Goal: Transaction & Acquisition: Purchase product/service

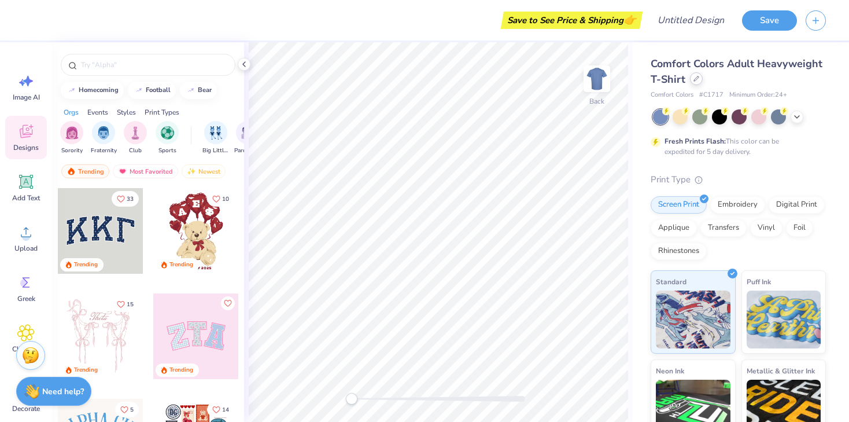
click at [692, 79] on div at bounding box center [696, 78] width 13 height 13
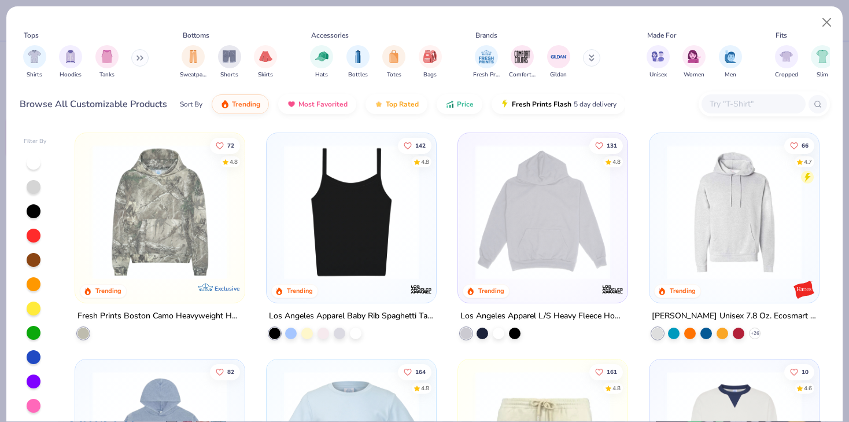
scroll to position [1359, 0]
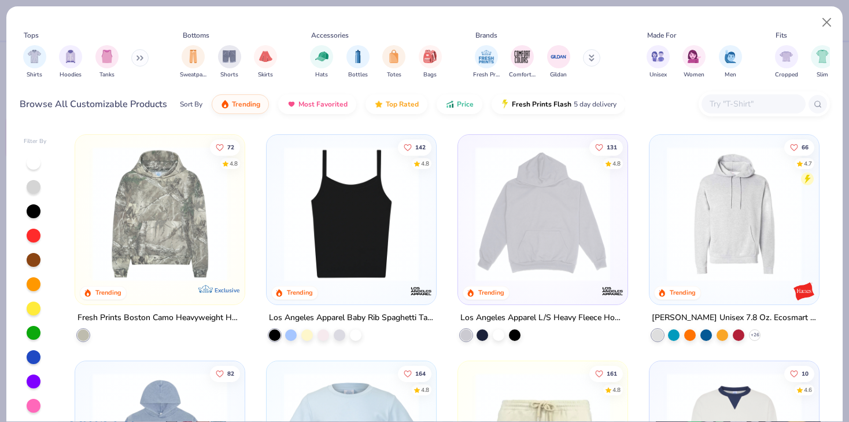
click at [542, 232] on img at bounding box center [543, 213] width 146 height 135
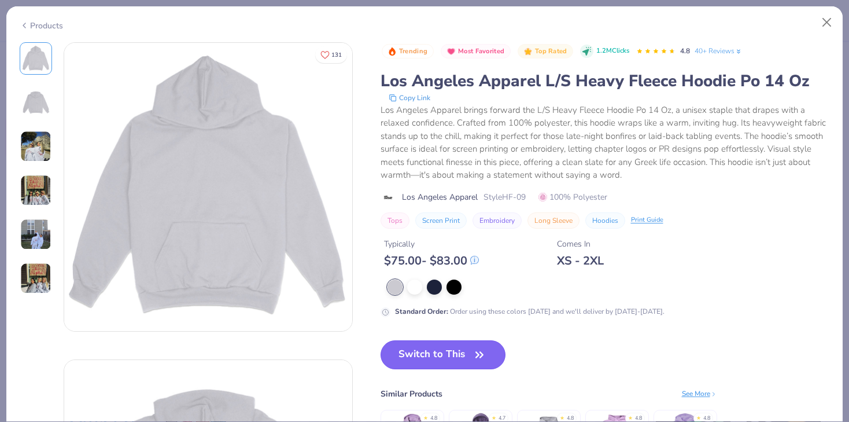
click at [431, 353] on button "Switch to This" at bounding box center [443, 354] width 125 height 29
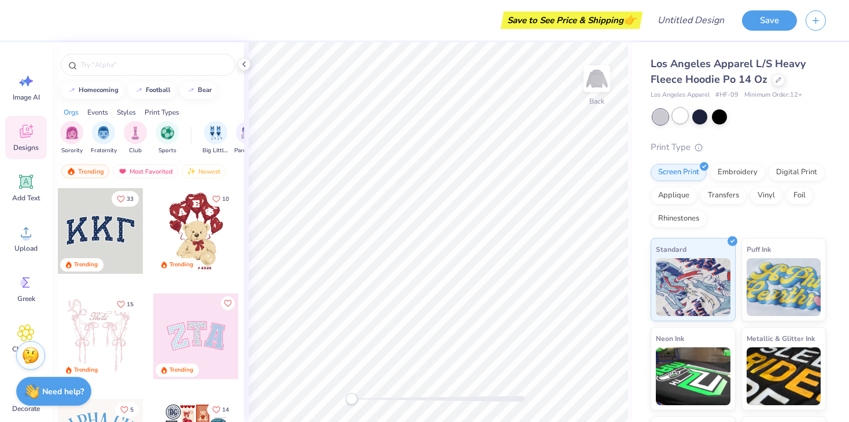
click at [677, 117] on div at bounding box center [680, 115] width 15 height 15
click at [101, 69] on input "text" at bounding box center [154, 65] width 148 height 12
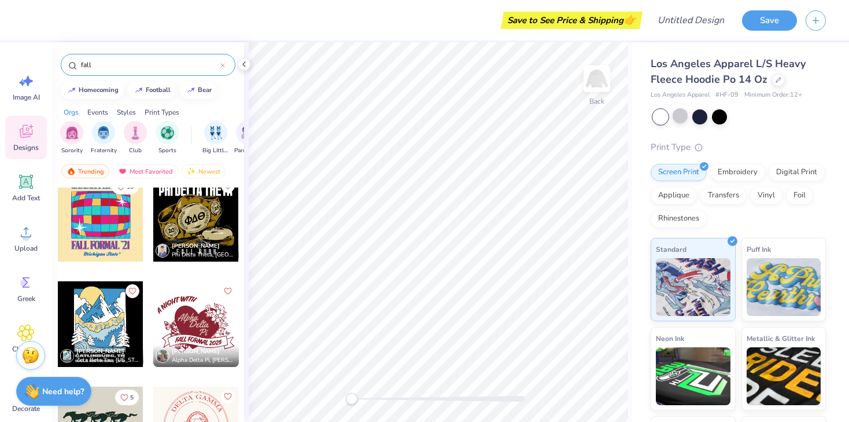
scroll to position [632, 0]
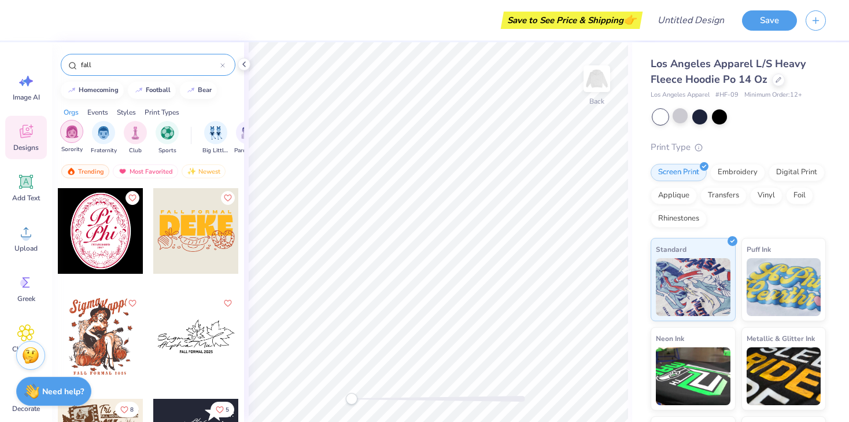
type input "fall"
click at [74, 133] on img "filter for Sorority" at bounding box center [71, 131] width 13 height 13
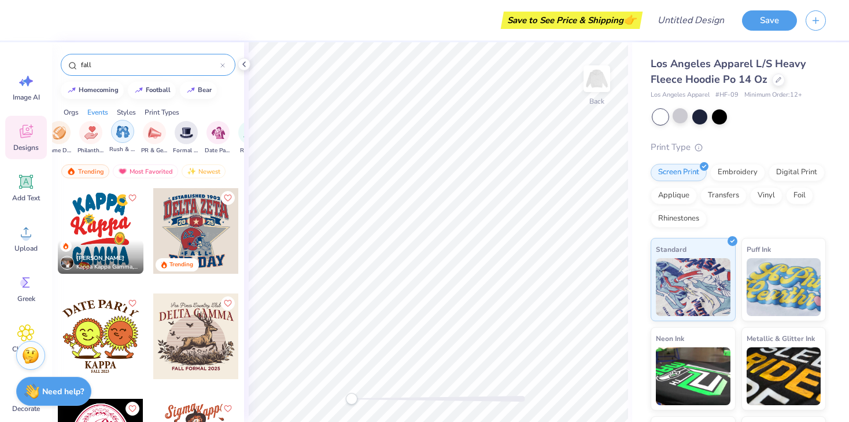
scroll to position [0, 221]
click at [154, 139] on div "filter for PR & General" at bounding box center [153, 131] width 23 height 23
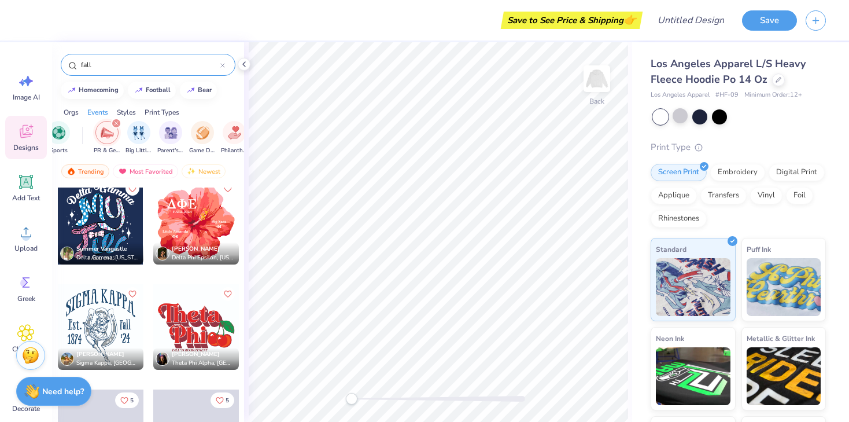
scroll to position [589, 0]
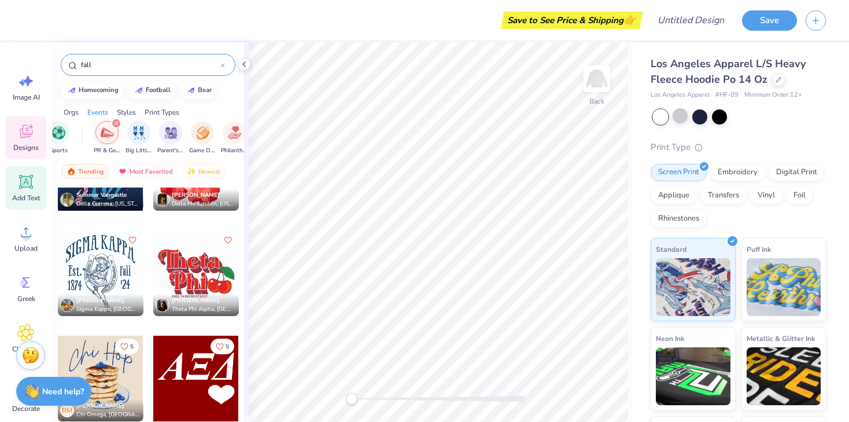
click at [27, 185] on icon at bounding box center [26, 181] width 11 height 11
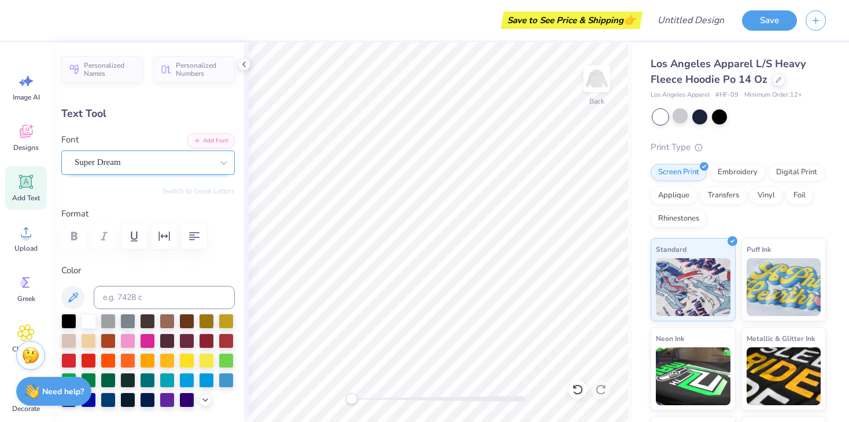
click at [156, 163] on div "Super Dream" at bounding box center [143, 162] width 140 height 18
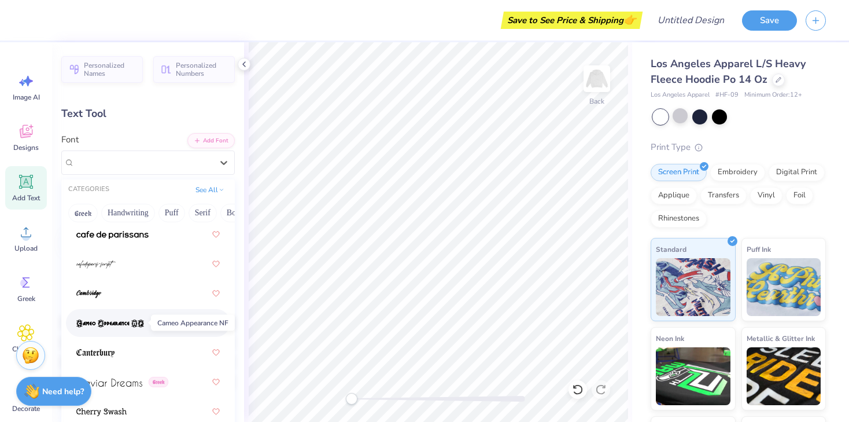
scroll to position [1646, 0]
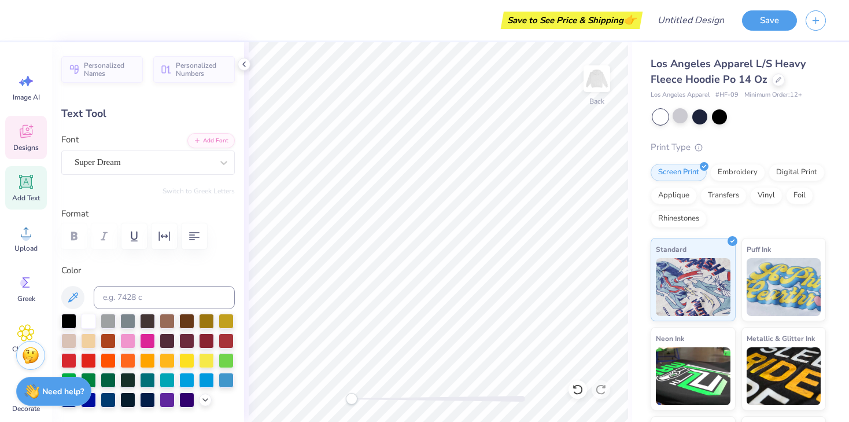
click at [28, 133] on icon at bounding box center [25, 131] width 17 height 17
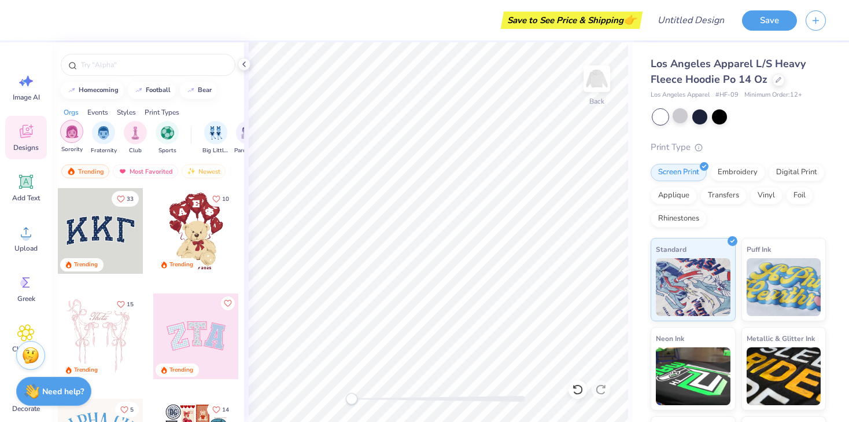
click at [69, 132] on img "filter for Sorority" at bounding box center [71, 131] width 13 height 13
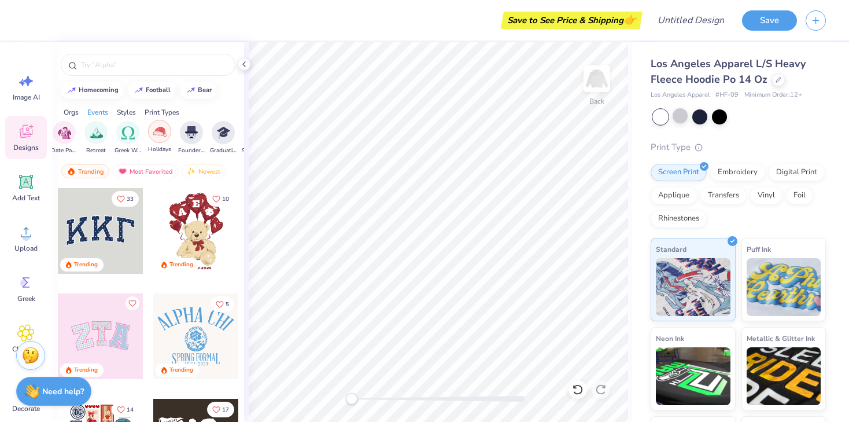
scroll to position [0, 375]
click at [125, 135] on img "filter for Greek Week" at bounding box center [126, 131] width 13 height 13
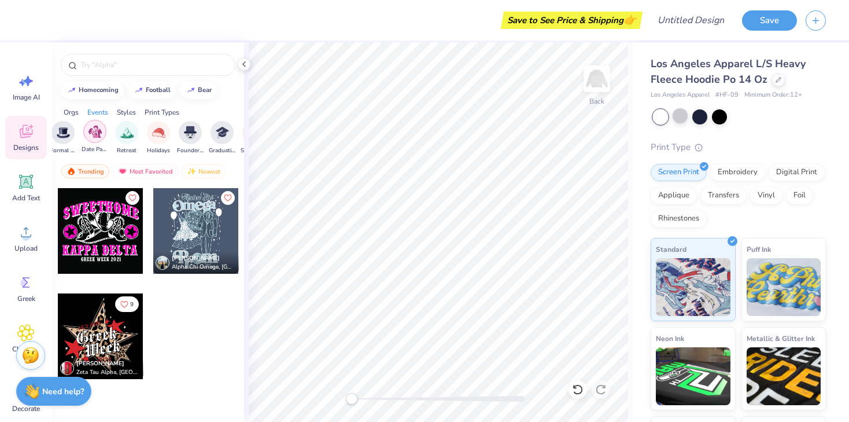
click at [85, 132] on div "filter for Date Parties & Socials" at bounding box center [94, 131] width 23 height 23
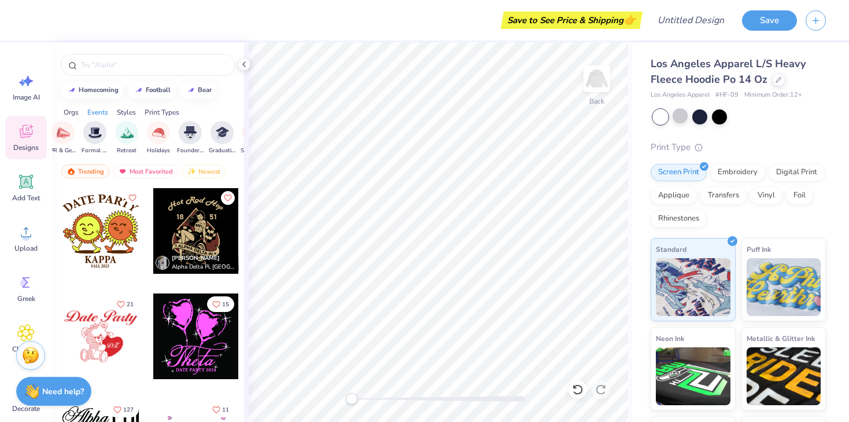
click at [152, 112] on div "Print Types" at bounding box center [162, 112] width 35 height 10
click at [69, 136] on img "filter for Embroidery" at bounding box center [71, 131] width 13 height 13
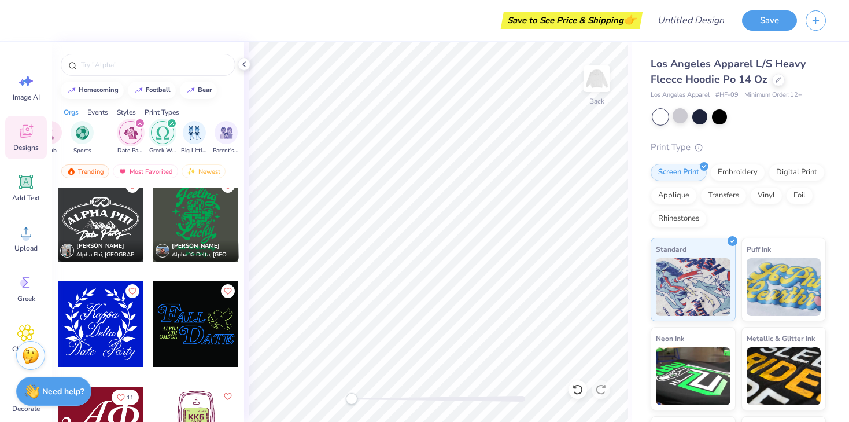
scroll to position [0, 87]
click at [135, 123] on icon "filter for Date Parties & Socials" at bounding box center [137, 123] width 5 height 5
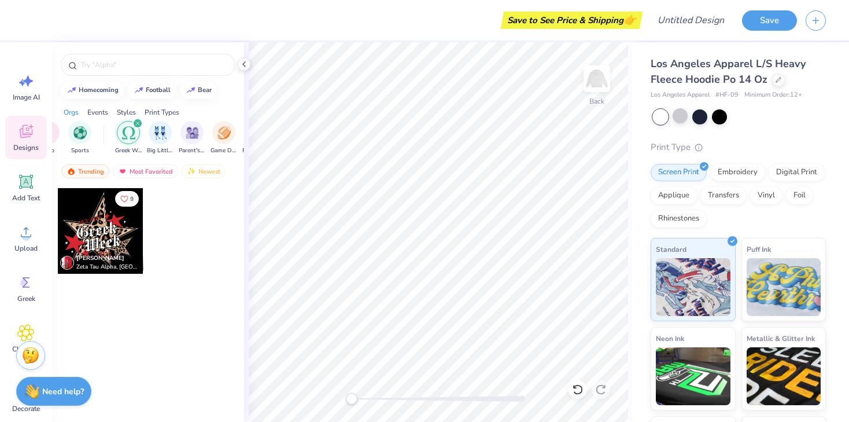
click at [135, 123] on icon "filter for Greek Week" at bounding box center [137, 123] width 5 height 5
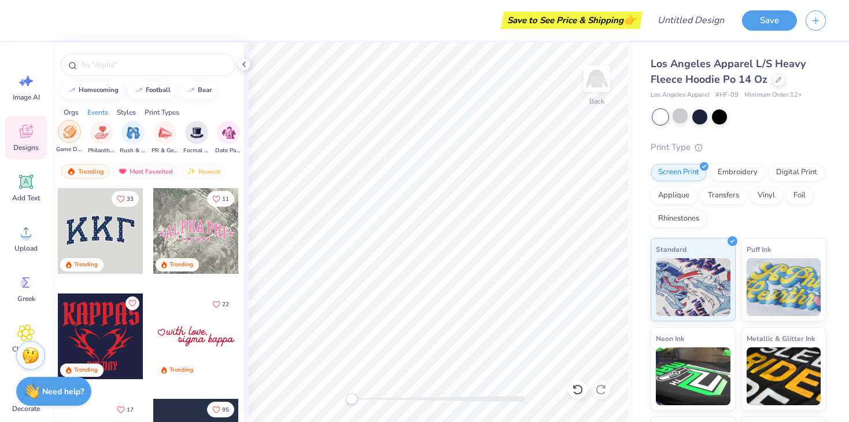
scroll to position [0, 231]
click at [141, 134] on img "filter for PR & General" at bounding box center [144, 131] width 13 height 13
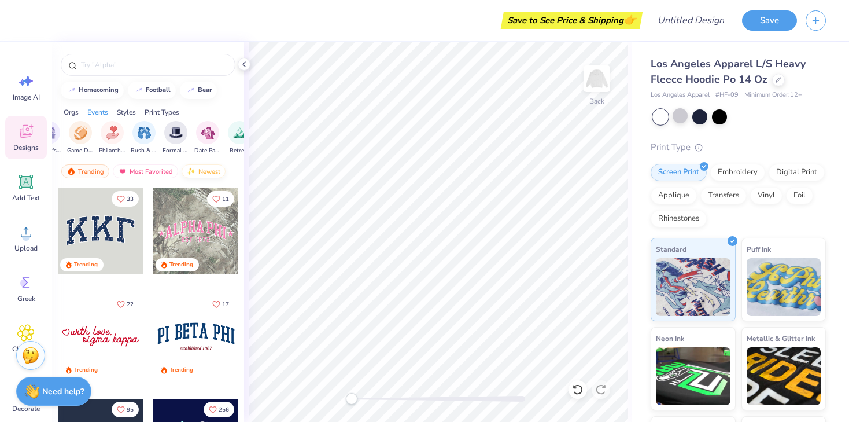
click at [201, 173] on div "Newest" at bounding box center [204, 171] width 44 height 14
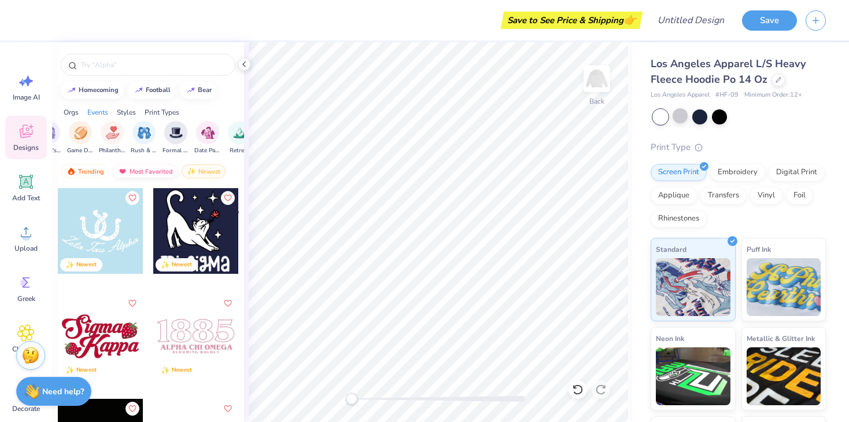
click at [146, 169] on div "Most Favorited" at bounding box center [145, 171] width 65 height 14
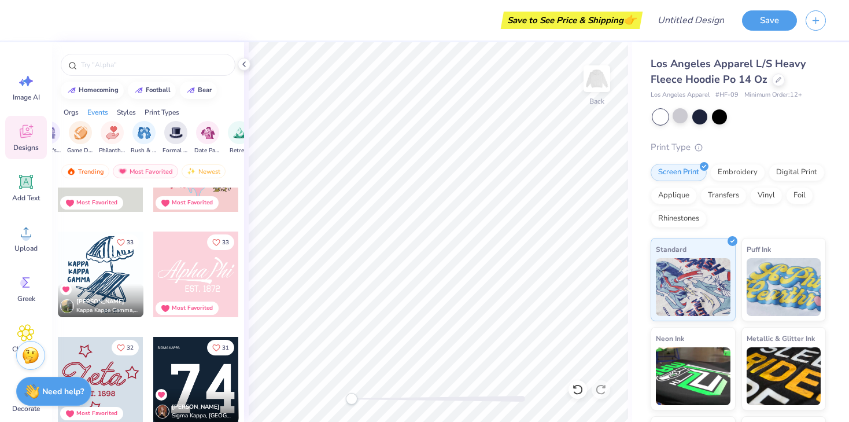
scroll to position [2338, 0]
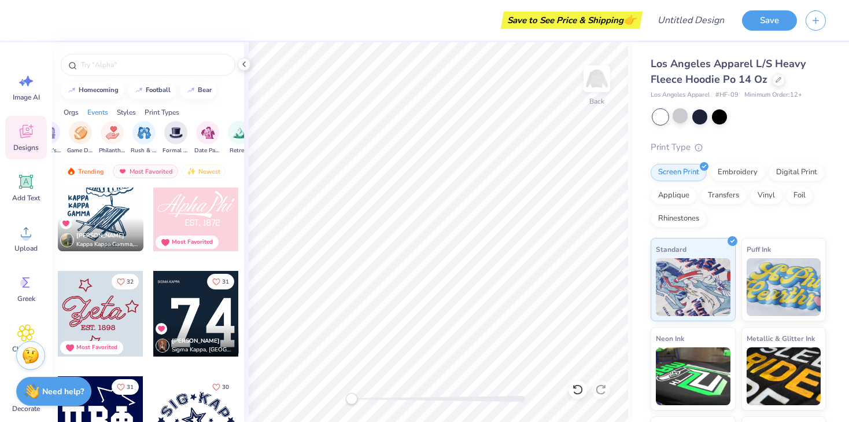
click at [209, 313] on div at bounding box center [196, 314] width 86 height 86
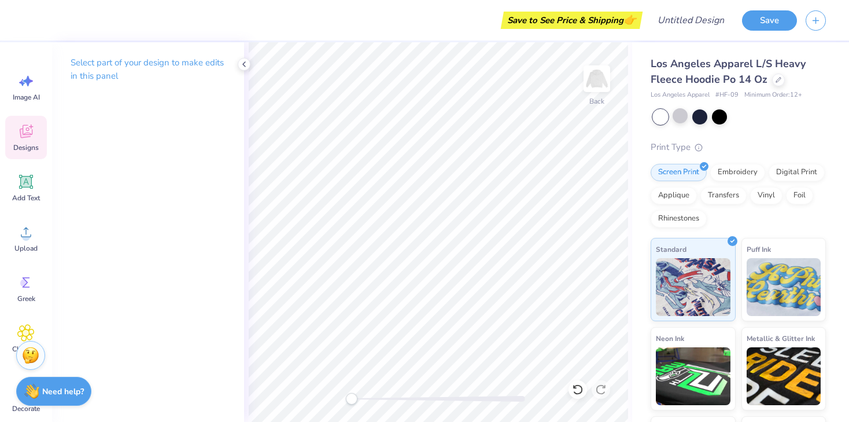
click at [25, 125] on icon at bounding box center [25, 131] width 17 height 17
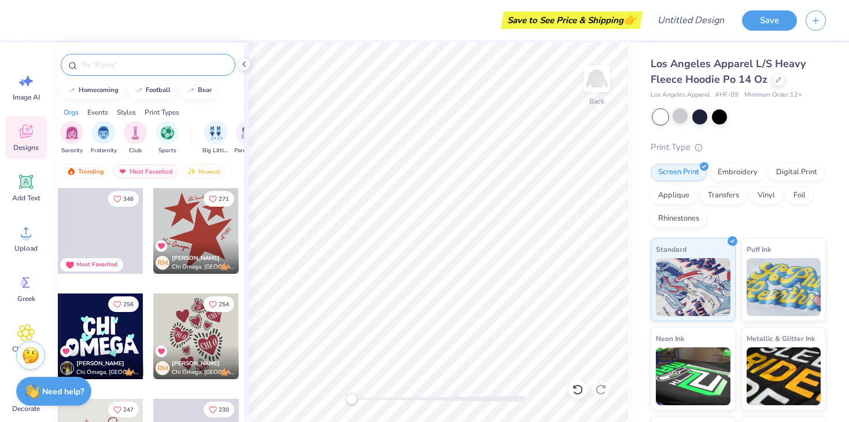
click at [119, 65] on input "text" at bounding box center [154, 65] width 148 height 12
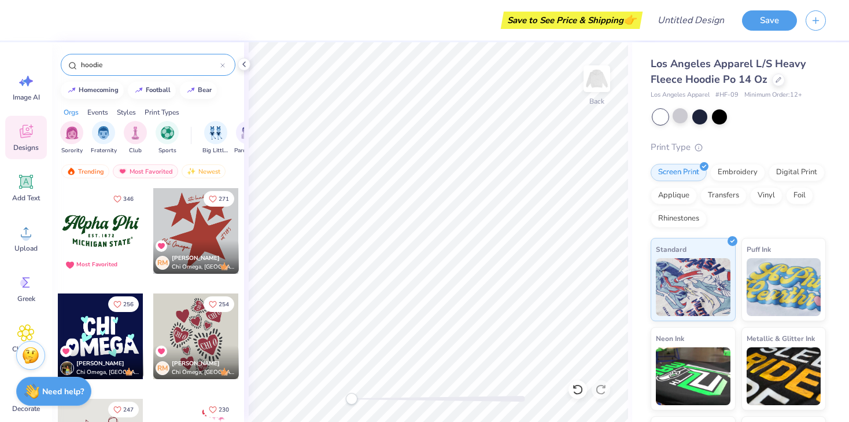
type input "hoodie"
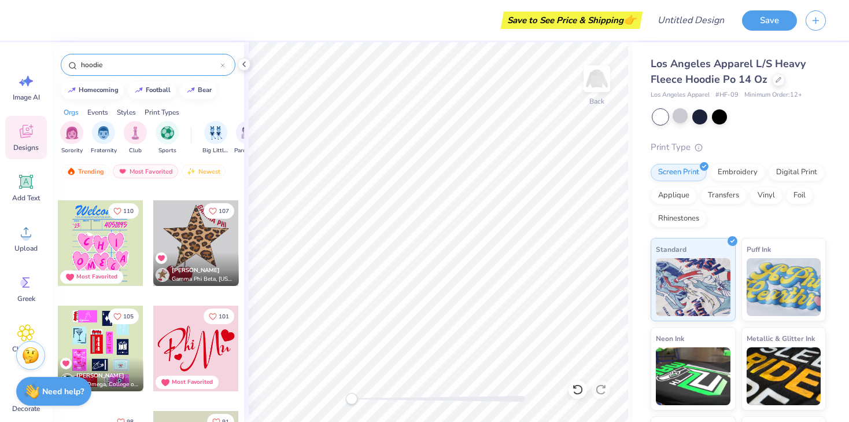
scroll to position [516, 0]
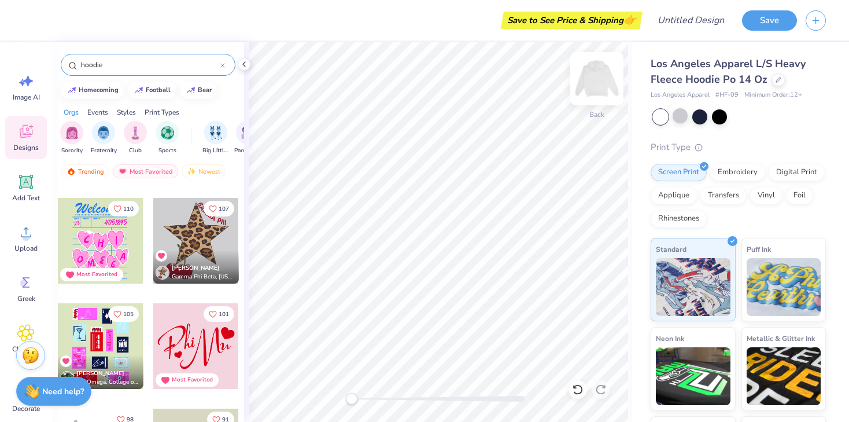
click at [598, 89] on img at bounding box center [597, 79] width 46 height 46
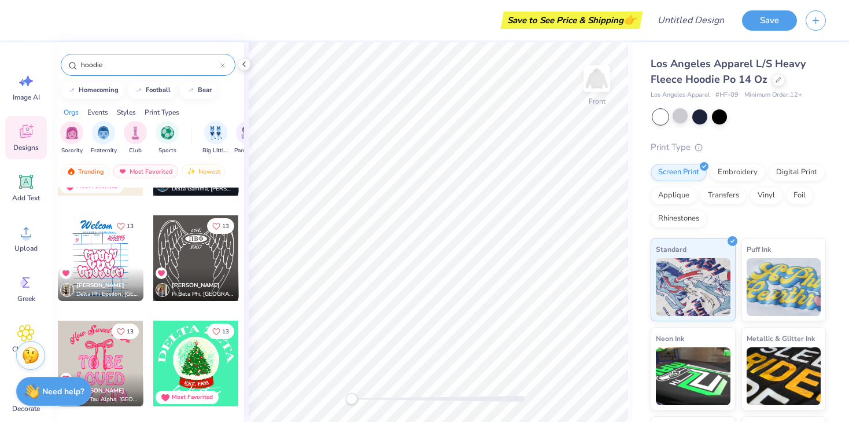
scroll to position [6287, 0]
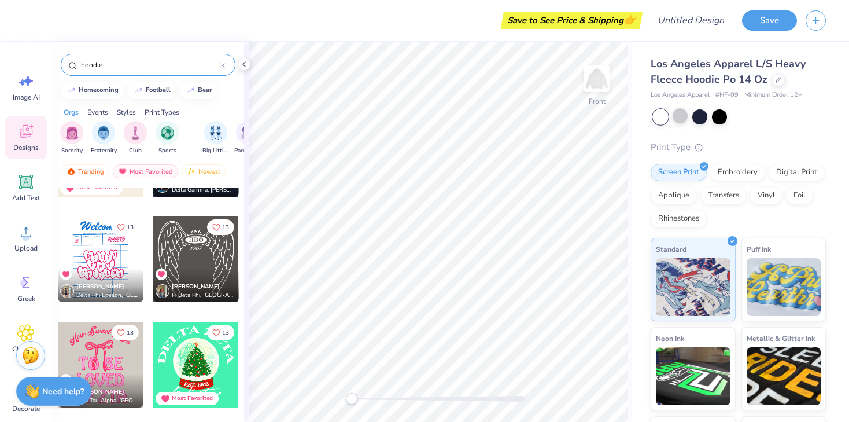
click at [194, 238] on div at bounding box center [196, 259] width 86 height 86
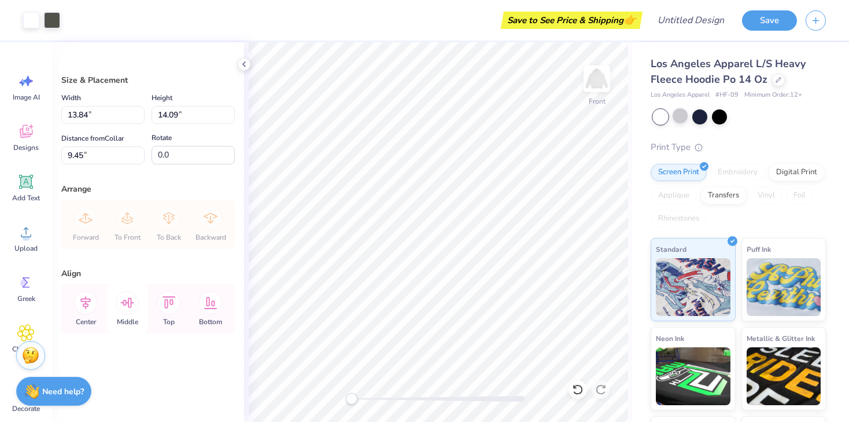
click at [130, 304] on icon at bounding box center [127, 302] width 23 height 23
click at [164, 302] on icon at bounding box center [169, 302] width 13 height 12
type input "6.00"
type input "14.82"
type input "15.09"
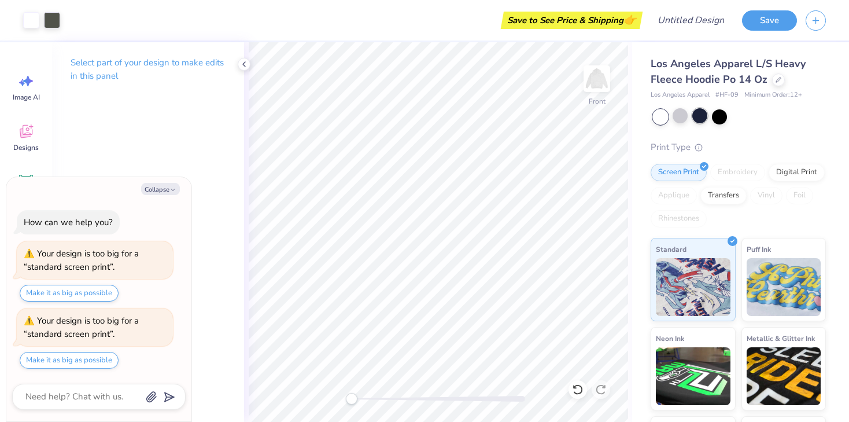
click at [701, 117] on div at bounding box center [699, 115] width 15 height 15
click at [722, 118] on div at bounding box center [719, 115] width 15 height 15
click at [700, 116] on div at bounding box center [699, 115] width 15 height 15
click at [700, 114] on div at bounding box center [699, 115] width 15 height 15
click at [597, 75] on img at bounding box center [597, 79] width 46 height 46
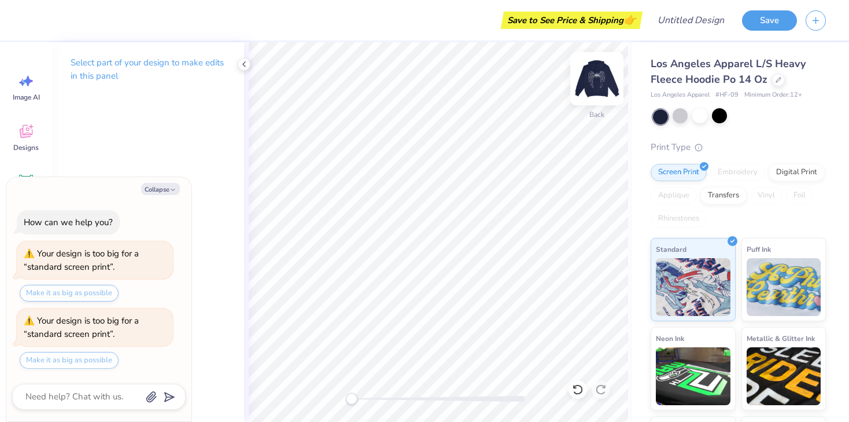
click at [596, 74] on img at bounding box center [597, 79] width 46 height 46
click at [595, 79] on img at bounding box center [597, 79] width 46 height 46
click at [164, 154] on div "Select part of your design to make edits in this panel" at bounding box center [148, 231] width 192 height 379
click at [169, 186] on icon "button" at bounding box center [172, 189] width 7 height 7
type textarea "x"
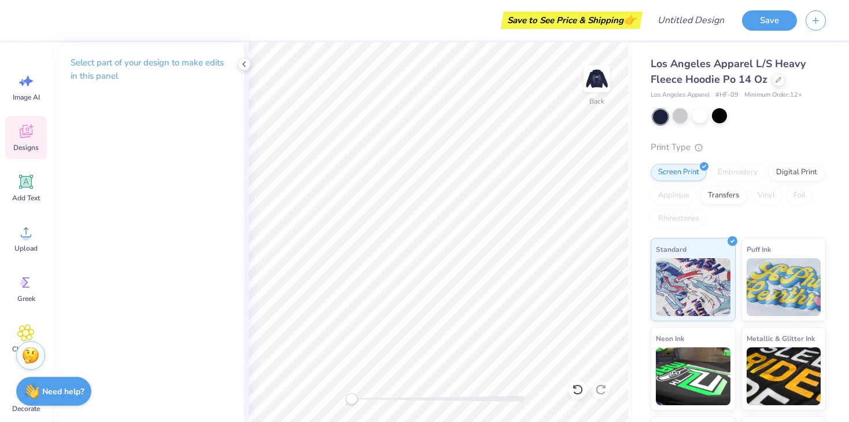
click at [29, 133] on icon at bounding box center [25, 131] width 17 height 17
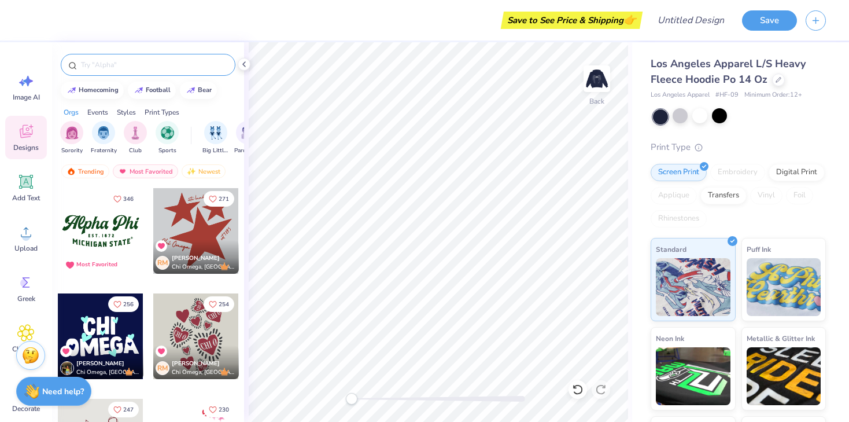
click at [121, 67] on input "text" at bounding box center [154, 65] width 148 height 12
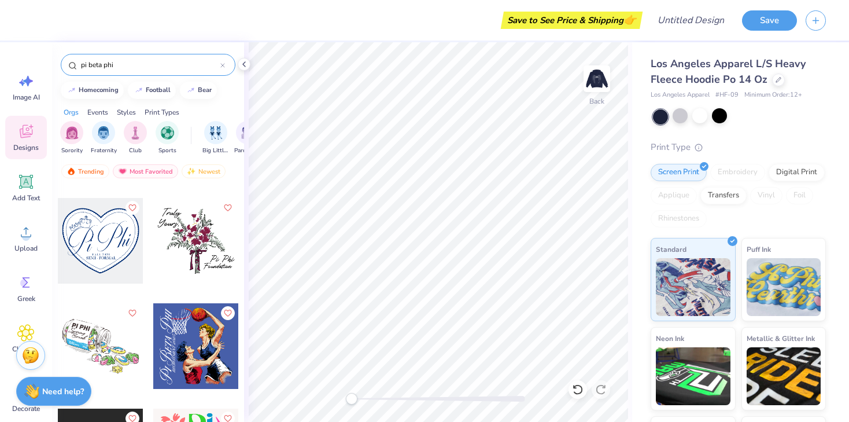
scroll to position [833, 0]
type input "pi beta phi"
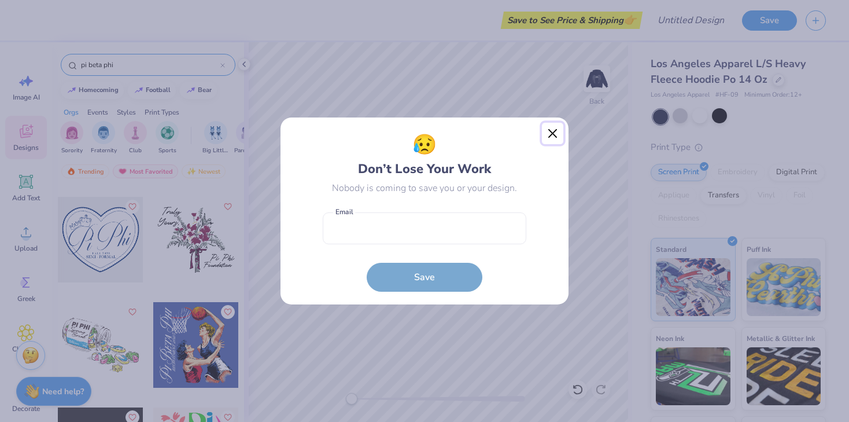
click at [554, 129] on button "Close" at bounding box center [553, 134] width 22 height 22
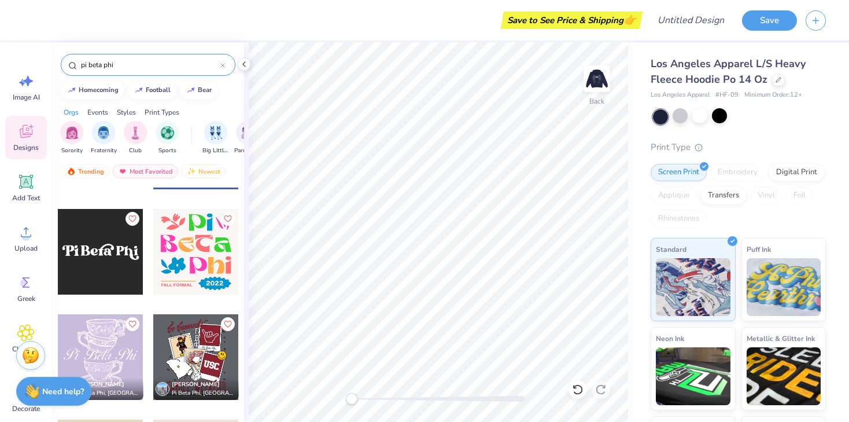
scroll to position [1043, 0]
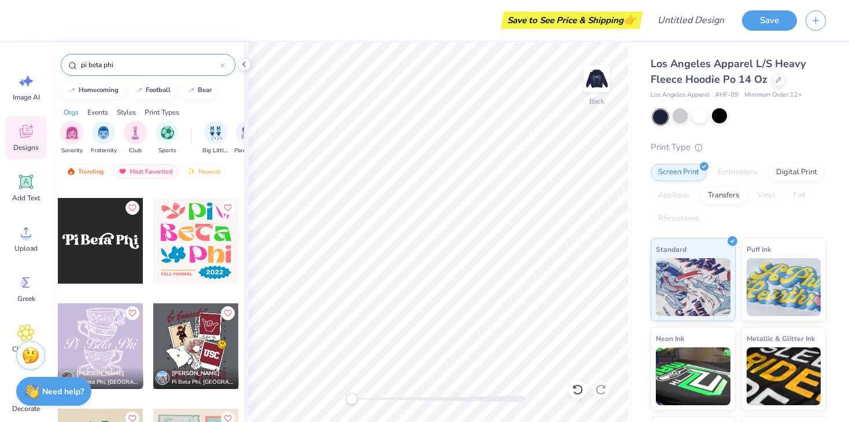
click at [124, 237] on div at bounding box center [101, 241] width 86 height 86
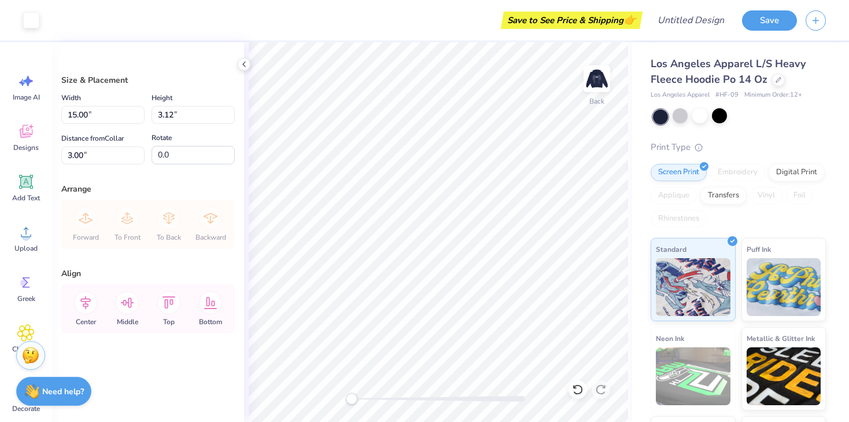
type input "10.45"
type input "2.17"
type input "2.89"
click at [601, 83] on img at bounding box center [597, 79] width 46 height 46
type input "14.82"
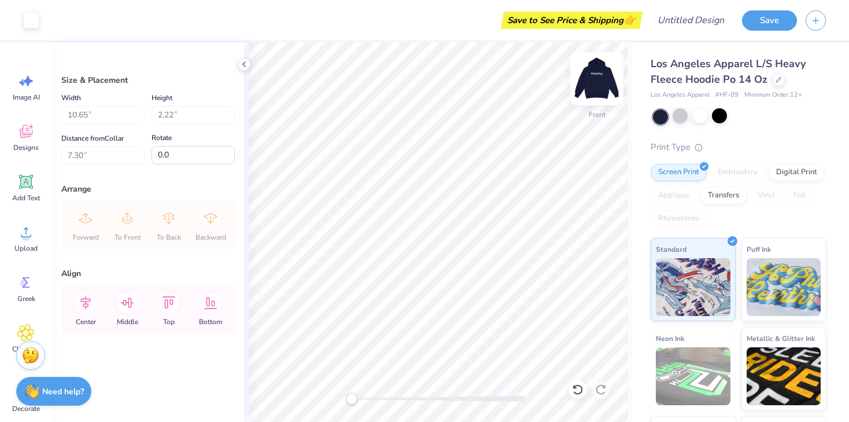
type input "15.09"
type input "6.00"
click at [601, 80] on img at bounding box center [597, 79] width 46 height 46
type input "10.45"
type input "2.17"
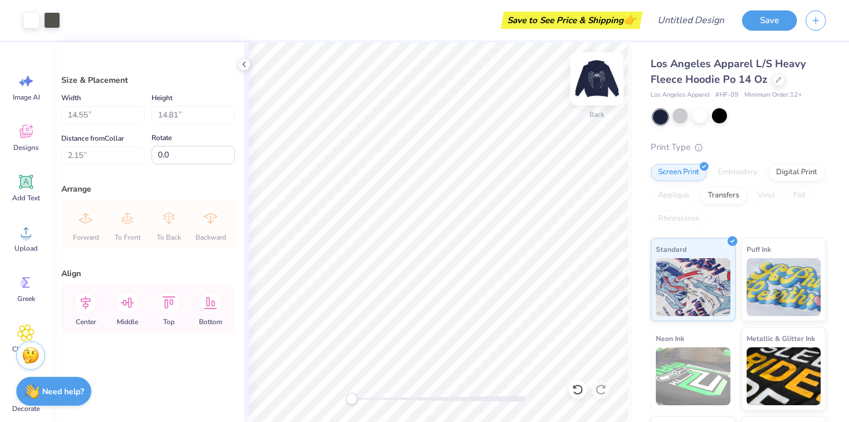
type input "5.81"
click at [25, 183] on icon at bounding box center [26, 181] width 11 height 11
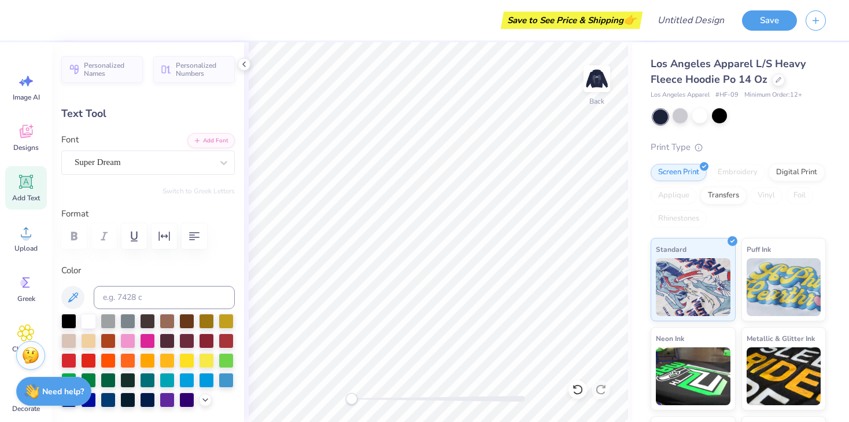
scroll to position [0, 2]
type textarea "Pi Beta Phi"
click at [130, 173] on div "Super Dream" at bounding box center [147, 162] width 173 height 24
click at [148, 163] on div "Super Dream" at bounding box center [143, 162] width 140 height 18
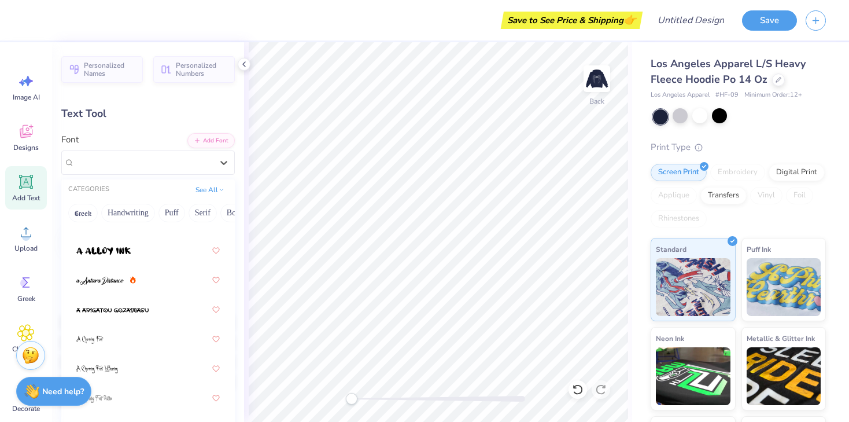
scroll to position [157, 0]
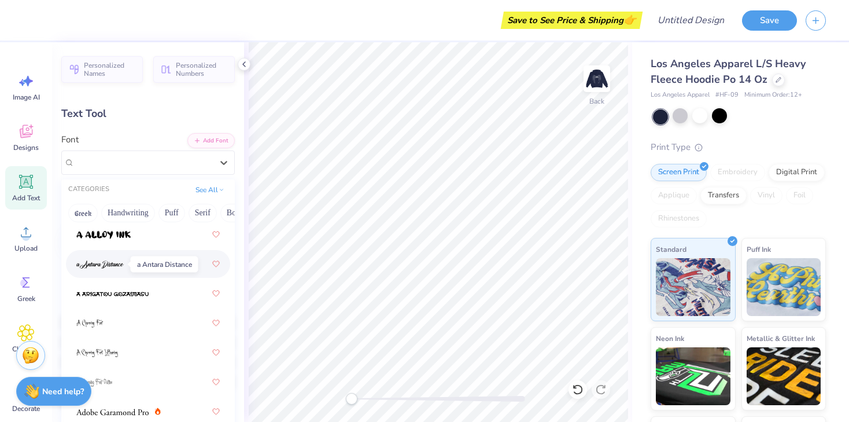
click at [108, 268] on img at bounding box center [99, 264] width 47 height 8
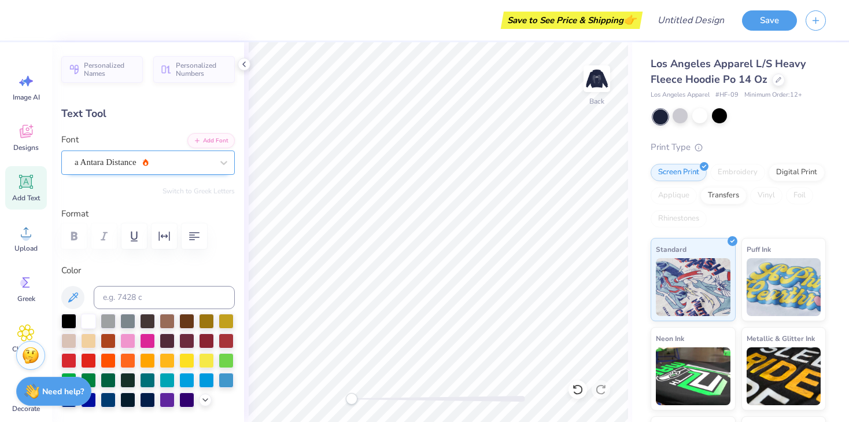
click at [142, 162] on div "a Antara Distance" at bounding box center [143, 162] width 140 height 18
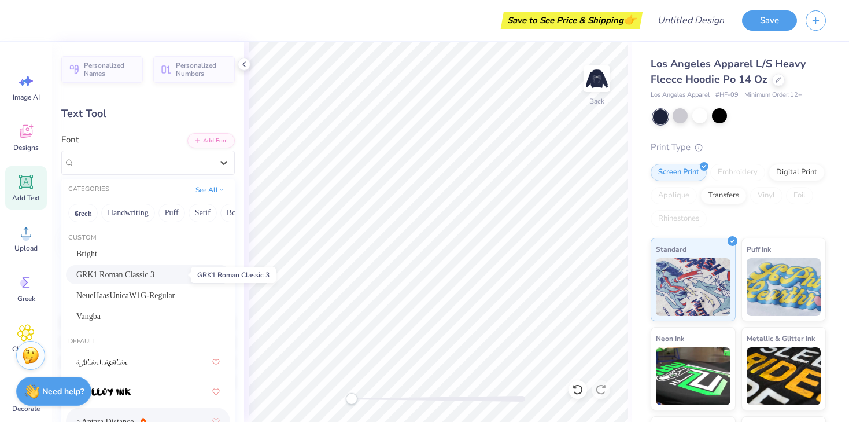
click at [139, 278] on span "GRK1 Roman Classic 3" at bounding box center [115, 274] width 78 height 12
click at [136, 158] on div "GRK1 Roman Classic 3" at bounding box center [143, 162] width 140 height 18
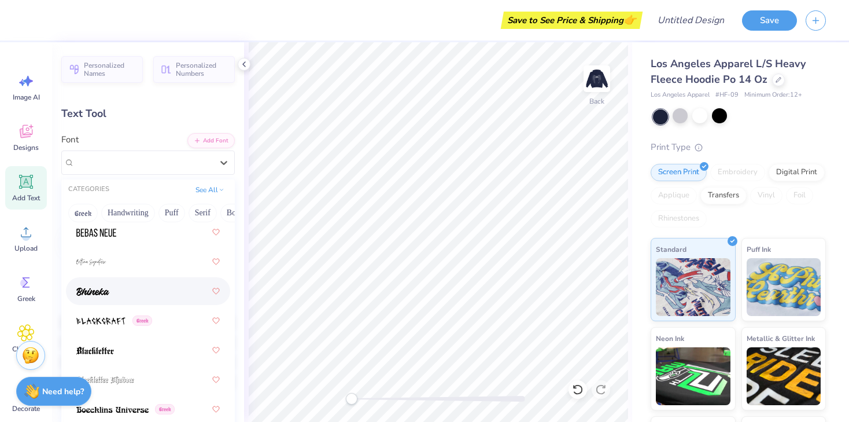
scroll to position [905, 0]
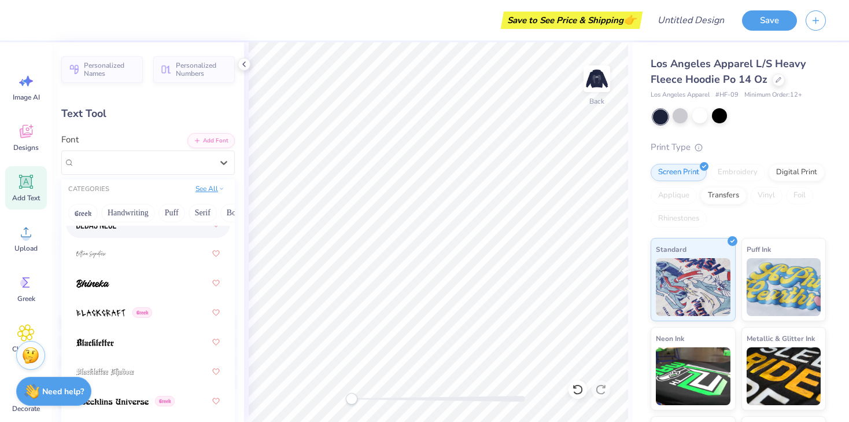
click at [208, 191] on button "See All" at bounding box center [210, 189] width 36 height 12
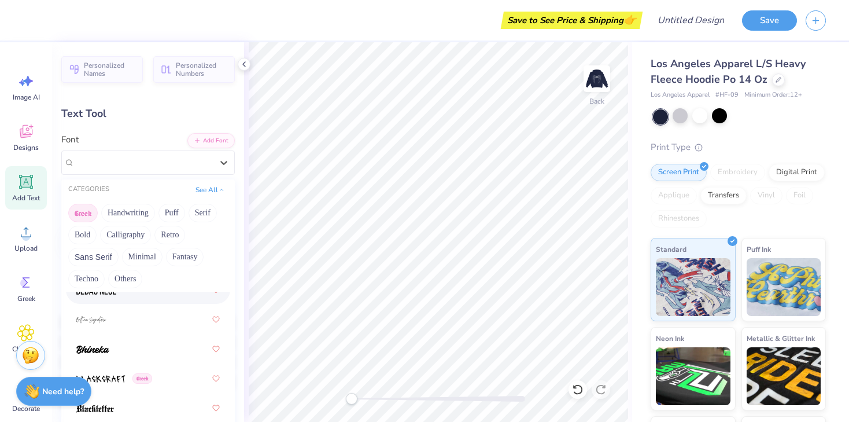
click at [90, 209] on button "Greek" at bounding box center [82, 213] width 29 height 19
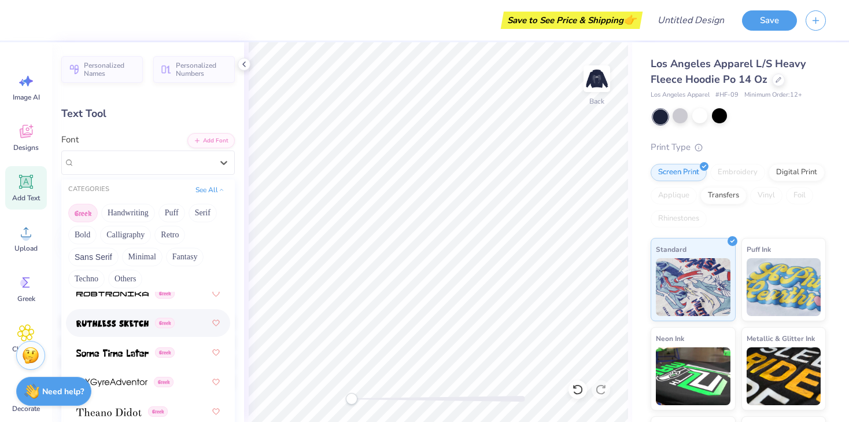
scroll to position [1125, 0]
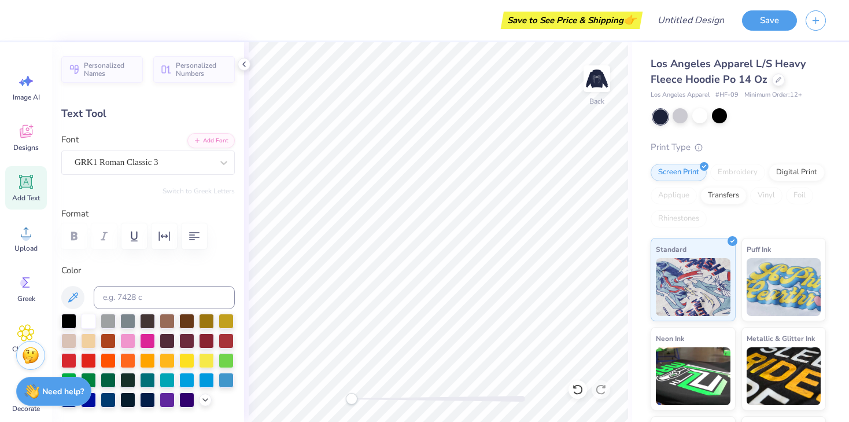
click at [152, 136] on div "Font GRK1 Roman Classic 3" at bounding box center [147, 154] width 173 height 42
click at [202, 164] on div "GRK1 Roman Classic 3" at bounding box center [143, 162] width 140 height 18
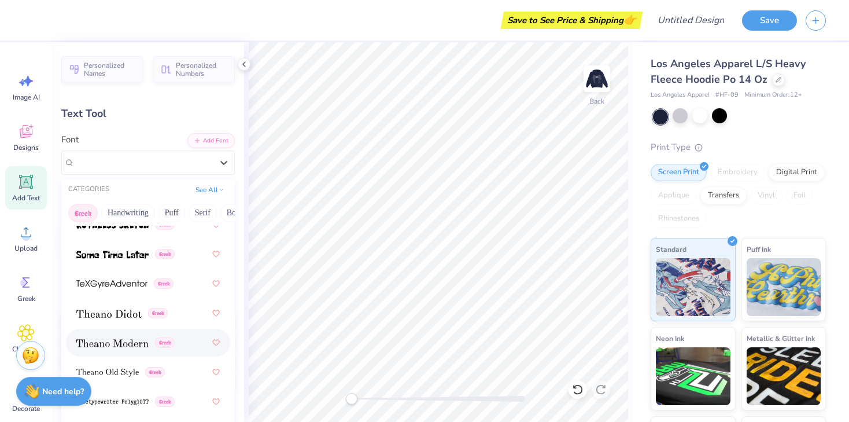
click at [125, 350] on div "Greek" at bounding box center [147, 342] width 143 height 21
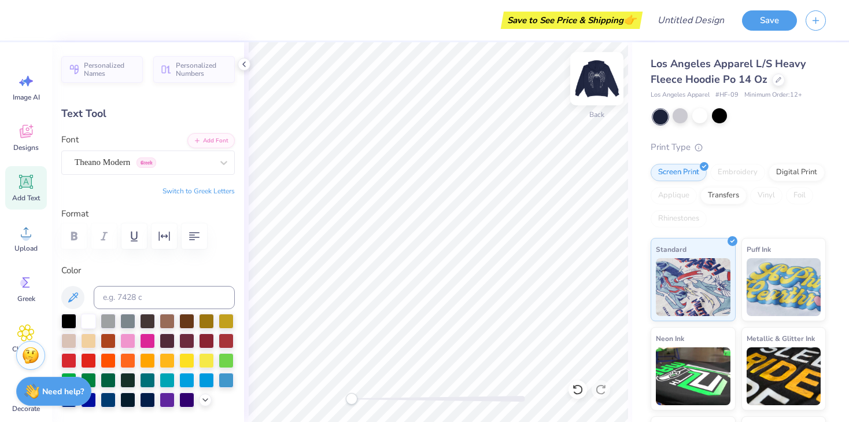
click at [593, 89] on img at bounding box center [597, 79] width 46 height 46
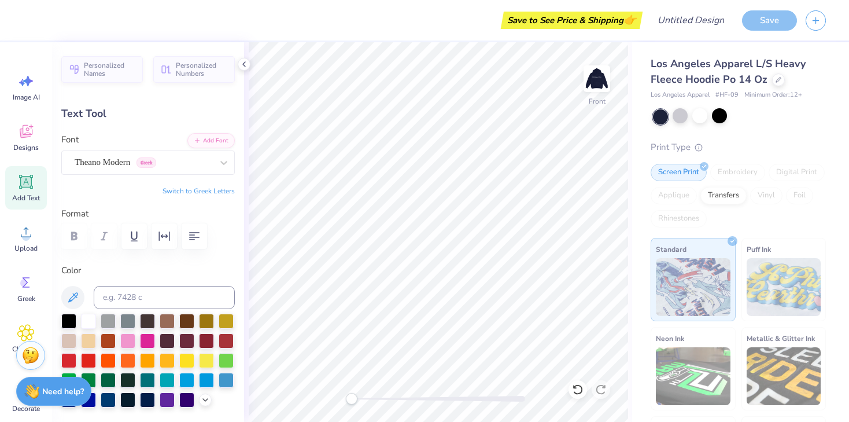
type input "16.00"
type input "2.33"
type input "9.13"
click at [595, 77] on img at bounding box center [597, 79] width 46 height 46
type input "15.71"
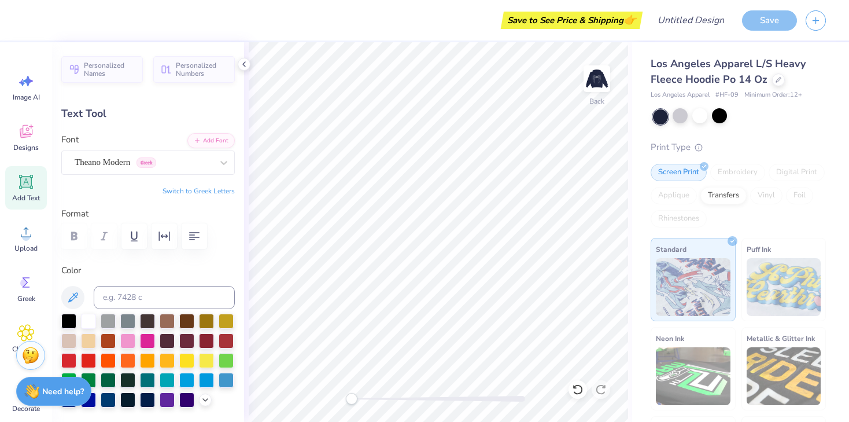
type input "2.29"
type input "7.61"
click at [163, 238] on icon "button" at bounding box center [164, 236] width 14 height 14
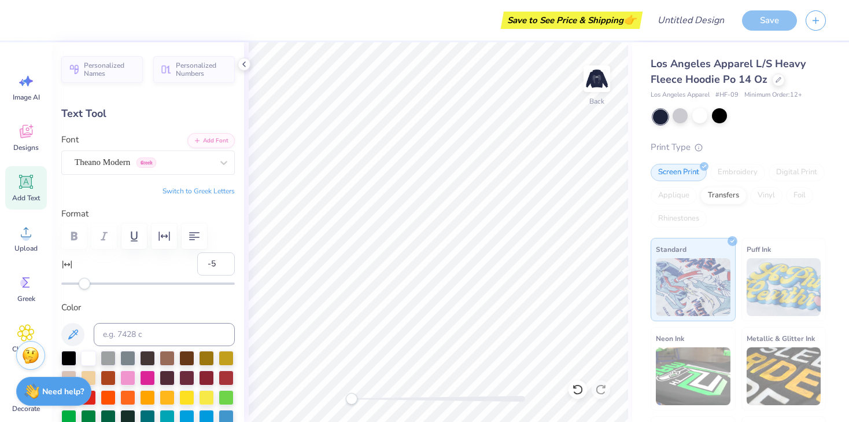
type input "-6"
drag, startPoint x: 93, startPoint y: 283, endPoint x: 82, endPoint y: 282, distance: 10.5
click at [82, 282] on div "Accessibility label" at bounding box center [82, 284] width 12 height 12
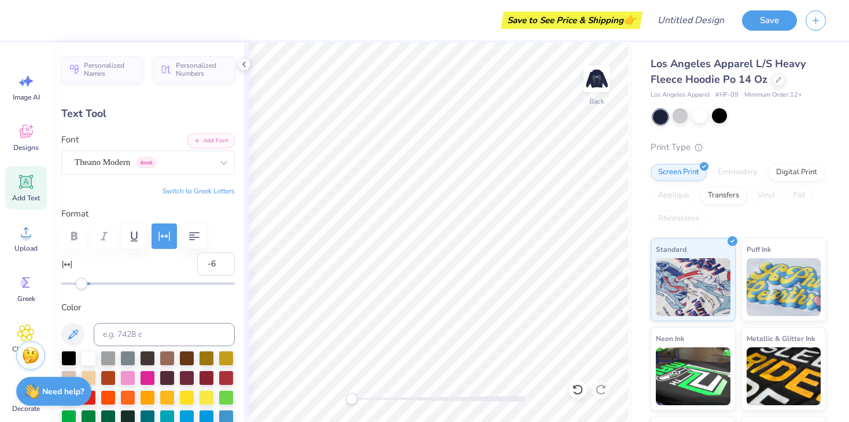
scroll to position [0, 2]
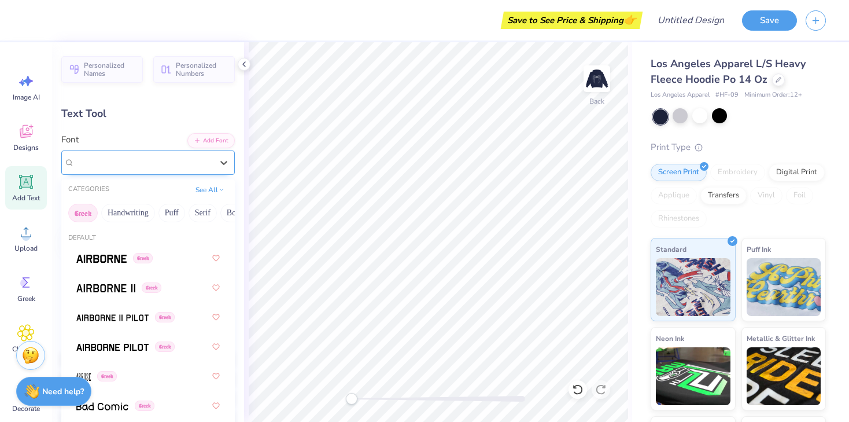
click at [190, 161] on div "Theano Modern Greek" at bounding box center [143, 162] width 140 height 18
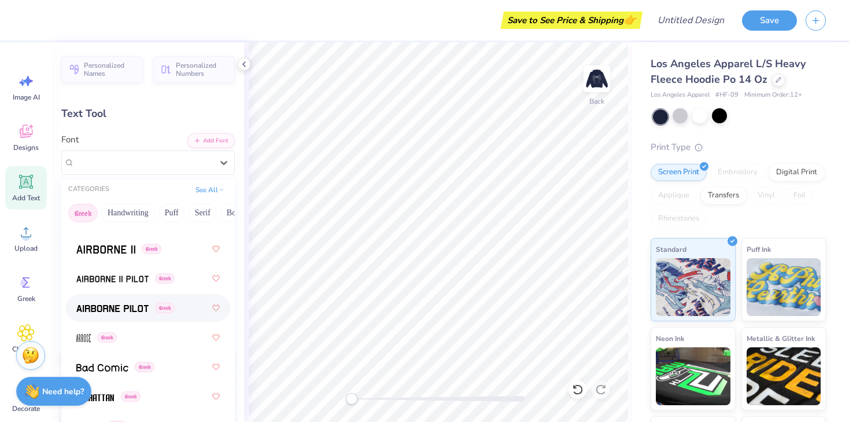
scroll to position [0, 0]
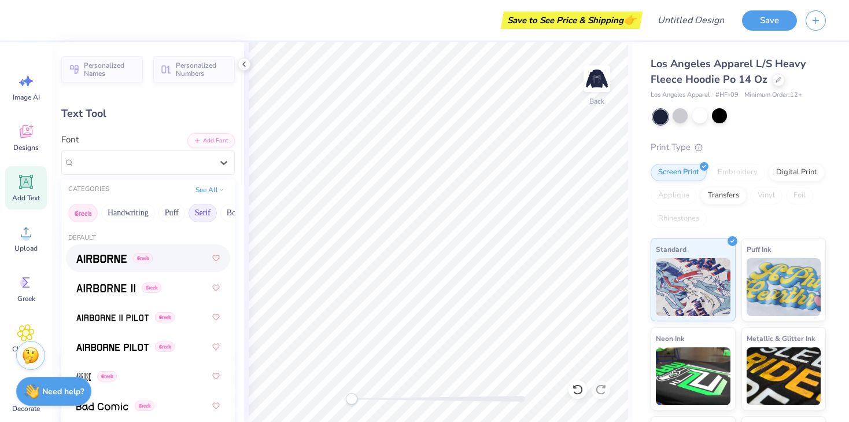
click at [201, 212] on button "Serif" at bounding box center [203, 213] width 28 height 19
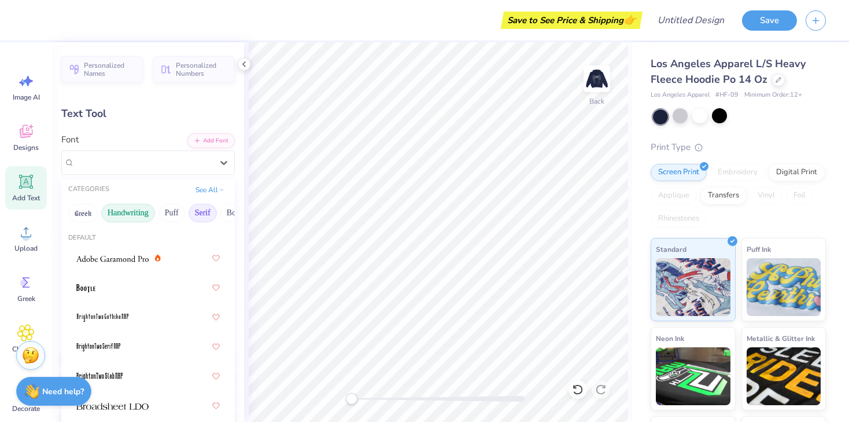
click at [129, 219] on button "Handwriting" at bounding box center [128, 213] width 54 height 19
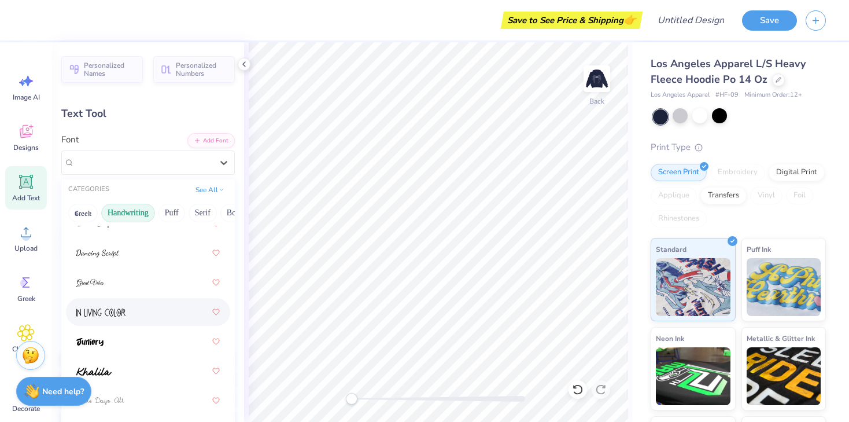
scroll to position [134, 0]
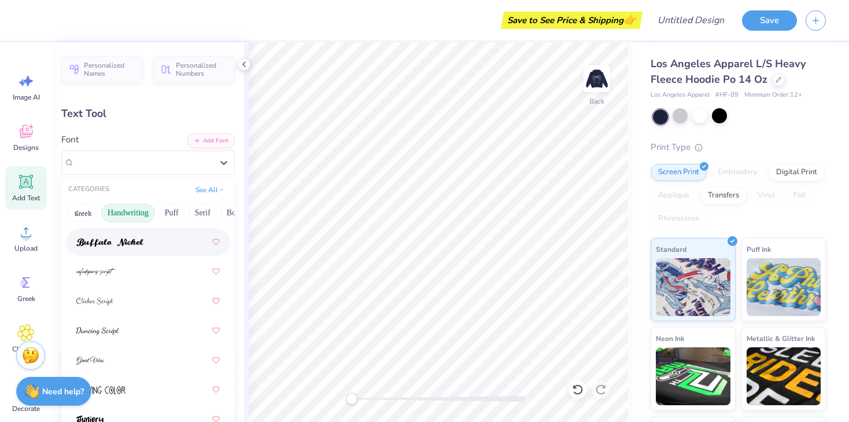
click at [124, 240] on img at bounding box center [109, 242] width 67 height 8
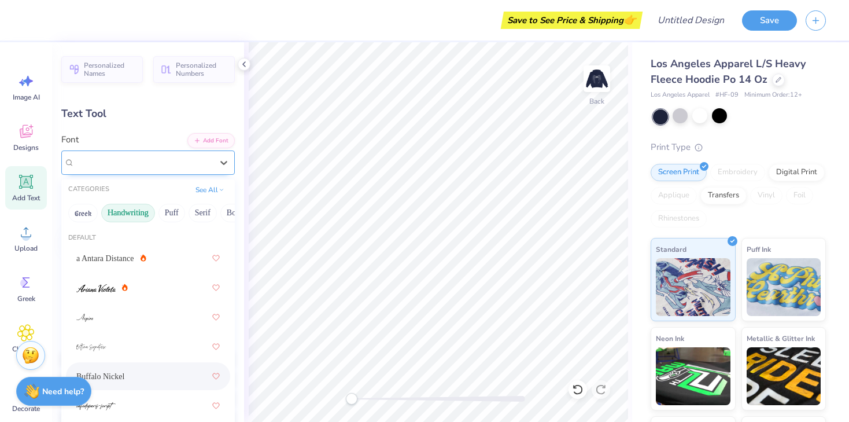
click at [187, 168] on div "Buffalo Nickel" at bounding box center [143, 162] width 140 height 18
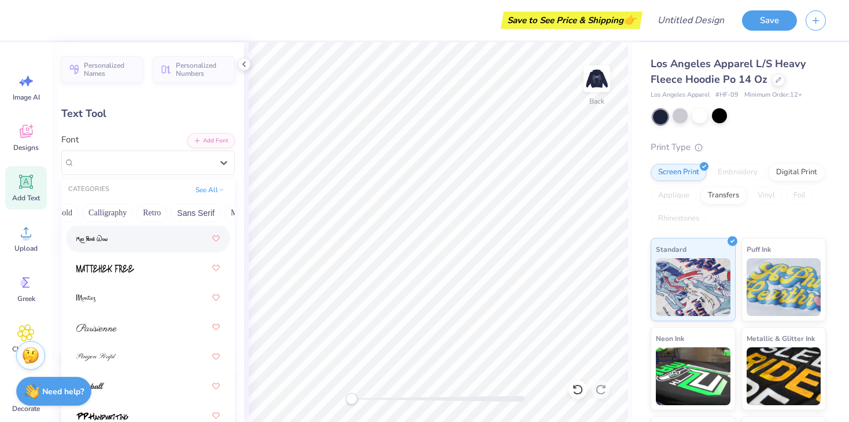
scroll to position [0, 322]
click at [97, 212] on button "Minimal" at bounding box center [93, 213] width 40 height 19
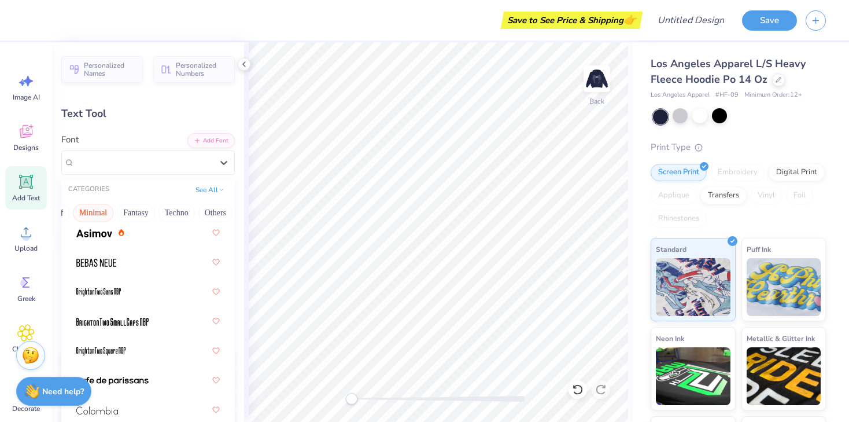
scroll to position [0, 0]
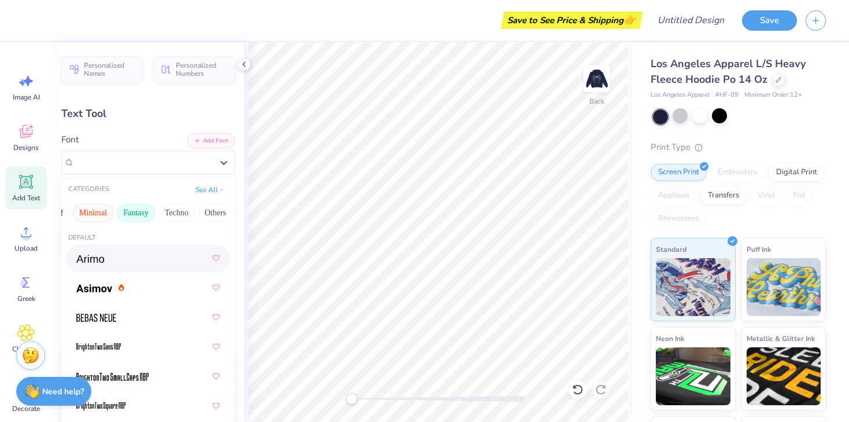
click at [138, 209] on button "Fantasy" at bounding box center [136, 213] width 38 height 19
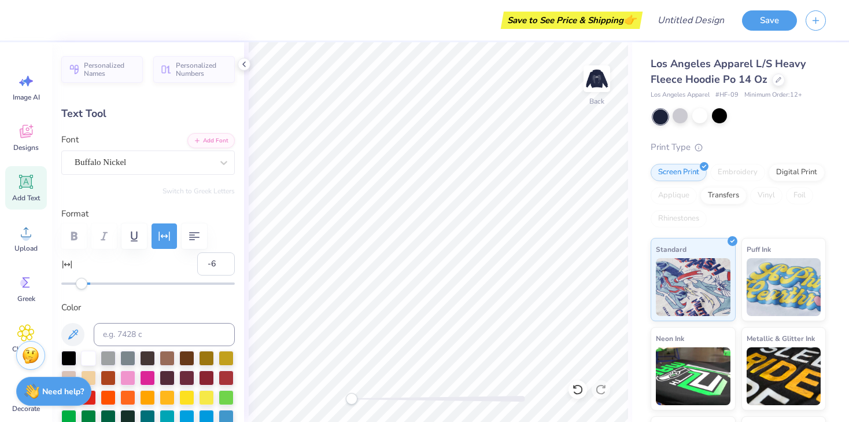
click at [139, 124] on div "Personalized Names Personalized Numbers Text Tool Add Font Font Buffalo Nickel …" at bounding box center [148, 231] width 192 height 379
click at [129, 164] on div "Buffalo Nickel" at bounding box center [143, 162] width 140 height 18
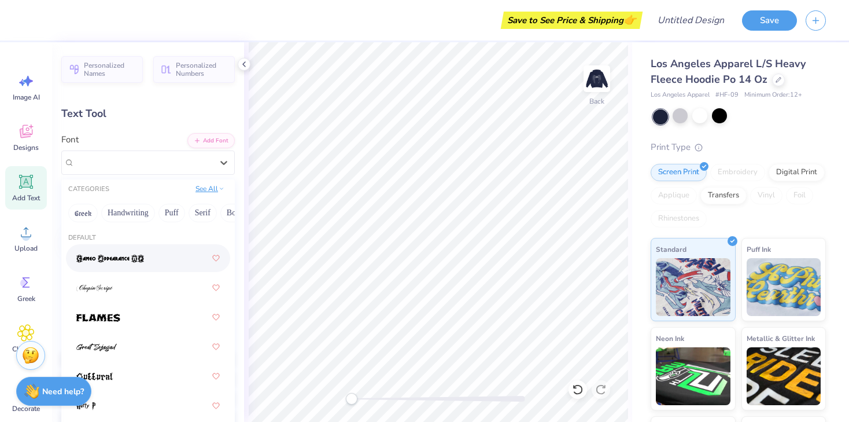
click at [200, 191] on button "See All" at bounding box center [210, 189] width 36 height 12
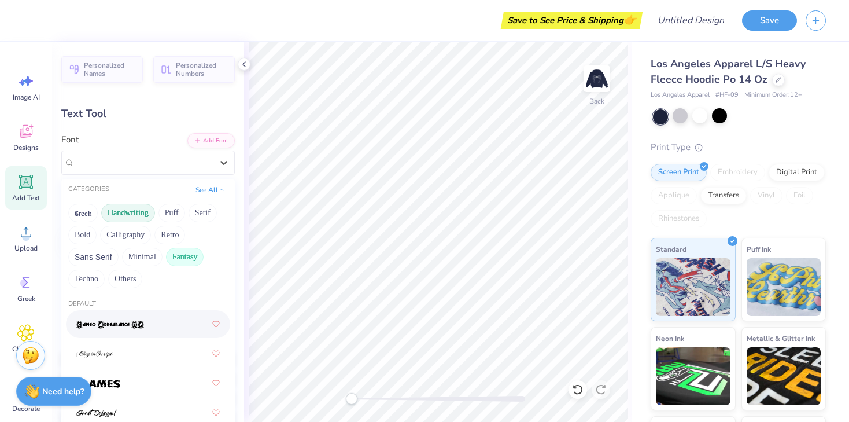
click at [121, 213] on button "Handwriting" at bounding box center [128, 213] width 54 height 19
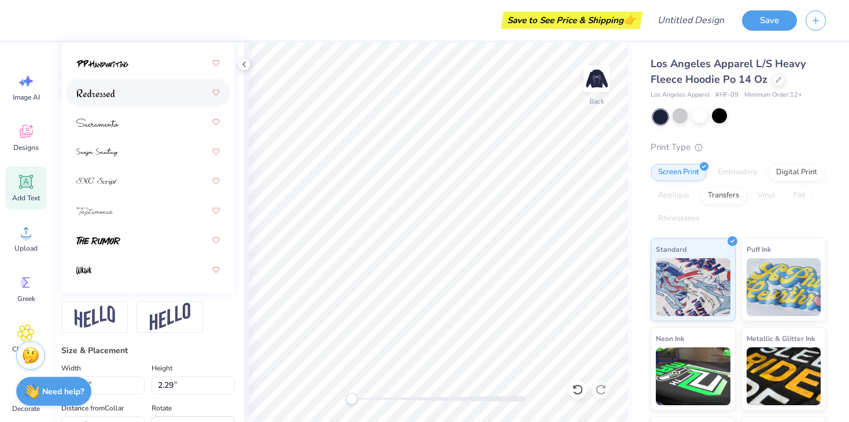
scroll to position [346, 0]
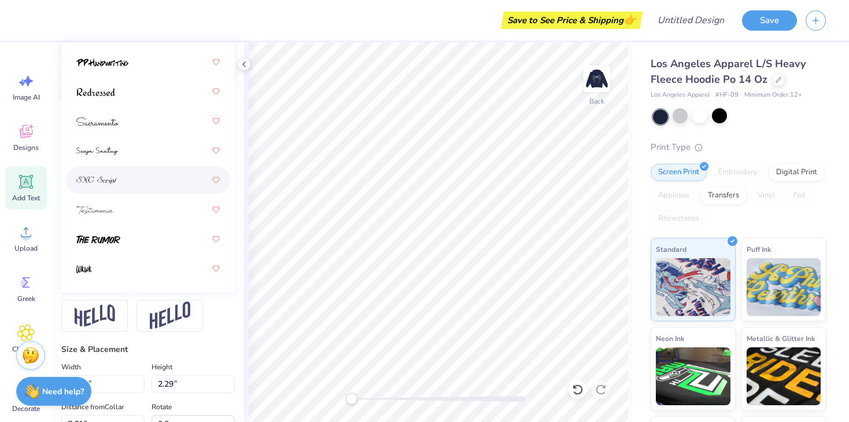
click at [119, 178] on div at bounding box center [147, 179] width 143 height 21
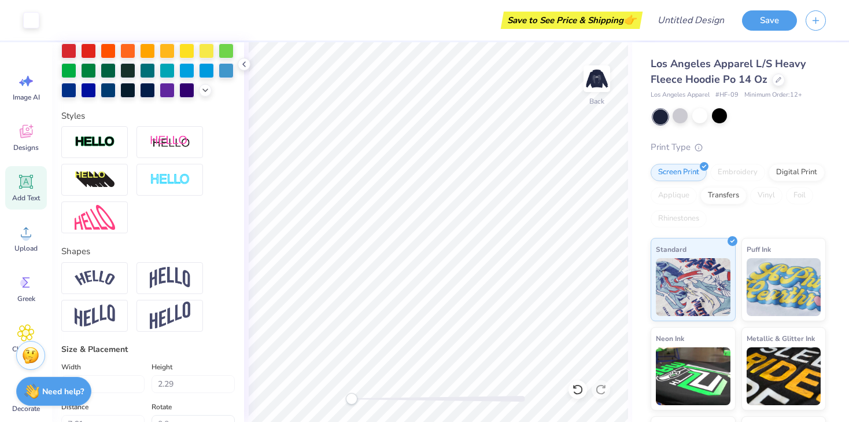
type input "11.80"
type input "1.93"
type input "7.78"
type input "6.74"
type input "1.10"
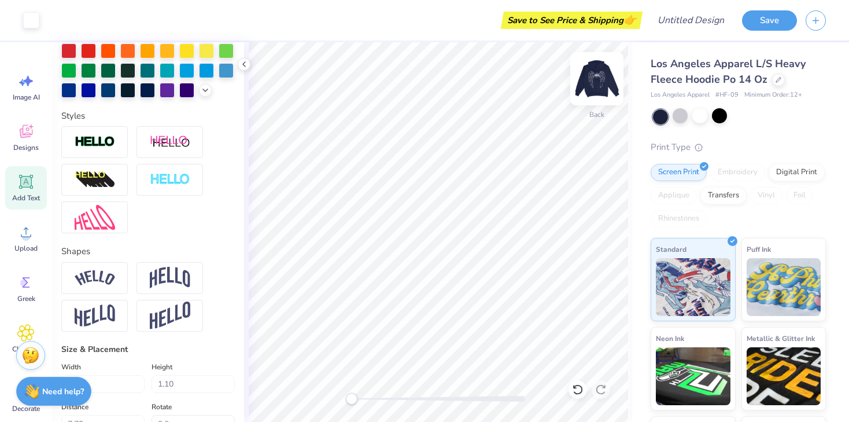
click at [595, 78] on img at bounding box center [597, 79] width 46 height 46
type input "7.65"
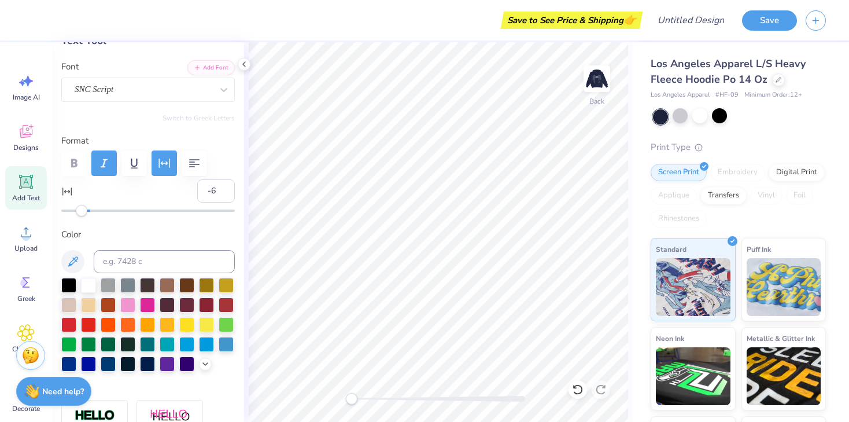
scroll to position [0, 0]
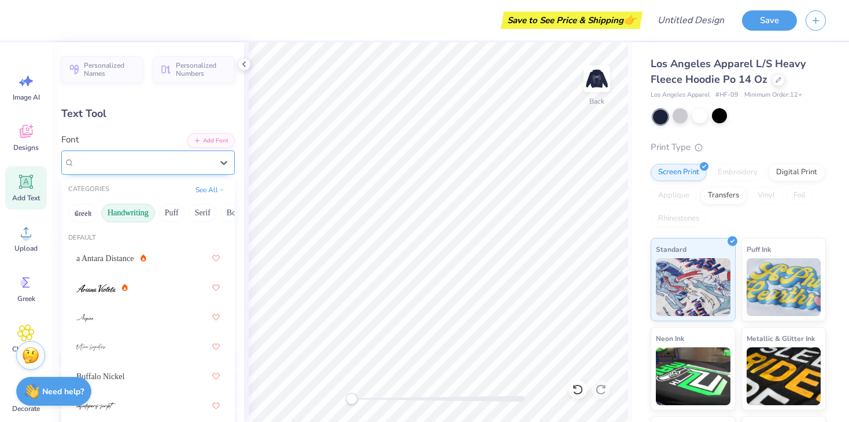
click at [140, 161] on div "SNC Script" at bounding box center [143, 162] width 140 height 18
click at [133, 261] on div "a Antara Distance" at bounding box center [147, 258] width 143 height 21
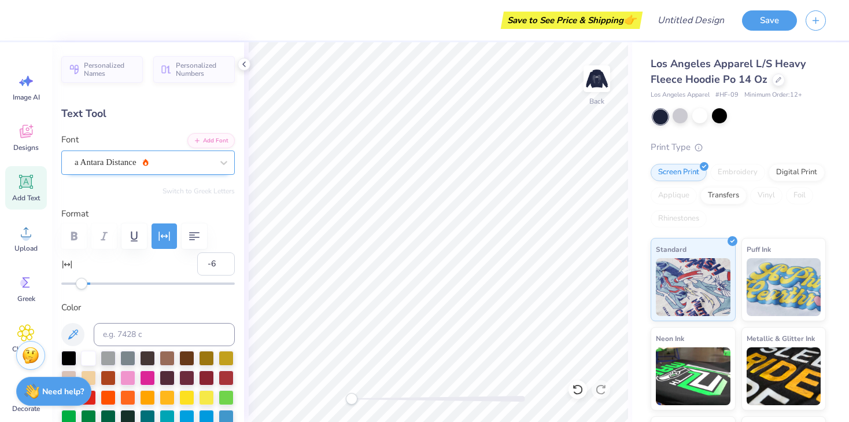
click at [132, 158] on div "a Antara Distance" at bounding box center [143, 162] width 140 height 18
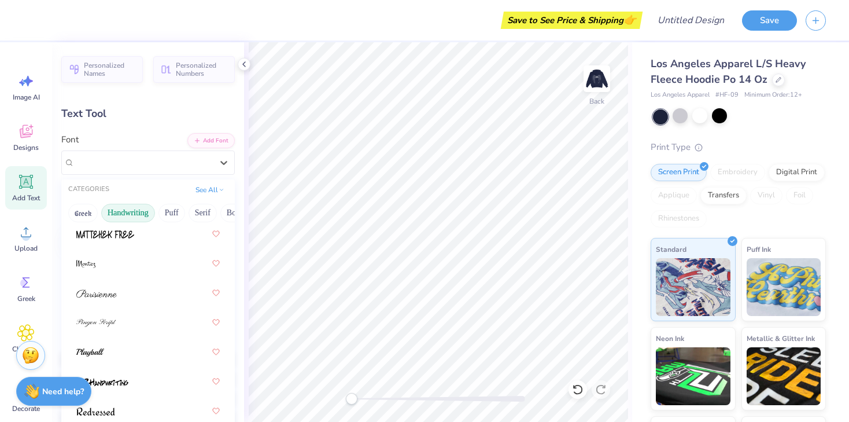
scroll to position [505, 0]
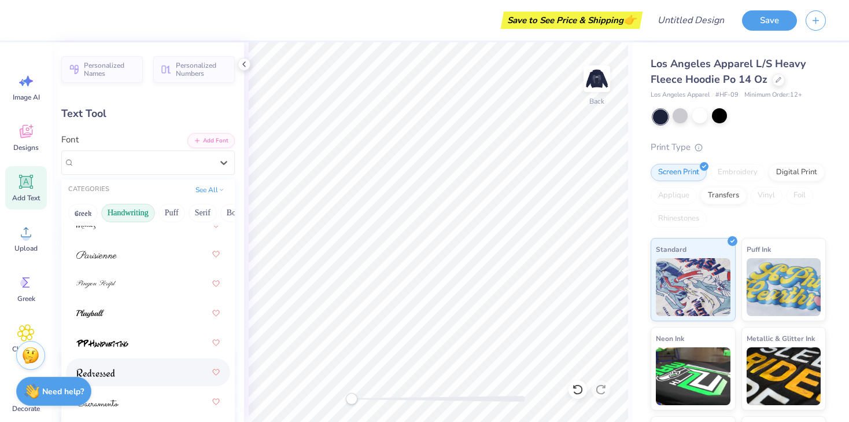
click at [125, 378] on div at bounding box center [147, 371] width 143 height 21
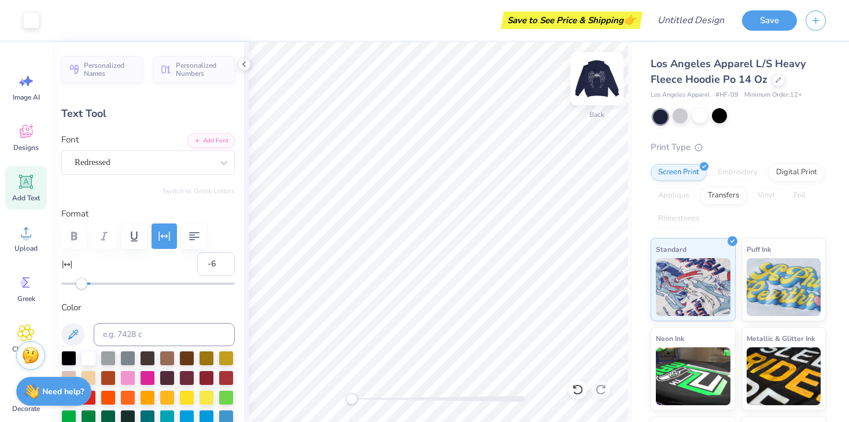
click at [596, 76] on img at bounding box center [597, 79] width 46 height 46
click at [599, 87] on img at bounding box center [597, 79] width 46 height 46
click at [595, 76] on img at bounding box center [597, 79] width 46 height 46
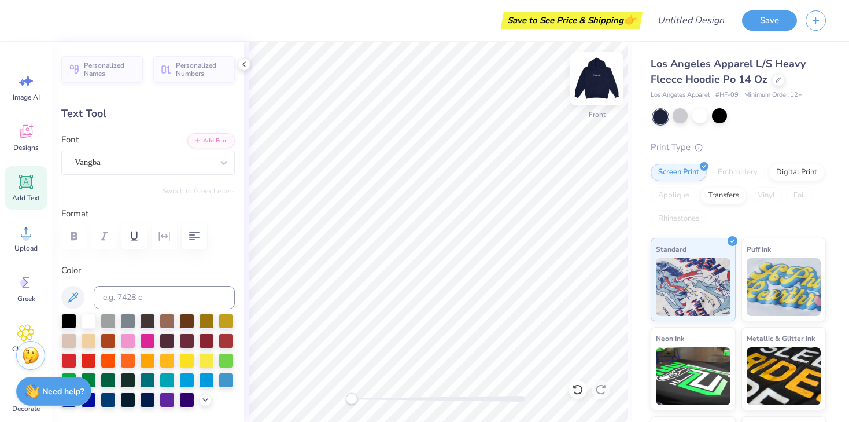
click at [600, 80] on img at bounding box center [597, 79] width 46 height 46
type input "1.82"
type input "0.77"
type input "6.11"
type input "6.43"
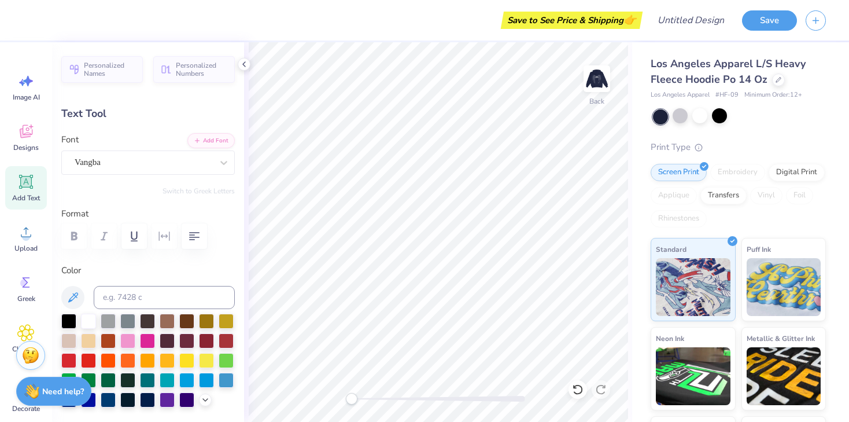
type input "1.40"
type input "7.50"
click at [180, 156] on div "Redressed" at bounding box center [143, 162] width 140 height 18
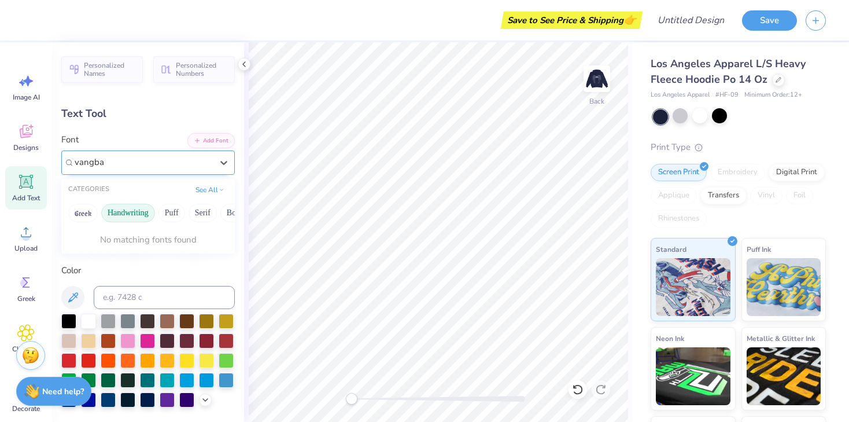
type input "vangba"
click at [171, 215] on button "Puff" at bounding box center [171, 213] width 27 height 19
click at [106, 164] on div at bounding box center [143, 162] width 140 height 18
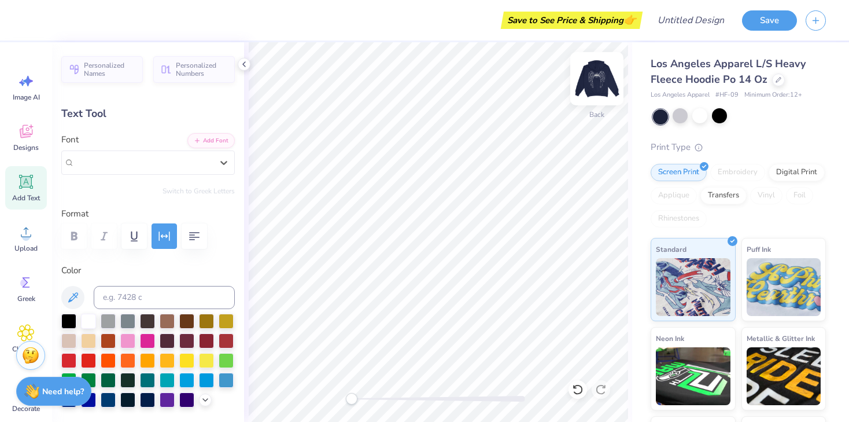
click at [599, 76] on img at bounding box center [597, 79] width 46 height 46
click at [604, 75] on img at bounding box center [597, 79] width 46 height 46
type input "1.85"
type input "0.79"
type input "7.61"
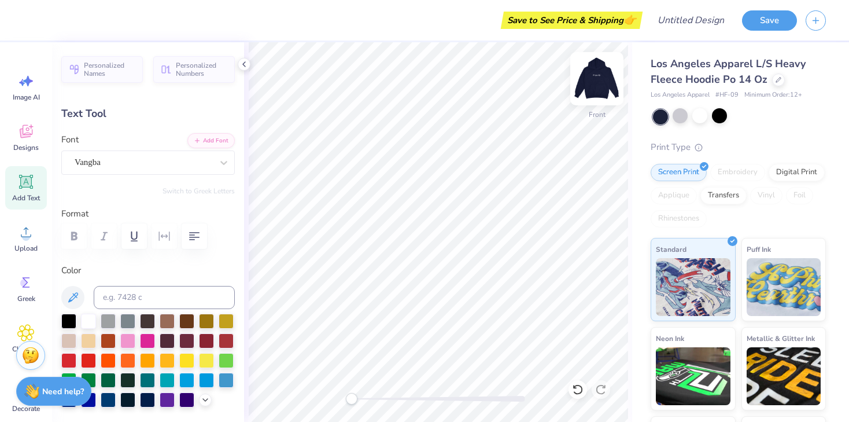
click at [592, 86] on img at bounding box center [597, 79] width 46 height 46
type input "1.82"
type input "0.77"
type input "6.11"
type input "6.43"
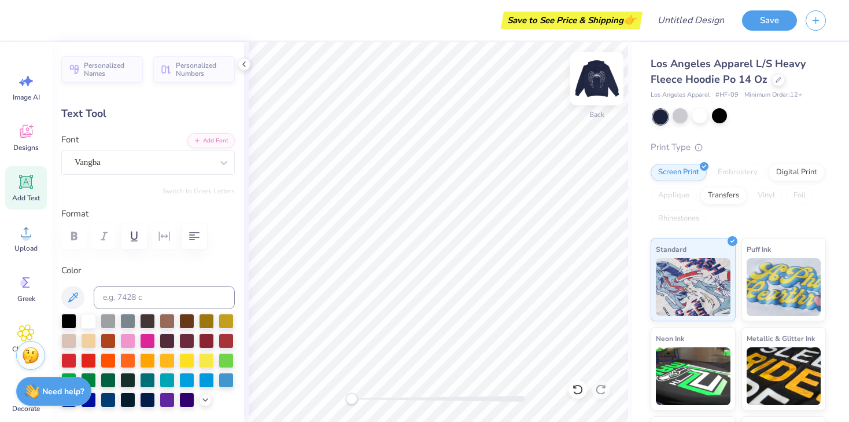
type input "1.40"
type input "7.50"
type textarea "Pi Beta Pest.hi"
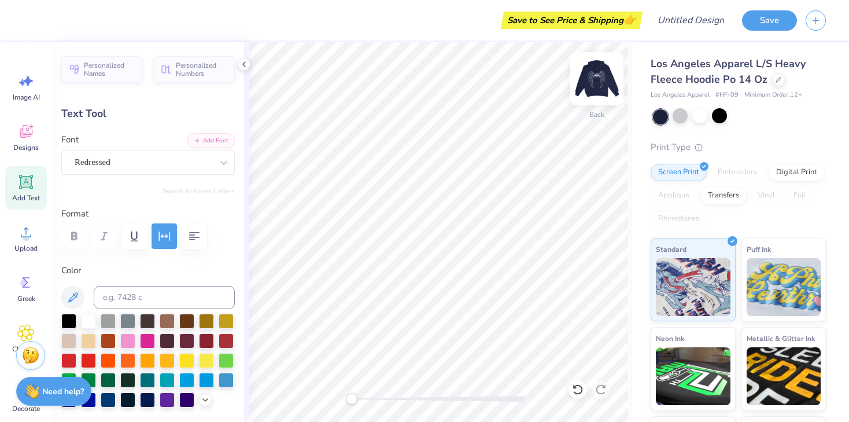
paste textarea "est."
type textarea "est."
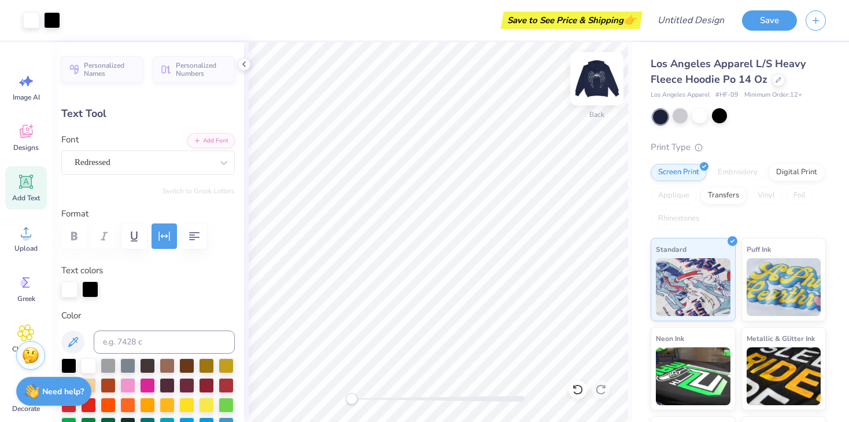
type input "1.61"
type input "1.07"
click at [597, 80] on img at bounding box center [597, 79] width 46 height 46
click at [605, 79] on img at bounding box center [597, 79] width 46 height 46
type input "7.68"
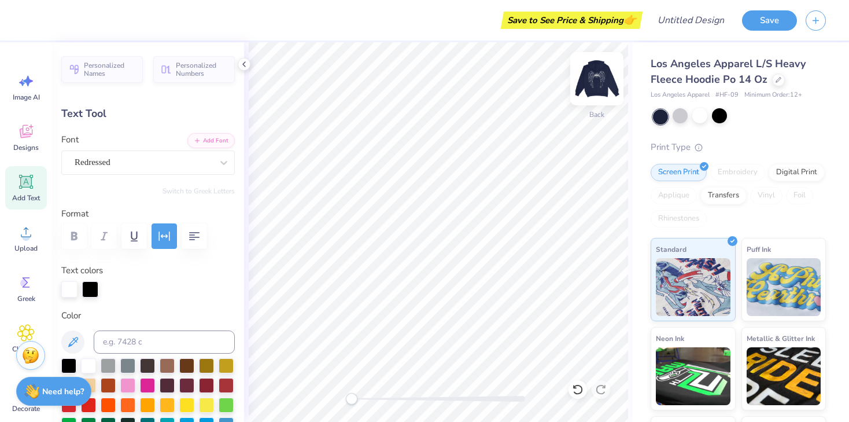
click at [598, 79] on img at bounding box center [597, 79] width 46 height 46
type input "1.85"
type input "0.79"
type input "7.61"
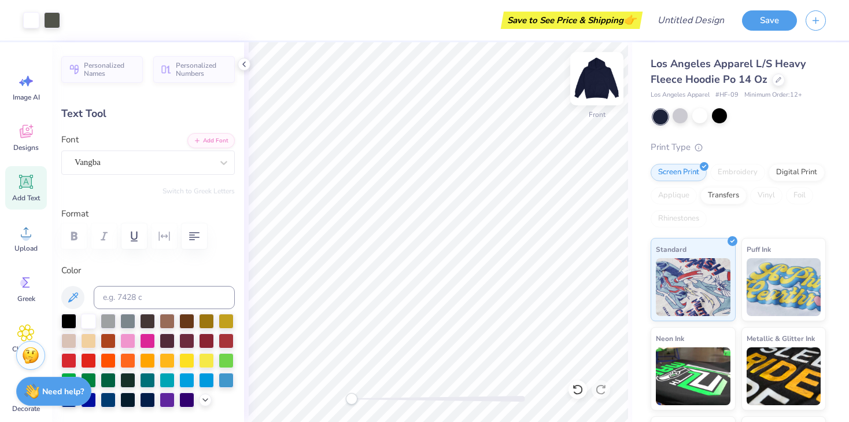
type input "2.35"
type input "0.73"
type input "11.00"
click at [600, 79] on img at bounding box center [597, 79] width 46 height 46
type input "2.31"
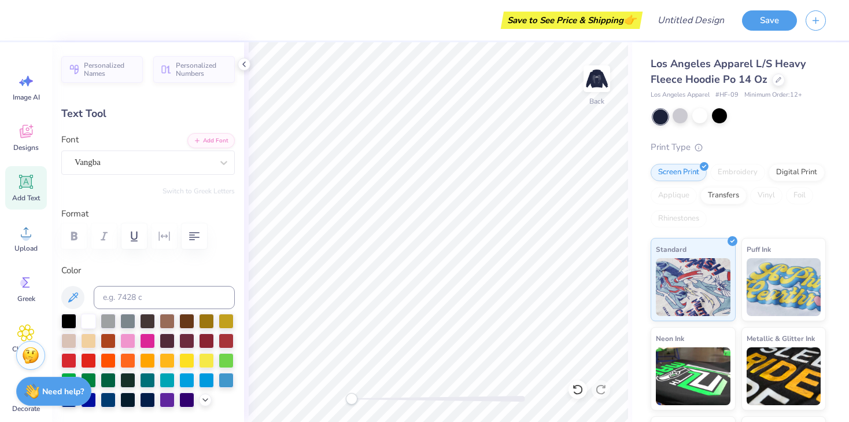
type input "0.71"
type input "9.44"
type textarea "Pi Beta Phi"
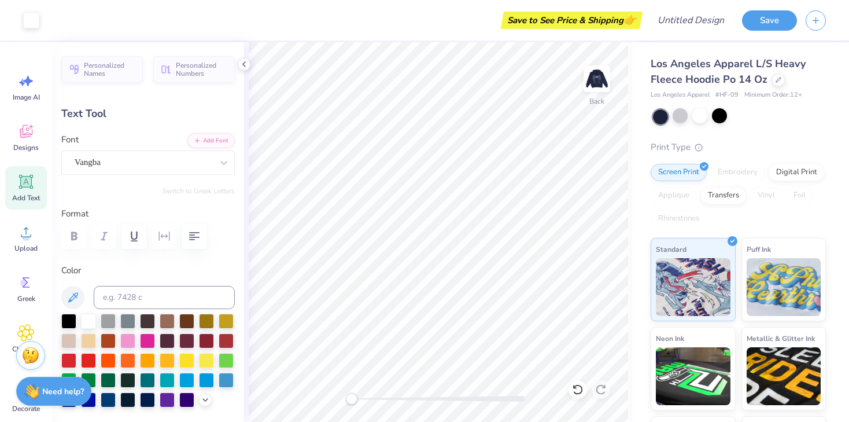
type input "2.22"
type input "0.51"
type input "9.64"
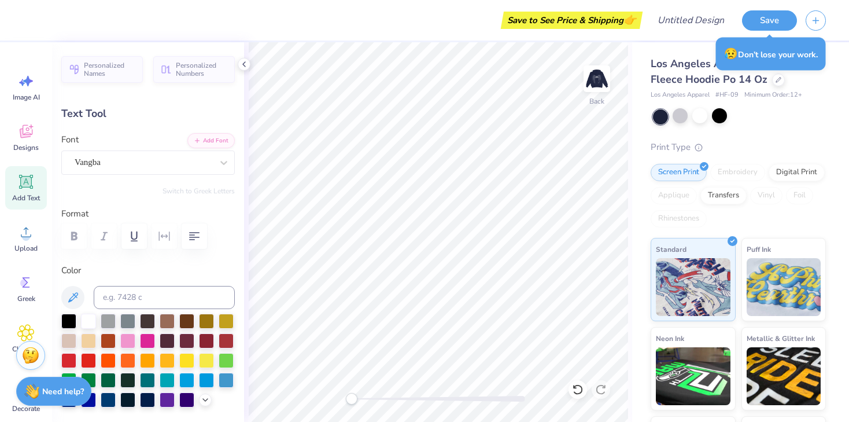
type input "4.76"
type input "1.10"
type input "9.87"
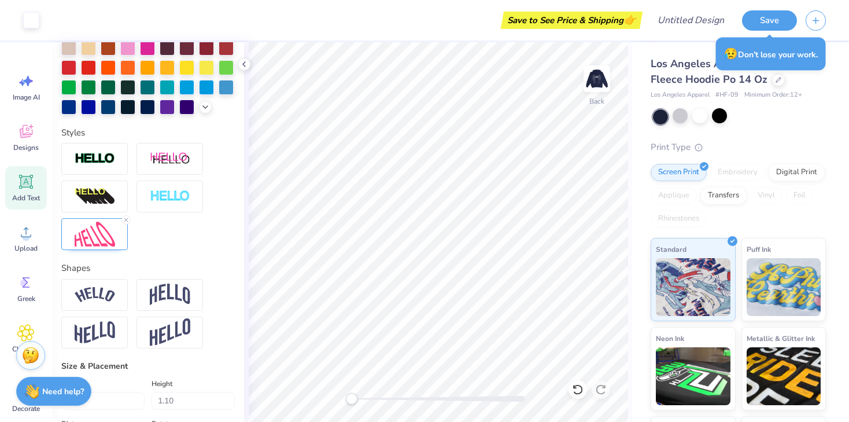
scroll to position [273, 0]
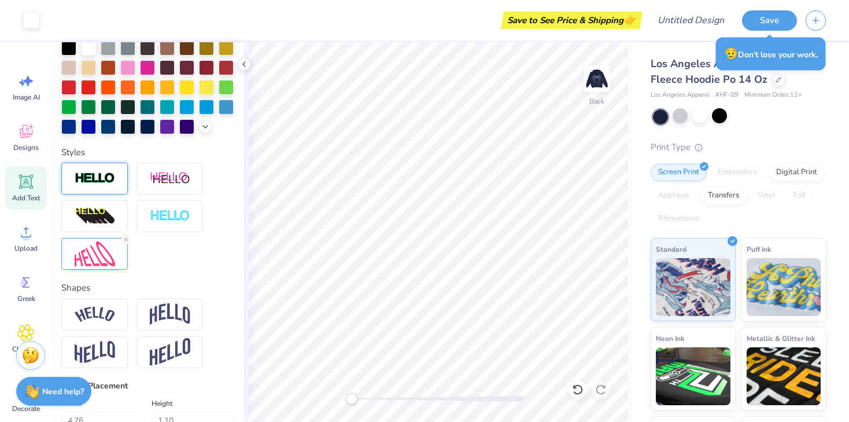
click at [112, 186] on div at bounding box center [94, 179] width 67 height 32
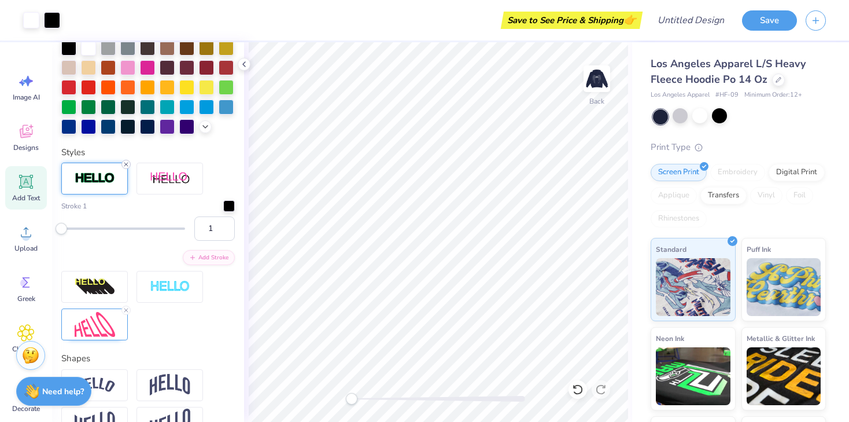
click at [127, 165] on icon at bounding box center [126, 164] width 7 height 7
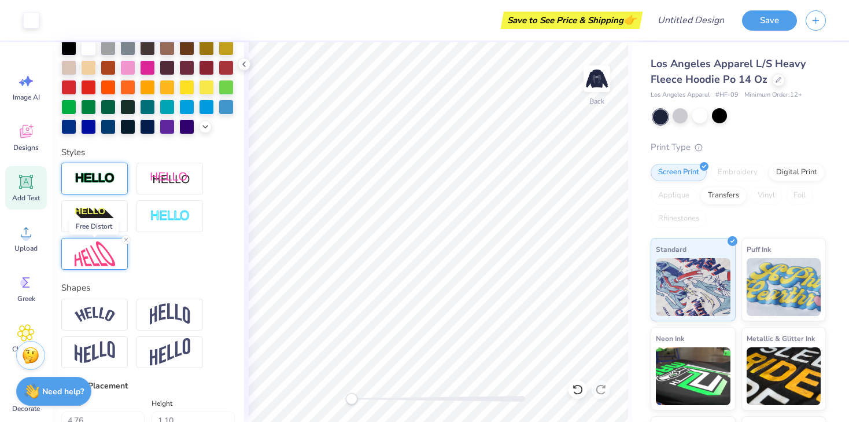
click at [92, 254] on img at bounding box center [95, 253] width 40 height 25
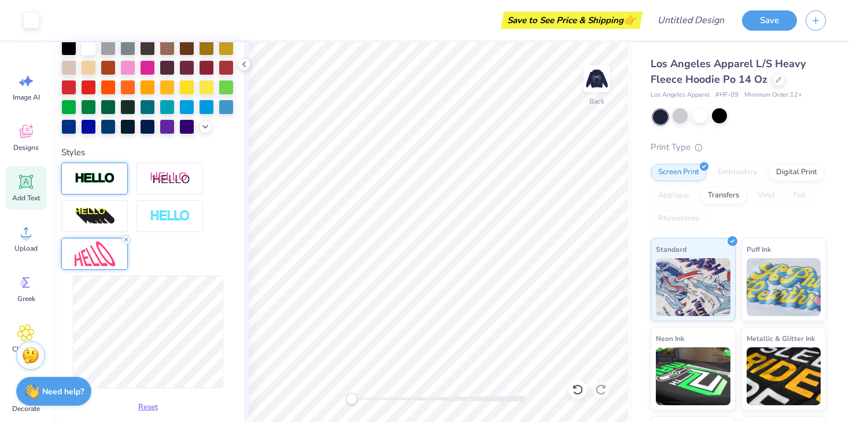
click at [125, 241] on icon at bounding box center [126, 239] width 7 height 7
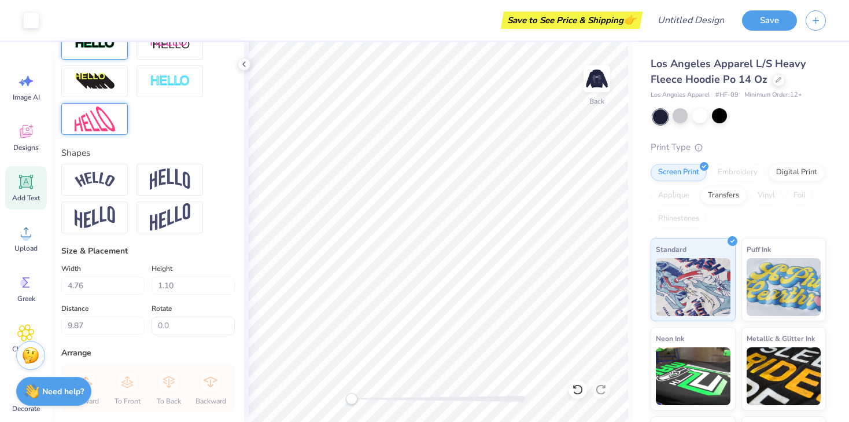
scroll to position [408, 0]
click at [114, 219] on img at bounding box center [95, 216] width 40 height 23
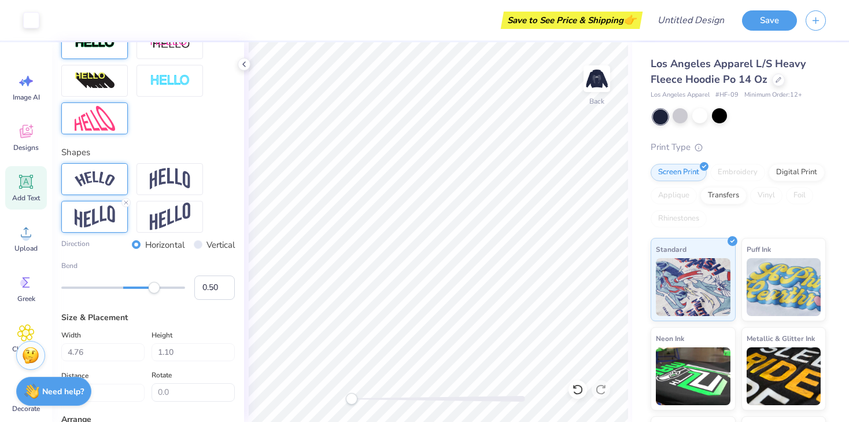
click at [102, 187] on div at bounding box center [94, 179] width 67 height 32
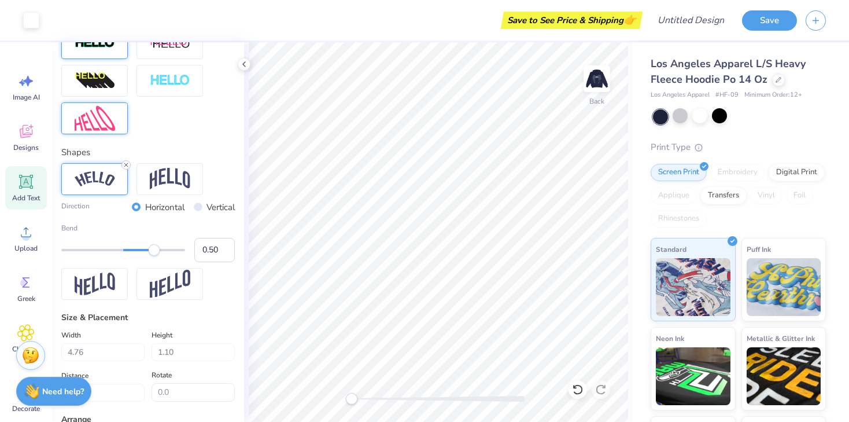
click at [126, 163] on icon at bounding box center [126, 164] width 7 height 7
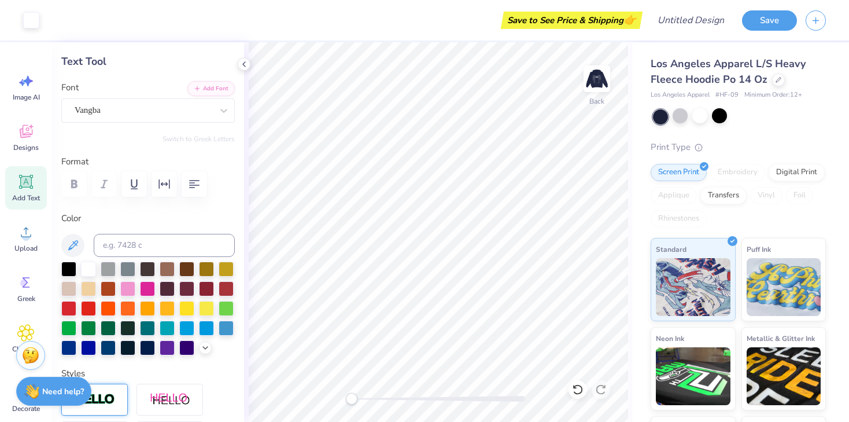
scroll to position [0, 0]
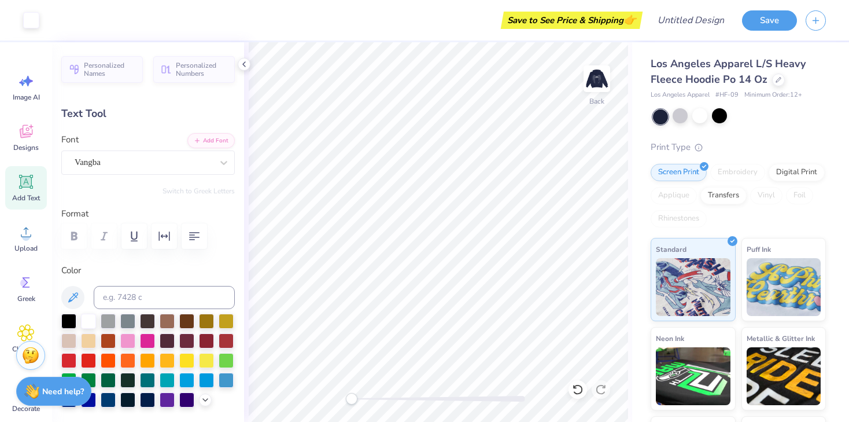
type input "11.25"
type input "1.57"
type input "8.05"
type input "8.13"
type input "1.14"
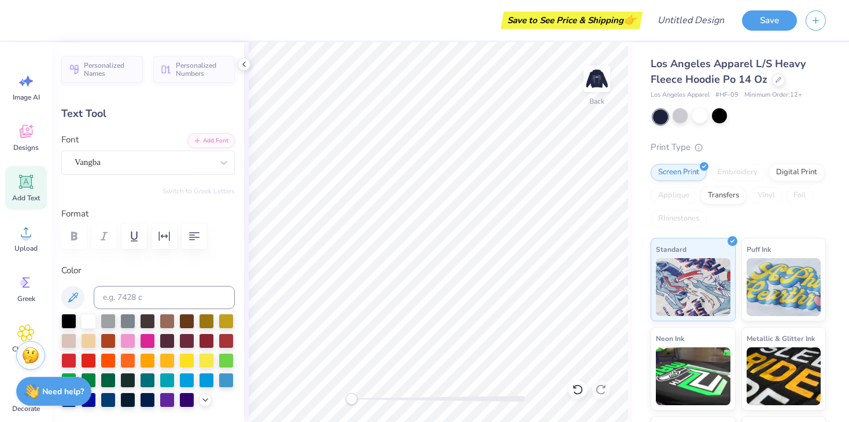
type input "7.88"
type input "5.56"
type input "0.78"
type input "7.74"
type input "6.57"
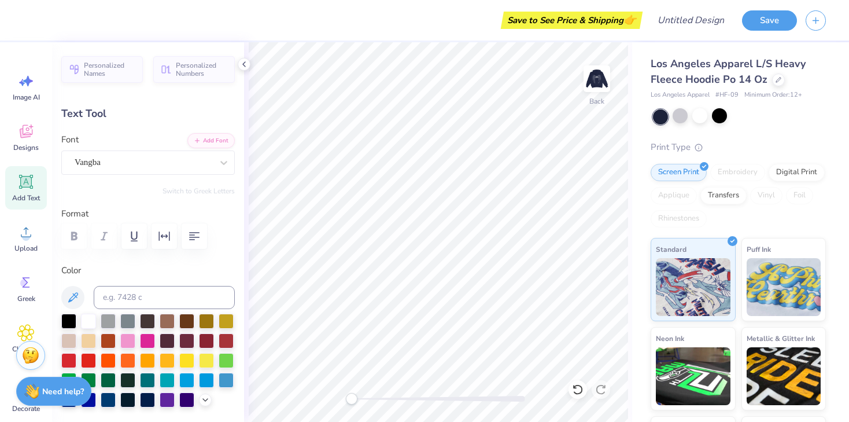
type input "0.92"
type input "7.80"
click at [164, 235] on icon "button" at bounding box center [164, 236] width 14 height 14
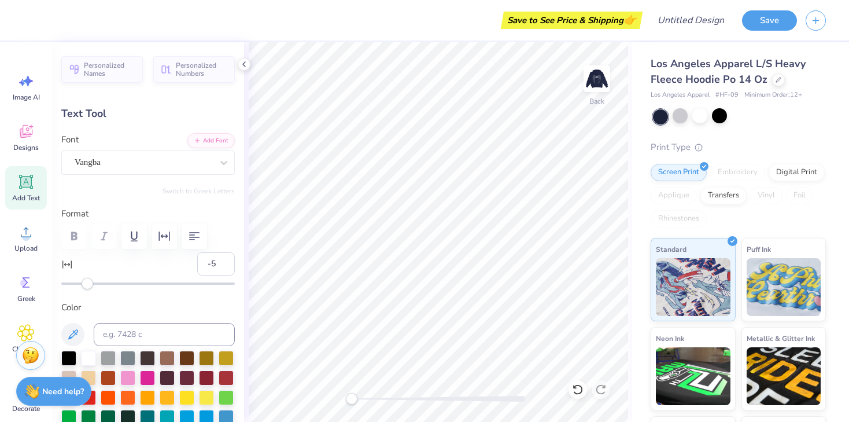
type input "-6"
click at [82, 283] on div "Accessibility label" at bounding box center [82, 284] width 12 height 12
type input "-7"
click at [80, 283] on div "Accessibility label" at bounding box center [81, 284] width 12 height 12
type input "-11"
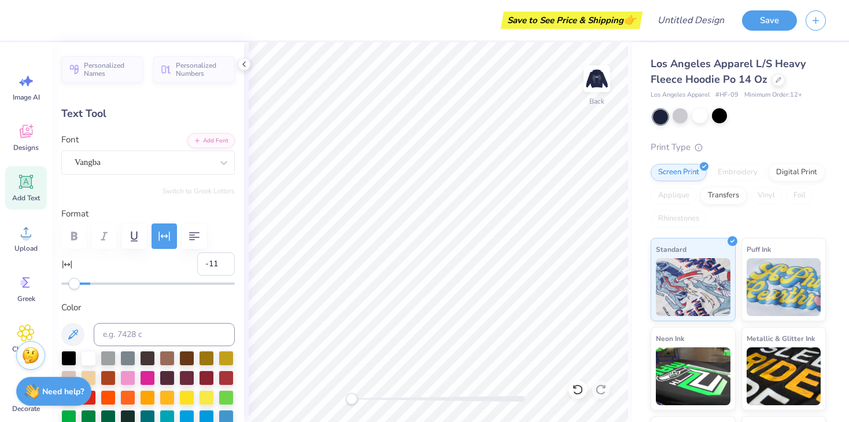
click at [75, 283] on div "Accessibility label" at bounding box center [75, 284] width 12 height 12
type input "-10"
click at [76, 283] on div "Accessibility label" at bounding box center [76, 284] width 12 height 12
type input "-10"
click at [76, 287] on div "Accessibility label" at bounding box center [76, 284] width 12 height 12
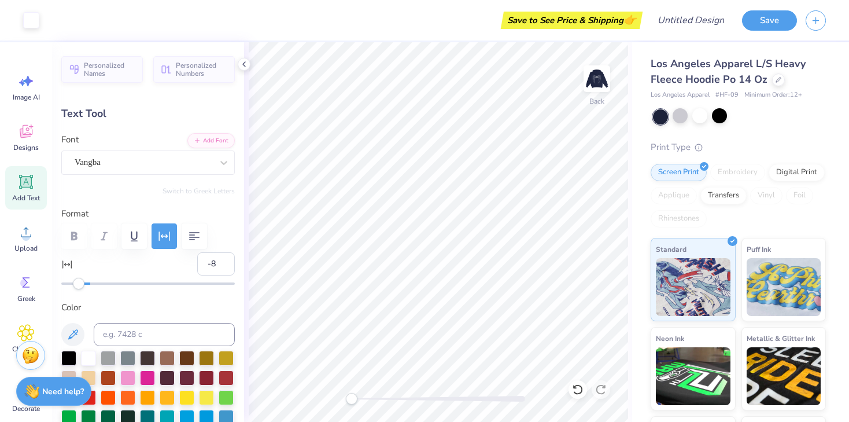
type input "-7"
click at [80, 287] on div "Accessibility label" at bounding box center [81, 284] width 12 height 12
type input "5.68"
type input "7.83"
type input "-5"
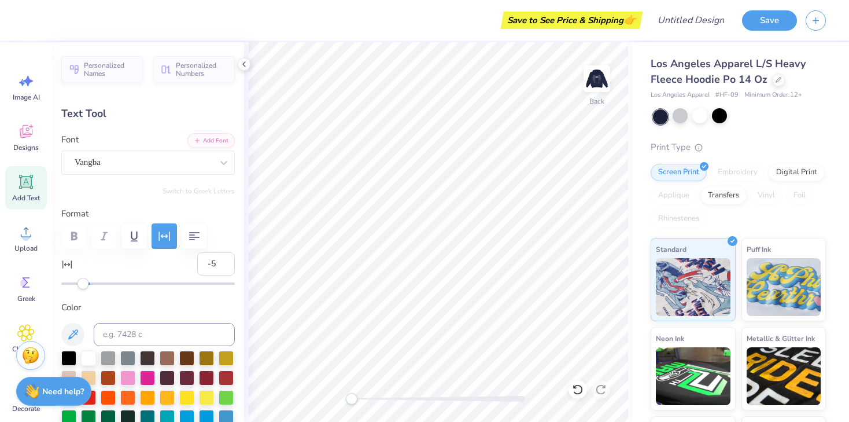
click at [83, 281] on div "Accessibility label" at bounding box center [83, 284] width 12 height 12
click at [603, 89] on img at bounding box center [597, 79] width 46 height 46
click at [602, 80] on img at bounding box center [597, 79] width 46 height 46
type input "5.93"
click at [98, 234] on div at bounding box center [147, 235] width 173 height 25
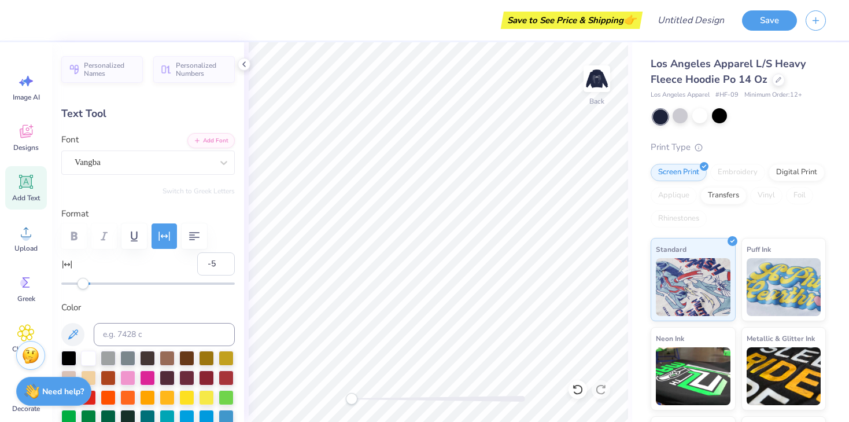
click at [107, 235] on div at bounding box center [147, 235] width 173 height 25
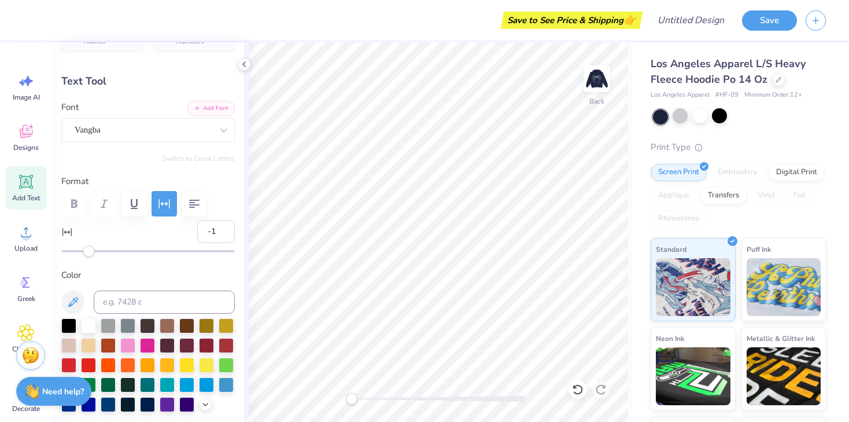
type input "0"
drag, startPoint x: 83, startPoint y: 252, endPoint x: 90, endPoint y: 253, distance: 6.5
click at [90, 253] on div "Accessibility label" at bounding box center [90, 251] width 12 height 12
click at [104, 205] on div at bounding box center [147, 203] width 173 height 25
type input "-5"
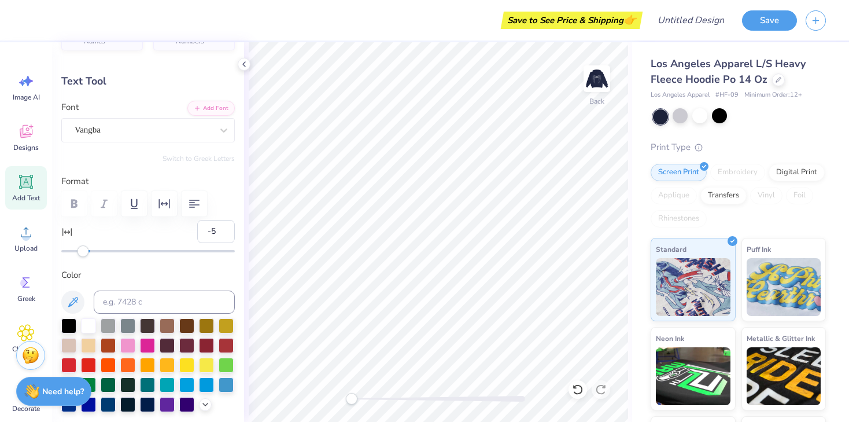
click at [83, 251] on div "Accessibility label" at bounding box center [83, 251] width 12 height 12
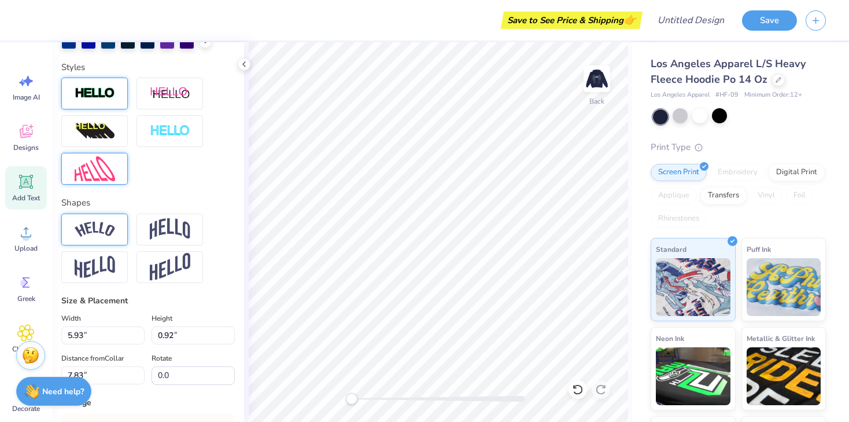
click at [107, 167] on img at bounding box center [95, 168] width 40 height 25
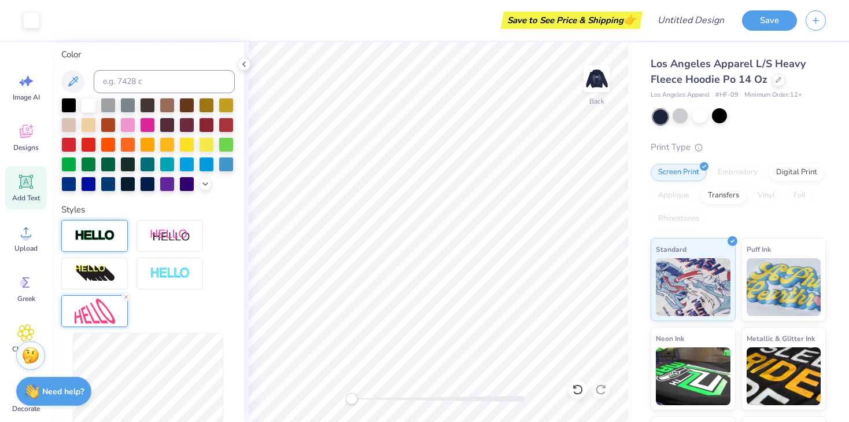
scroll to position [0, 0]
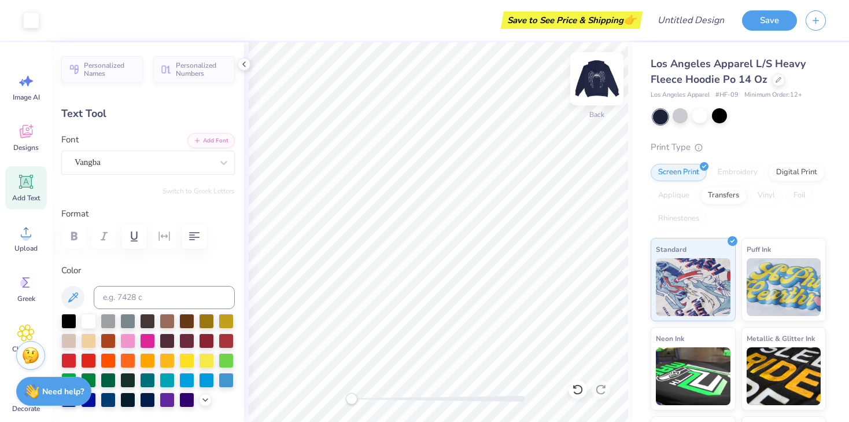
click at [599, 78] on img at bounding box center [597, 79] width 46 height 46
click at [596, 77] on img at bounding box center [597, 79] width 46 height 46
click at [305, 393] on div "Back" at bounding box center [438, 231] width 388 height 379
click at [605, 68] on img at bounding box center [597, 79] width 46 height 46
click at [246, 65] on icon at bounding box center [243, 64] width 9 height 9
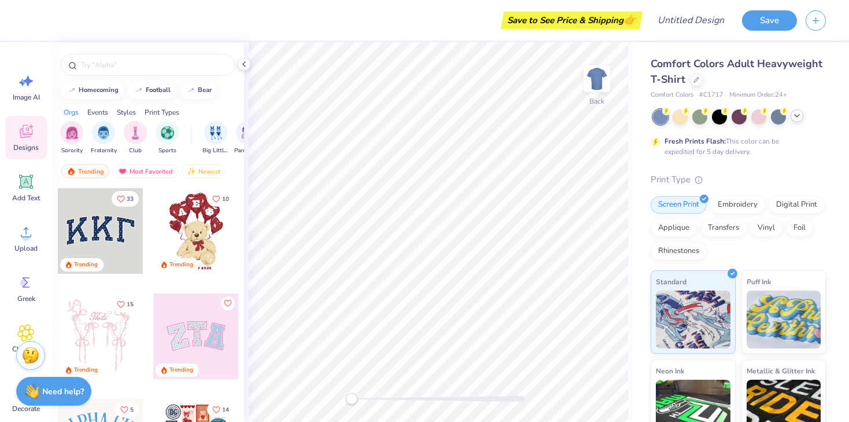
click at [797, 118] on icon at bounding box center [796, 115] width 9 height 9
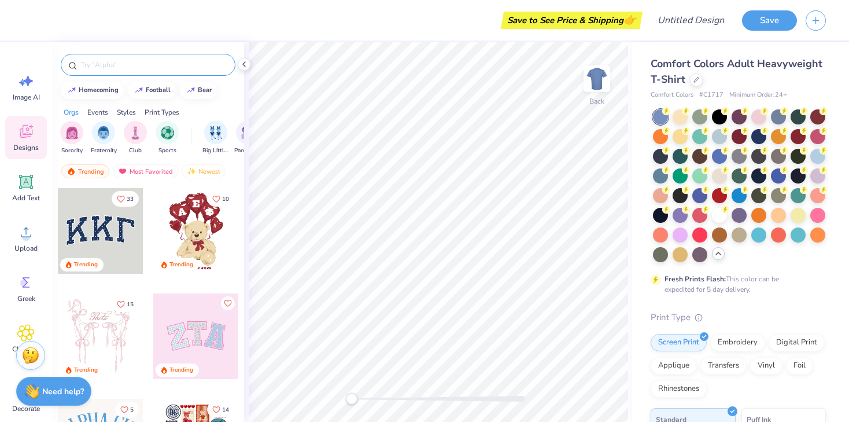
click at [106, 66] on input "text" at bounding box center [154, 65] width 148 height 12
type input "fall rush"
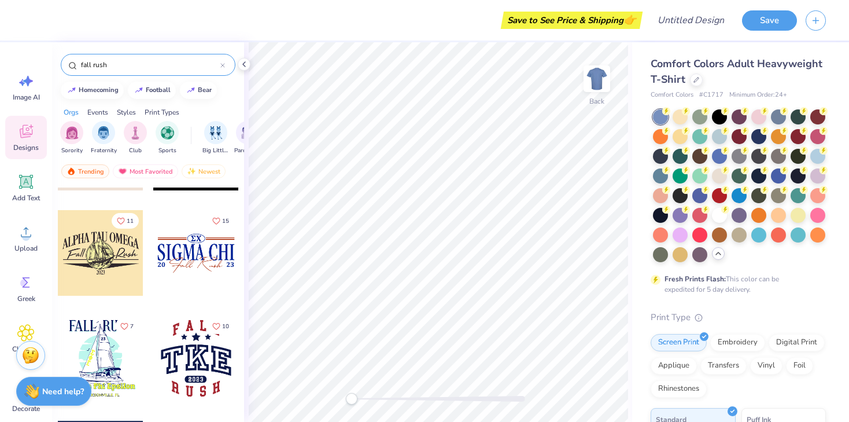
scroll to position [266, 0]
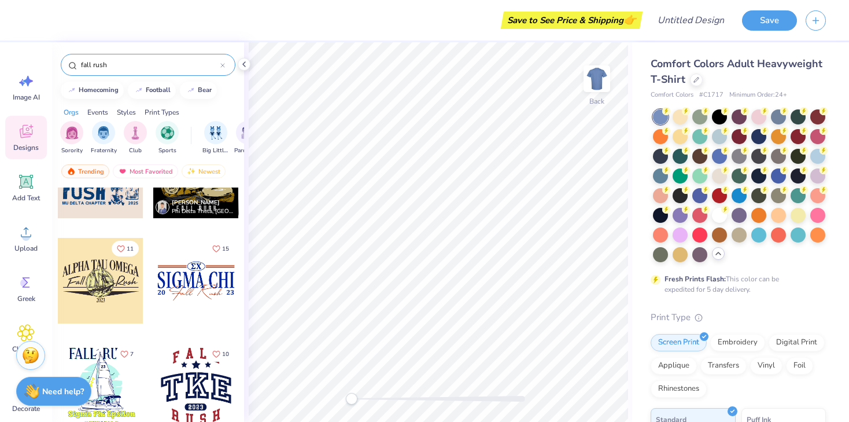
click at [195, 283] on div at bounding box center [196, 281] width 86 height 86
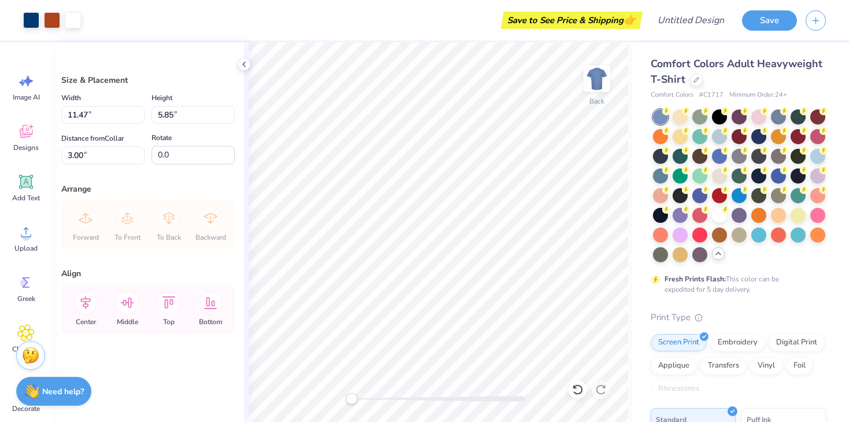
type input "12.12"
type input "6.18"
type input "2.67"
type input "12.36"
type input "6.30"
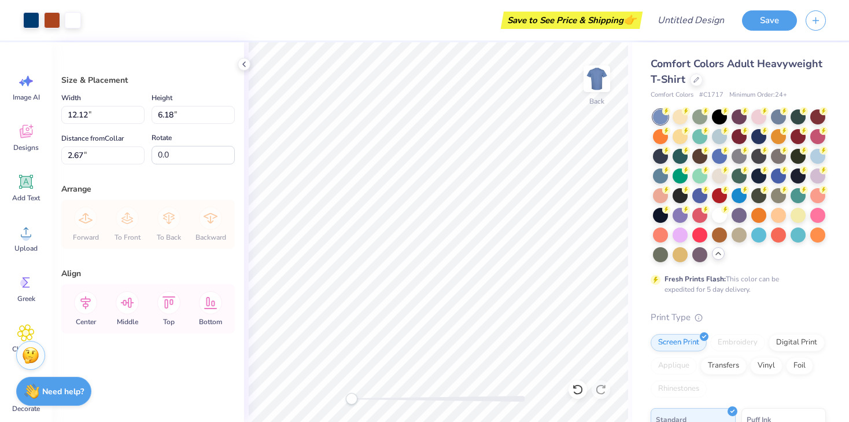
type input "2.55"
type input "11.81"
type input "6.02"
type input "11.40"
type input "5.82"
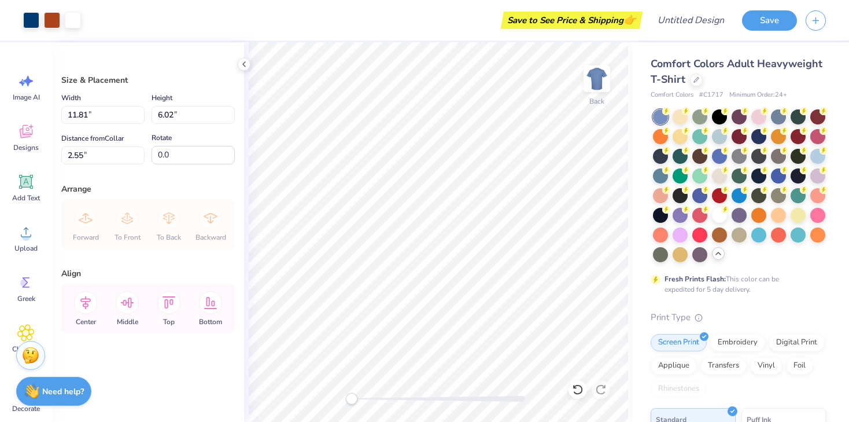
type input "3.00"
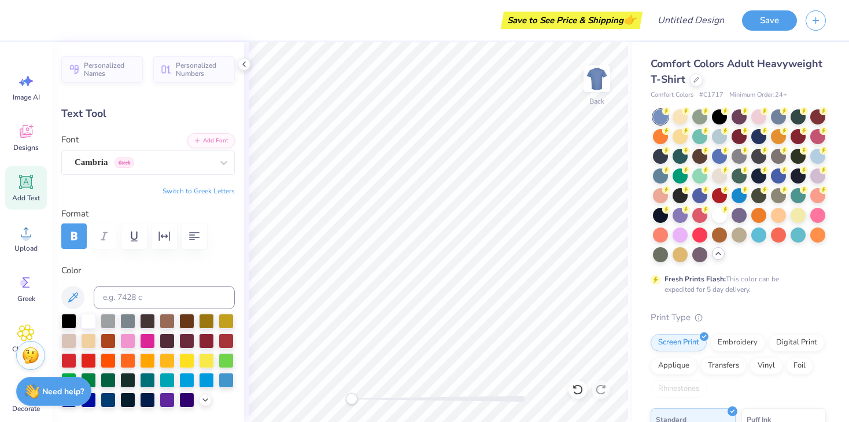
type textarea "S"
type textarea "FSU"
type input "2.02"
type input "0.83"
type input "3.40"
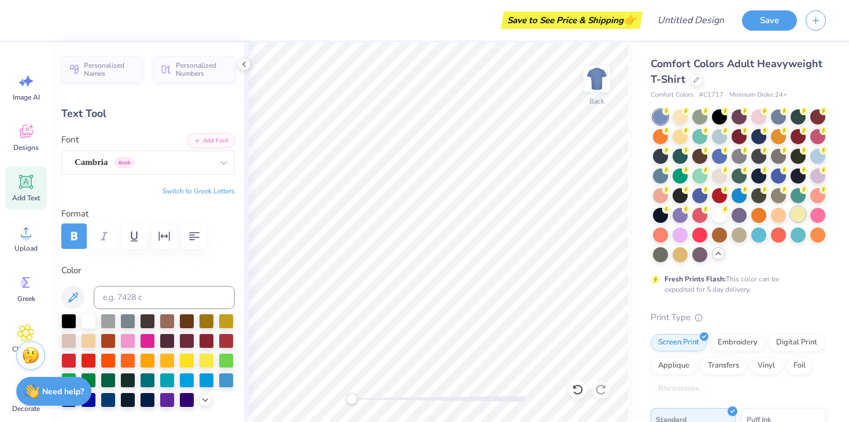
click at [800, 217] on div at bounding box center [798, 213] width 15 height 15
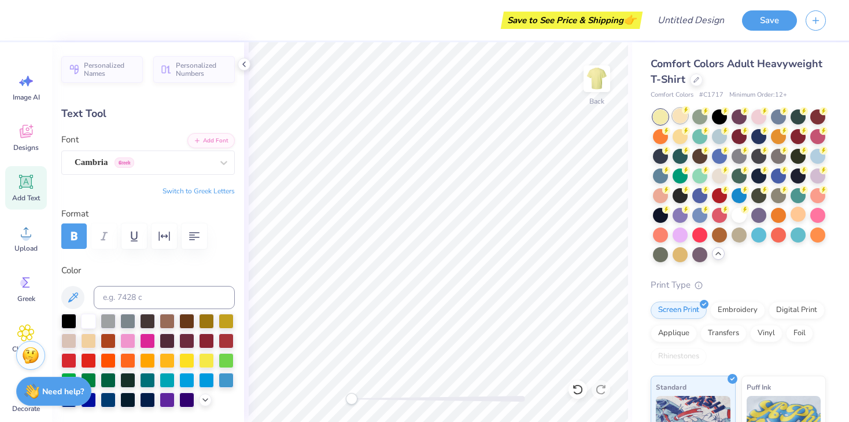
click at [685, 117] on div at bounding box center [680, 115] width 15 height 15
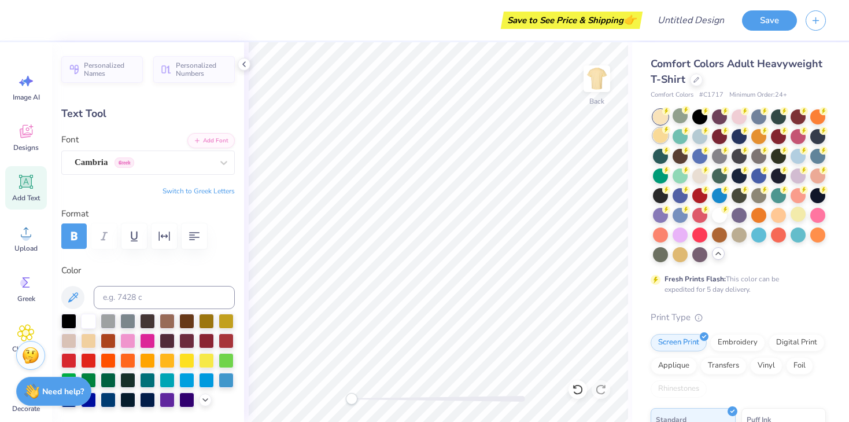
click at [659, 137] on div at bounding box center [660, 135] width 15 height 15
click at [701, 173] on div at bounding box center [699, 174] width 15 height 15
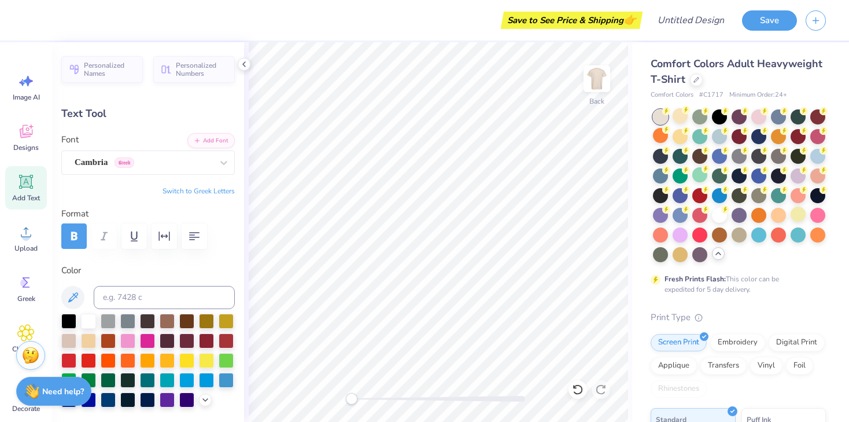
type input "1.07"
type input "0.70"
type input "7.36"
type textarea "25"
type input "2.02"
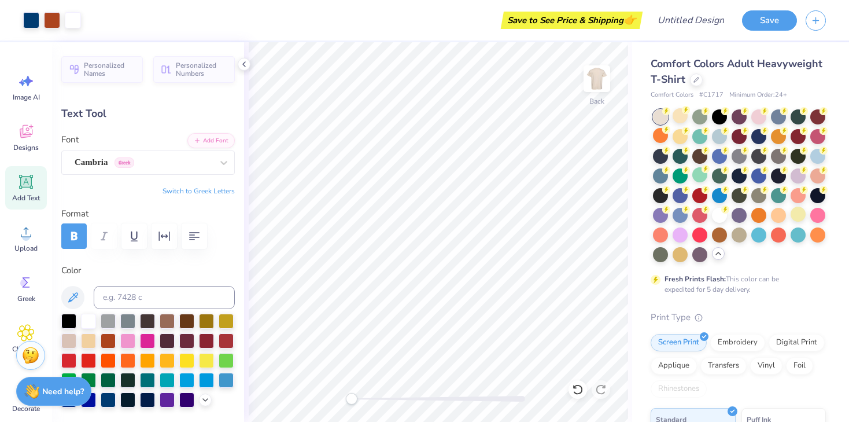
type input "0.83"
type input "3.40"
type input "7.88"
type input "2.30"
type input "6.51"
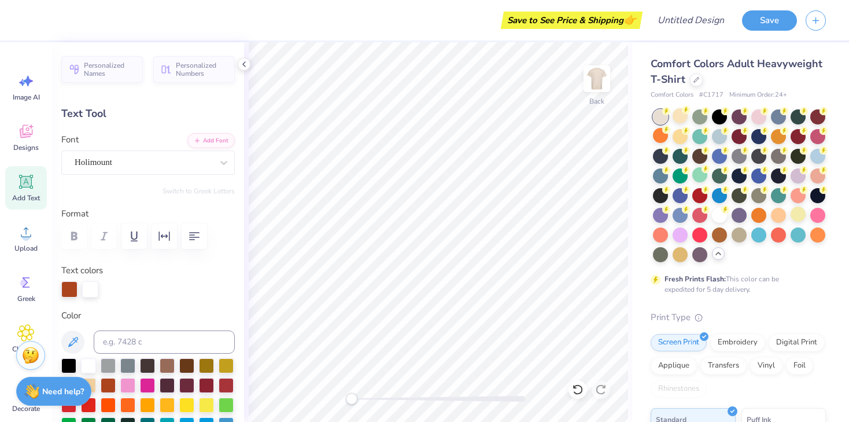
type input "9.38"
type input "2.50"
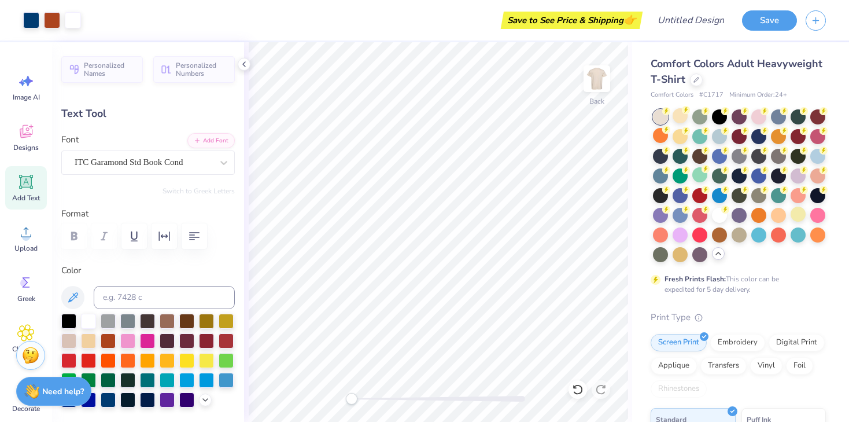
type input "4.51"
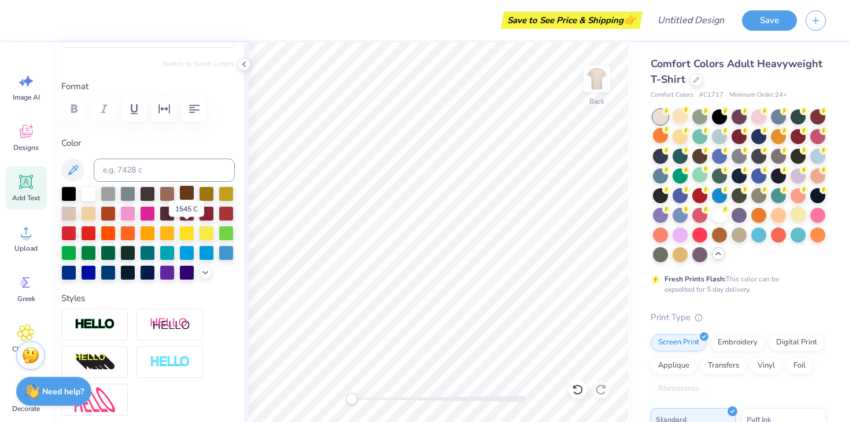
scroll to position [134, 0]
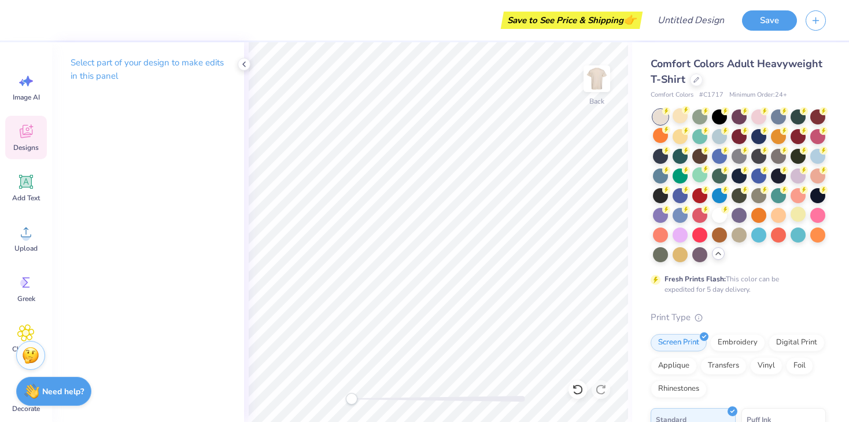
click at [27, 141] on div "Designs" at bounding box center [26, 137] width 42 height 43
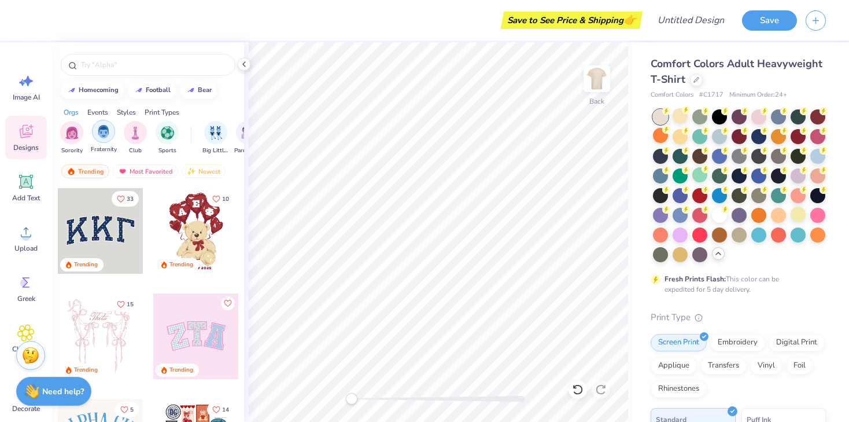
click at [104, 131] on img "filter for Fraternity" at bounding box center [103, 131] width 13 height 13
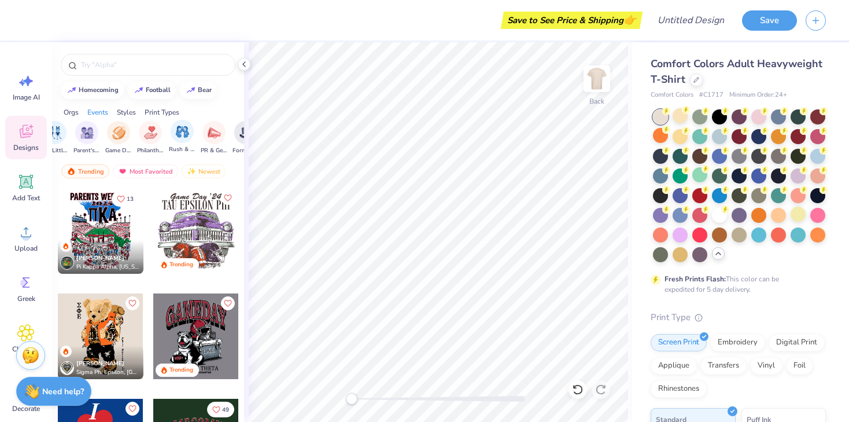
scroll to position [0, 163]
click at [179, 133] on img "filter for Rush & Bid" at bounding box center [180, 131] width 13 height 13
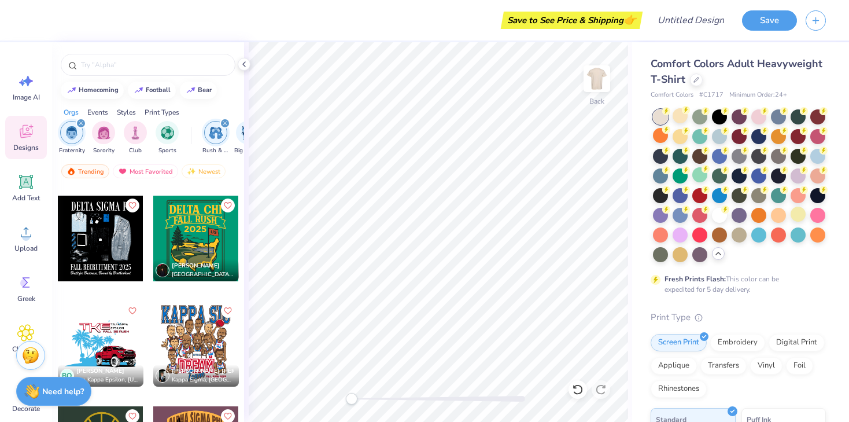
scroll to position [4399, 0]
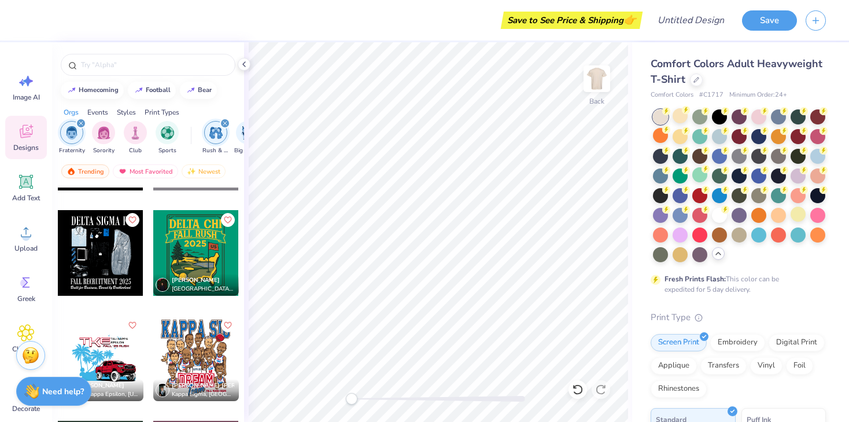
click at [102, 248] on div at bounding box center [101, 253] width 86 height 86
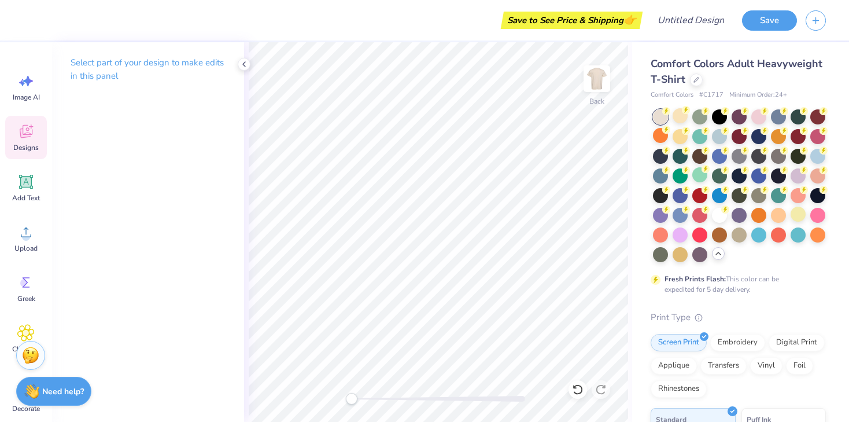
click at [21, 136] on icon at bounding box center [25, 132] width 11 height 9
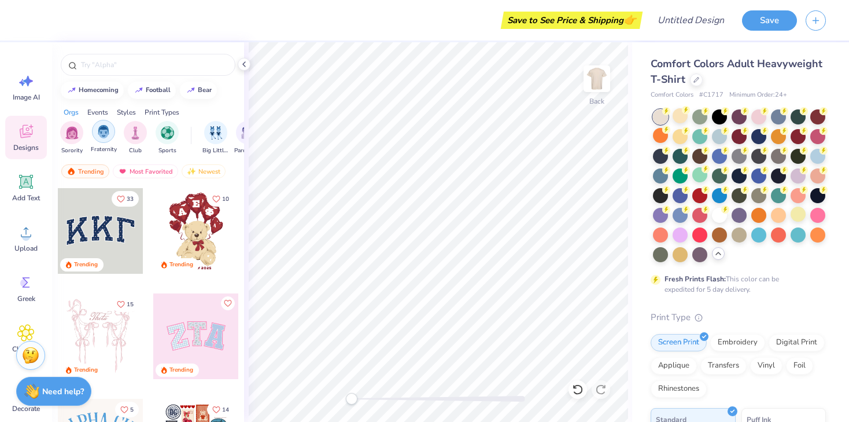
click at [105, 132] on img "filter for Fraternity" at bounding box center [103, 131] width 13 height 13
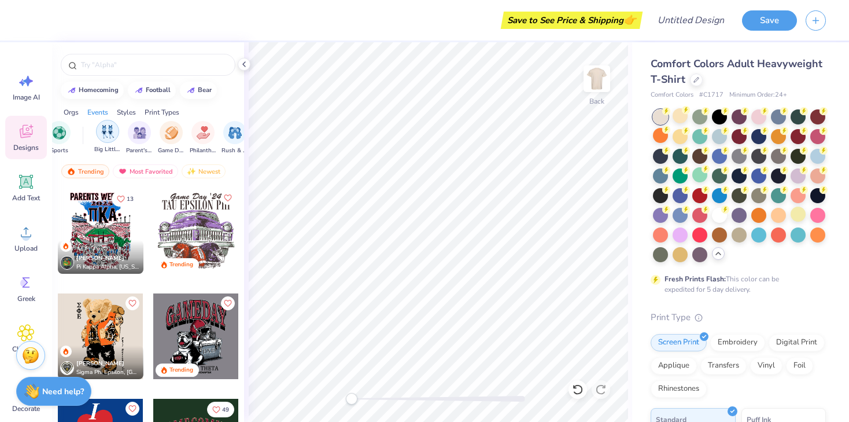
scroll to position [0, 112]
click at [237, 129] on img "filter for Rush & Bid" at bounding box center [231, 131] width 13 height 13
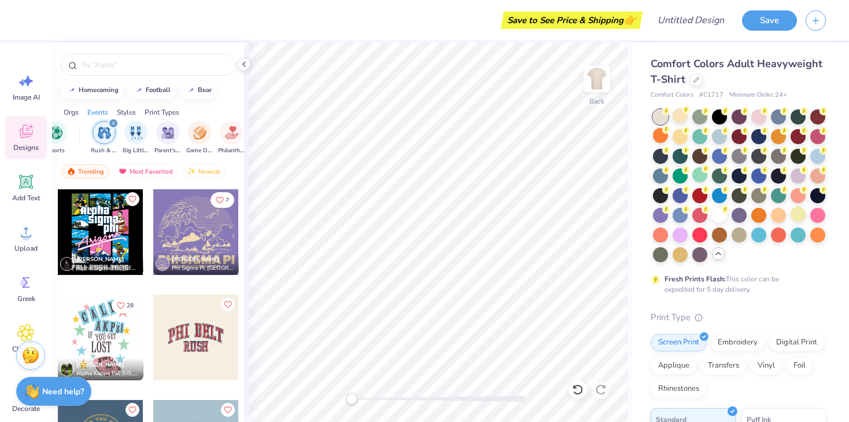
scroll to position [106, 0]
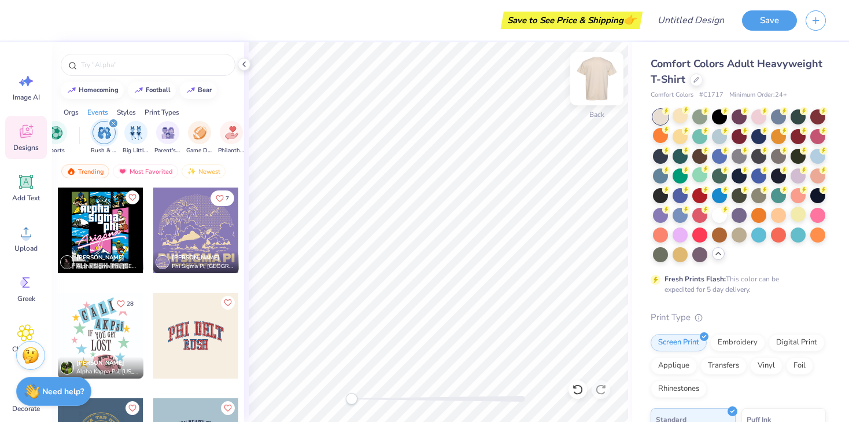
click at [598, 81] on img at bounding box center [597, 79] width 46 height 46
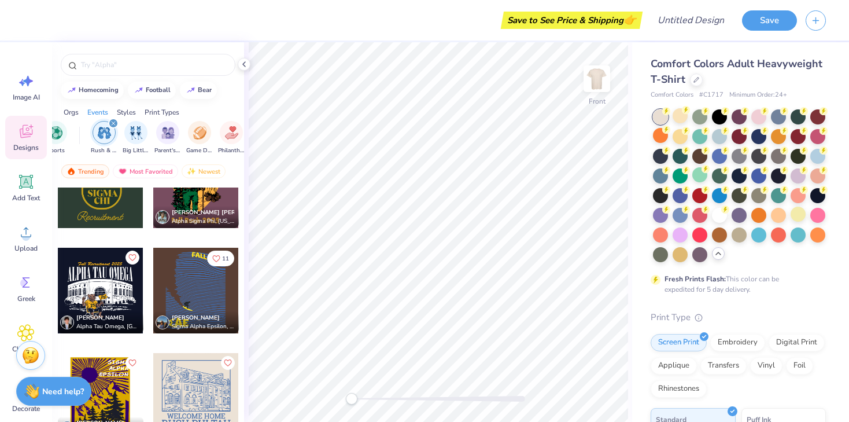
scroll to position [4676, 0]
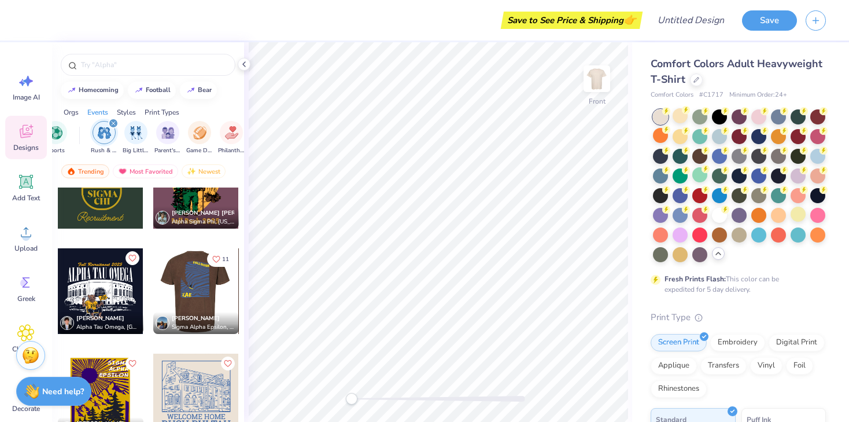
click at [204, 290] on div at bounding box center [196, 291] width 257 height 86
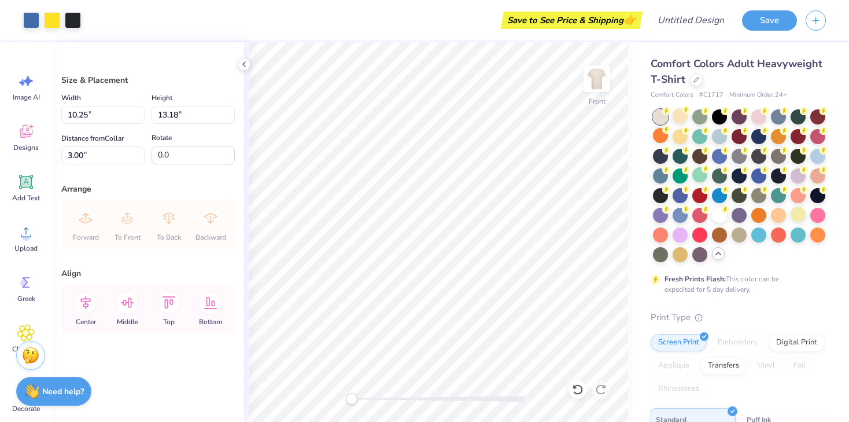
type input "11.57"
type input "14.87"
type input "12.35"
type input "15.87"
click at [719, 197] on div at bounding box center [719, 194] width 15 height 15
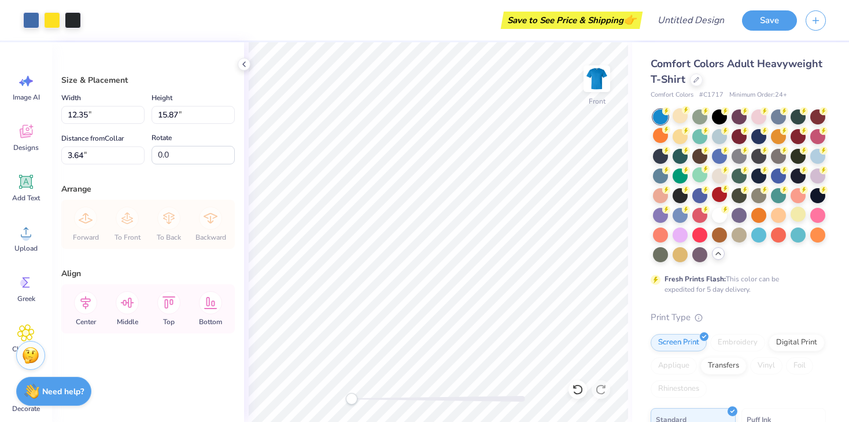
type input "3.64"
click at [755, 232] on div at bounding box center [758, 233] width 15 height 15
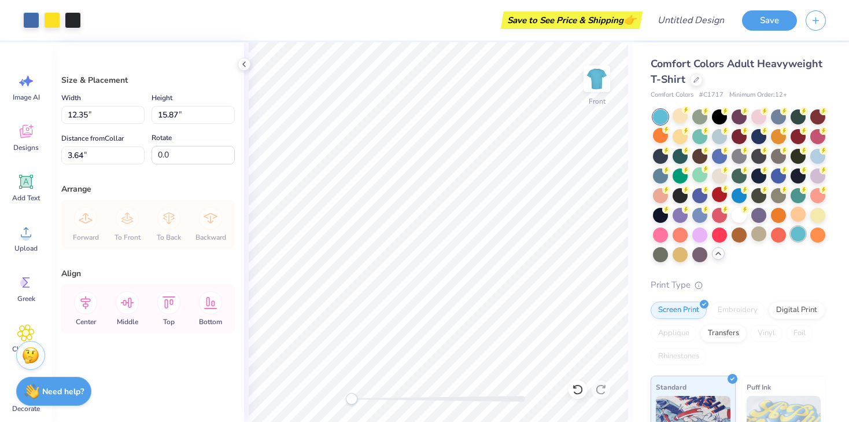
click at [797, 234] on div at bounding box center [798, 233] width 15 height 15
click at [818, 160] on div at bounding box center [817, 154] width 15 height 15
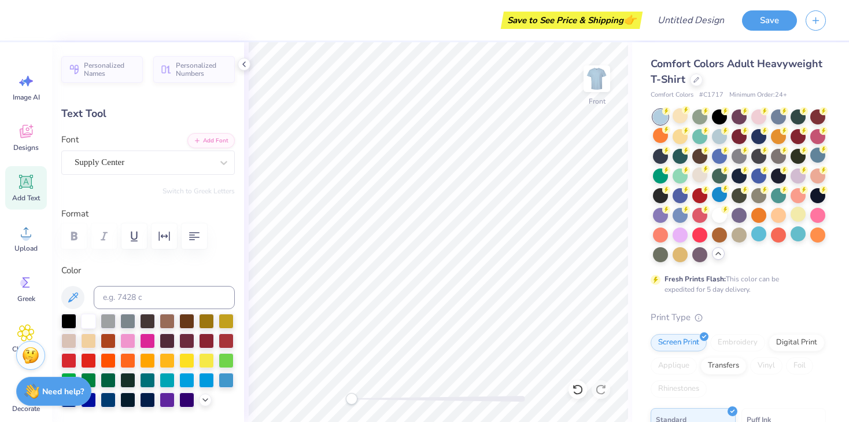
scroll to position [0, 2]
click at [108, 401] on div at bounding box center [108, 398] width 15 height 15
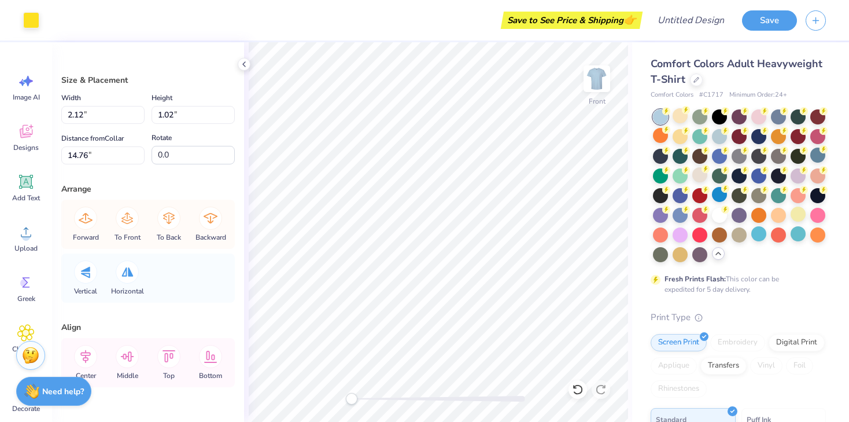
type input "1.29"
type input "1.46"
type input "13.84"
type input "12.34"
type input "15.87"
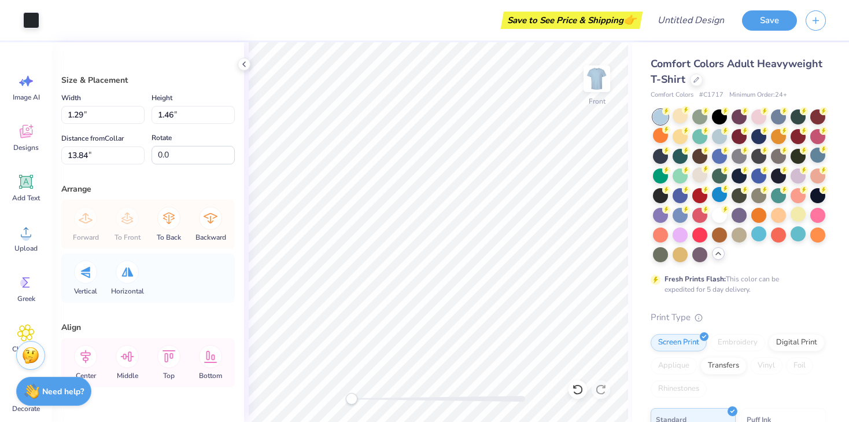
type input "3.64"
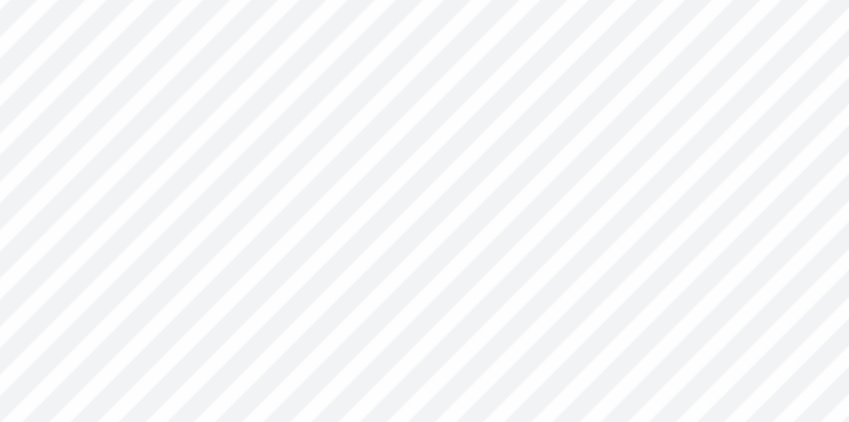
type input "2.12"
type input "1.02"
type input "14.76"
type input "12.34"
type input "15.87"
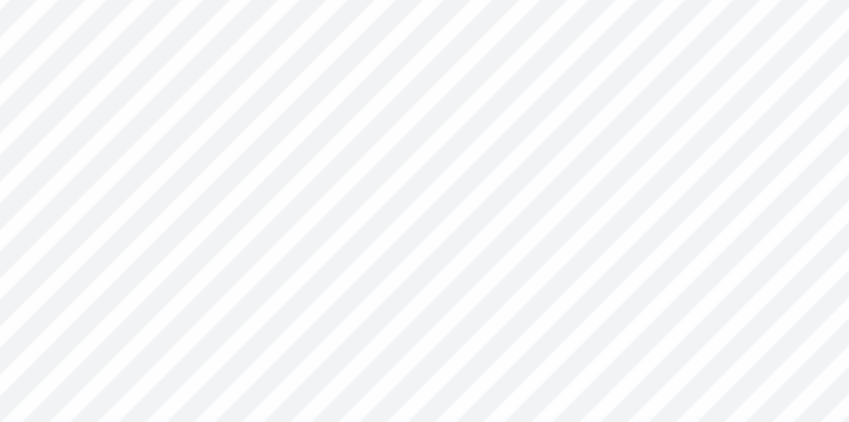
type input "3.64"
type input "2.12"
type input "1.02"
type input "14.76"
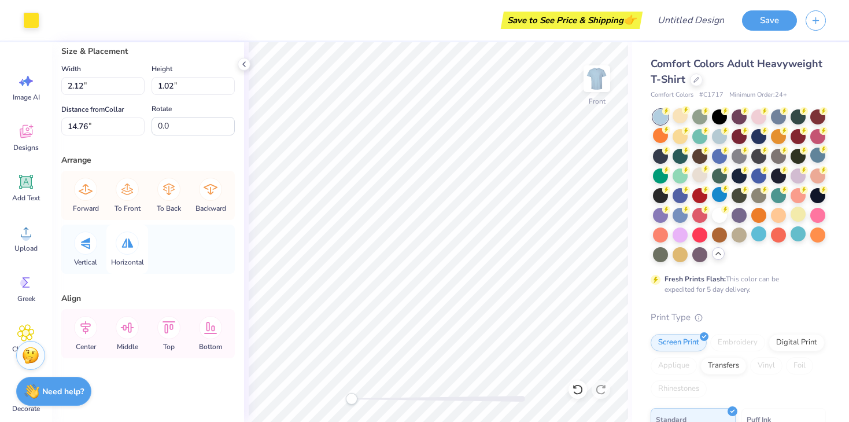
scroll to position [0, 0]
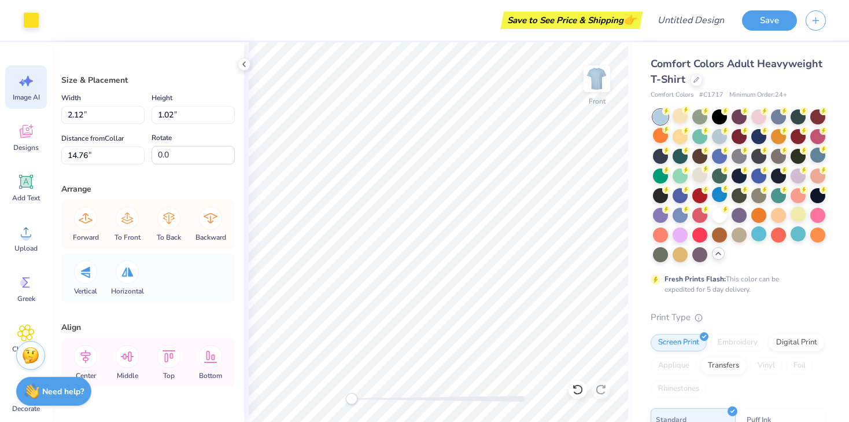
click at [37, 80] on div "Image AI" at bounding box center [26, 86] width 42 height 43
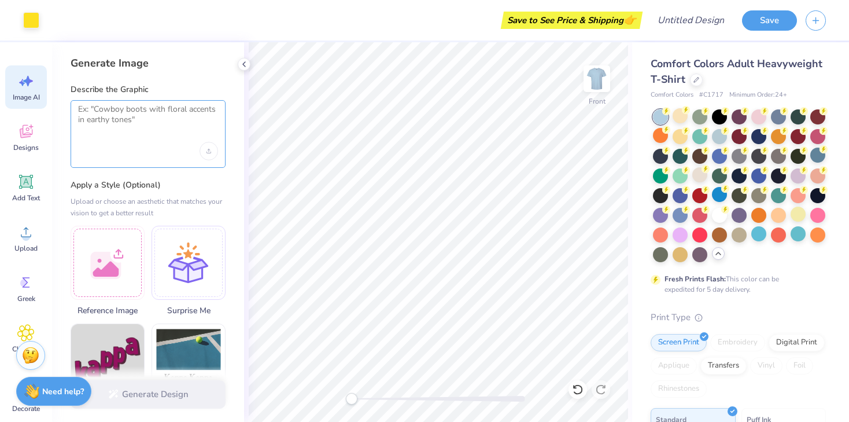
click at [141, 126] on textarea at bounding box center [148, 118] width 140 height 29
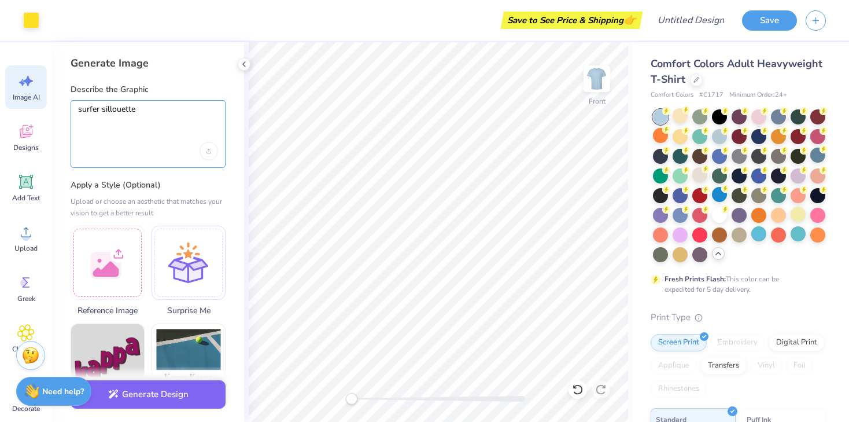
click at [167, 106] on textarea "surfer sillouette" at bounding box center [148, 118] width 140 height 29
click at [113, 112] on textarea "surfer sillouette" at bounding box center [148, 118] width 140 height 29
type textarea "surfer silhouette"
click at [120, 143] on div at bounding box center [148, 151] width 140 height 19
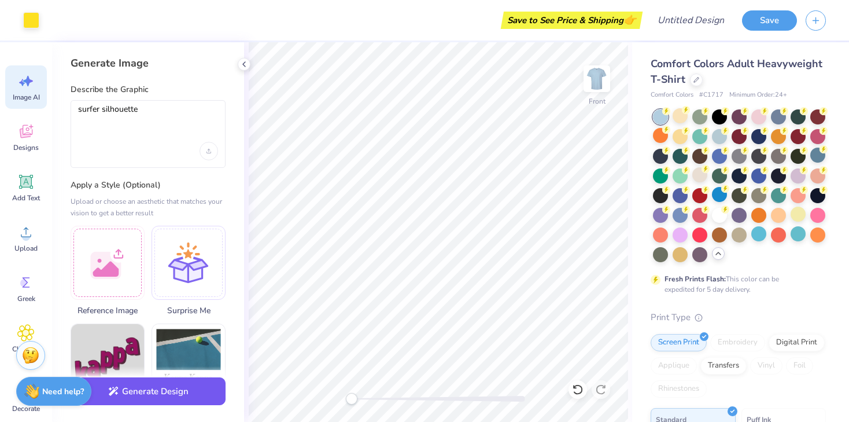
click at [147, 397] on button "Generate Design" at bounding box center [148, 391] width 155 height 28
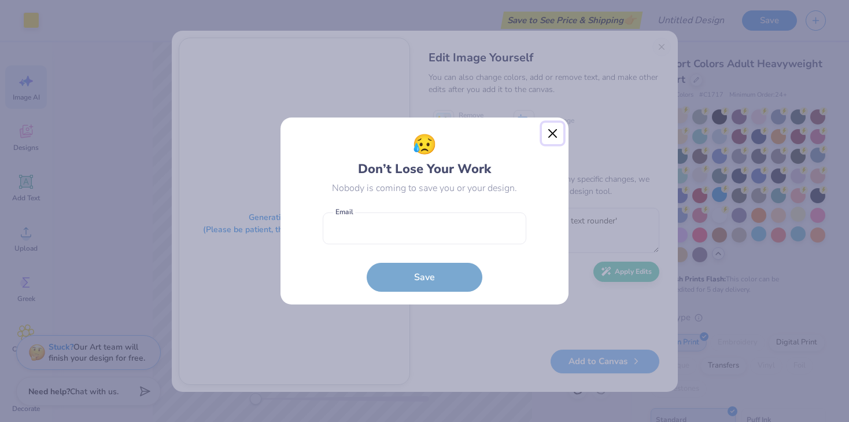
click at [551, 132] on button "Close" at bounding box center [553, 134] width 22 height 22
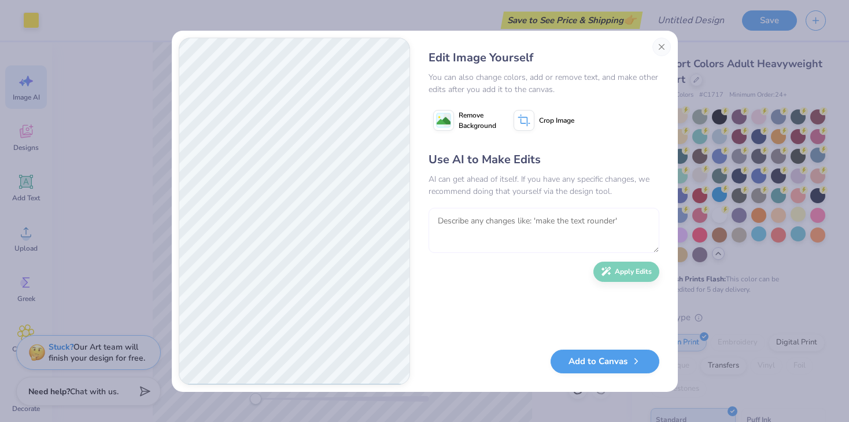
click at [511, 228] on textarea at bounding box center [544, 230] width 231 height 45
type textarea "keep only the guy on the surfboard. nothing in the background"
click at [622, 272] on button "Apply Edits" at bounding box center [626, 269] width 66 height 20
click at [484, 228] on textarea at bounding box center [544, 230] width 231 height 45
type textarea "make the guy navy blue. leave the surfboard the same color."
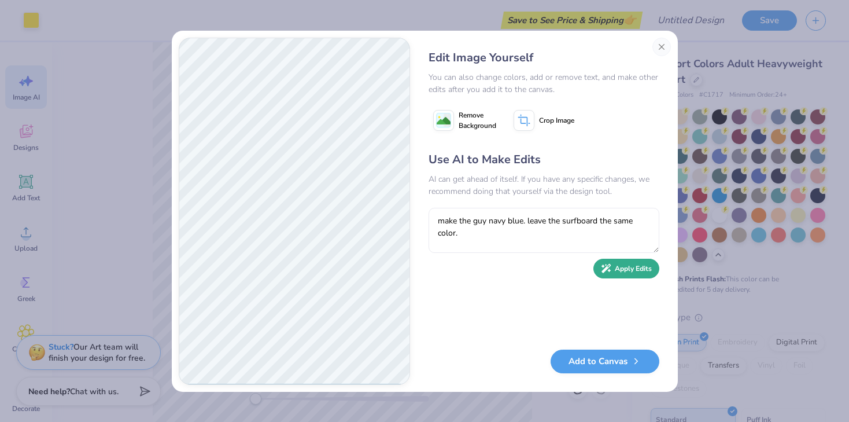
click at [620, 273] on button "Apply Edits" at bounding box center [626, 269] width 66 height 20
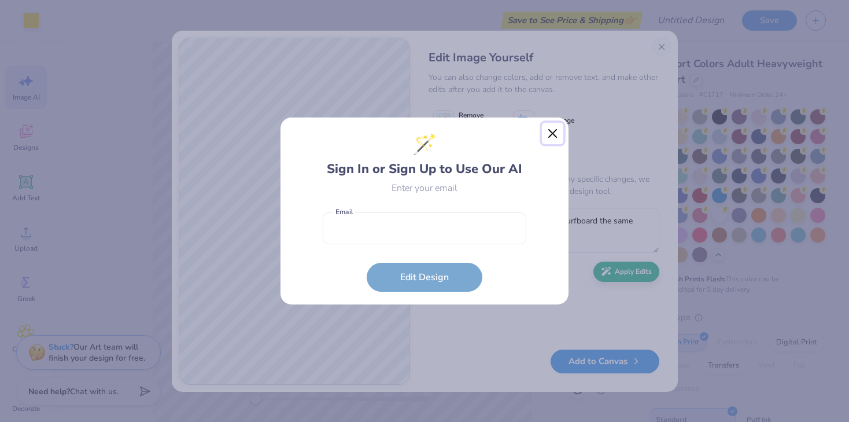
click at [552, 135] on button "Close" at bounding box center [553, 134] width 22 height 22
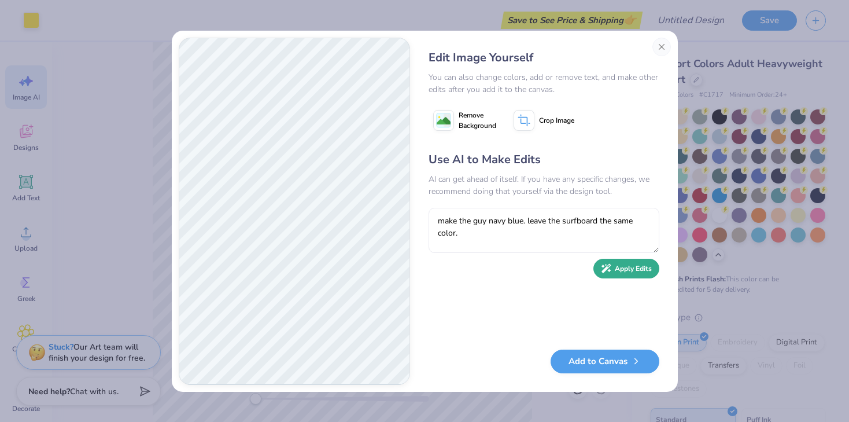
click at [627, 272] on button "Apply Edits" at bounding box center [626, 269] width 66 height 20
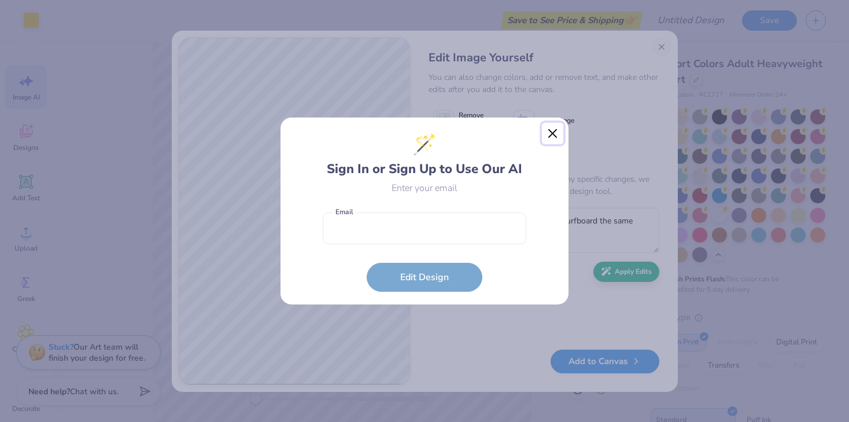
click at [549, 131] on button "Close" at bounding box center [553, 134] width 22 height 22
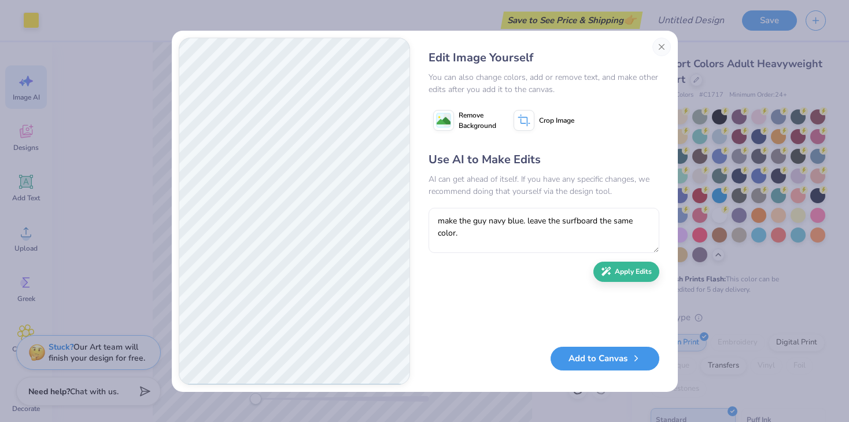
click at [584, 368] on button "Add to Canvas" at bounding box center [605, 358] width 109 height 24
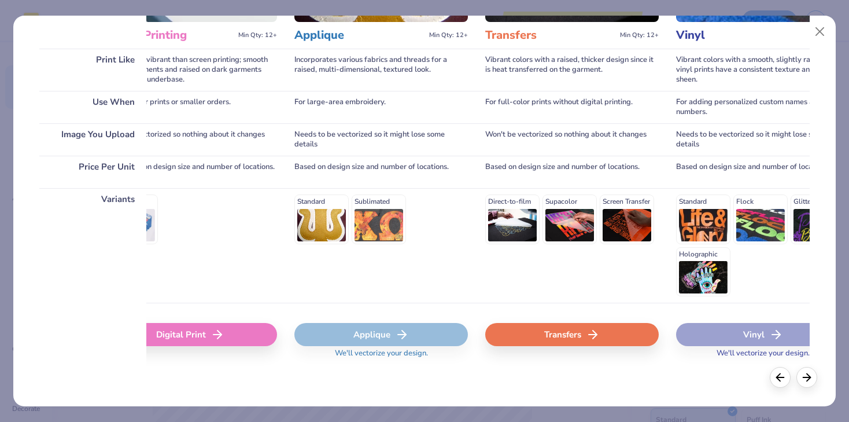
scroll to position [0, 443]
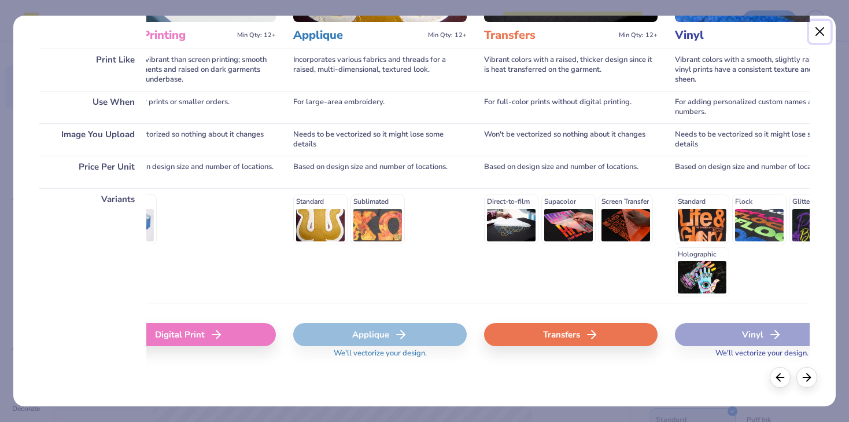
click at [819, 34] on button "Close" at bounding box center [820, 32] width 22 height 22
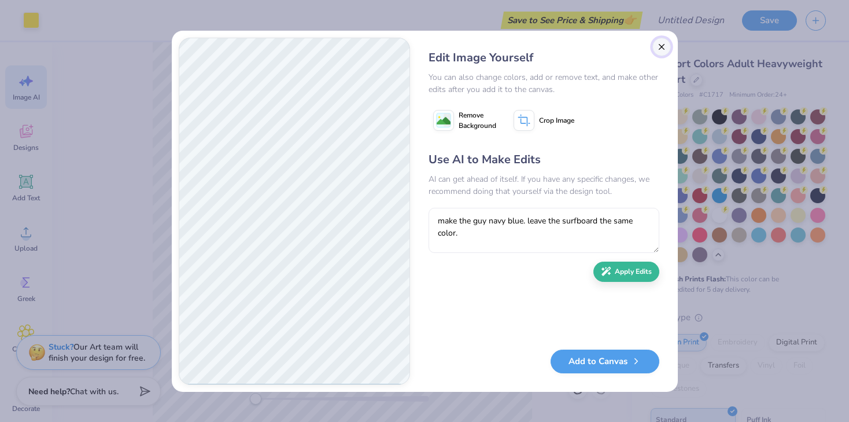
click at [662, 46] on button "Close" at bounding box center [661, 47] width 19 height 19
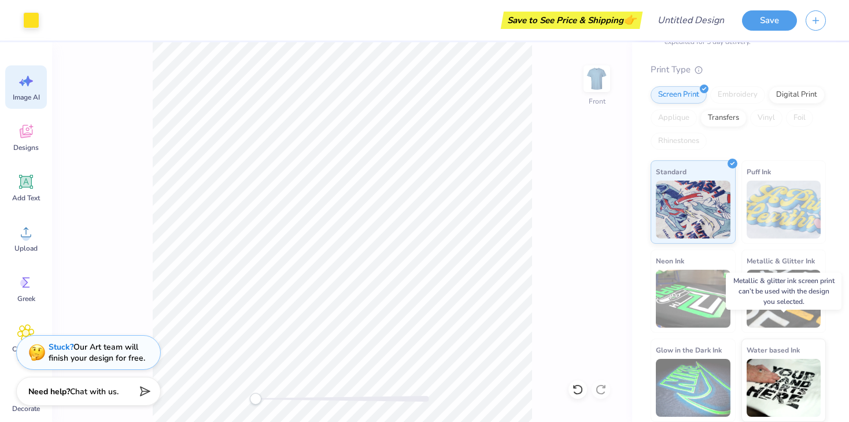
scroll to position [0, 0]
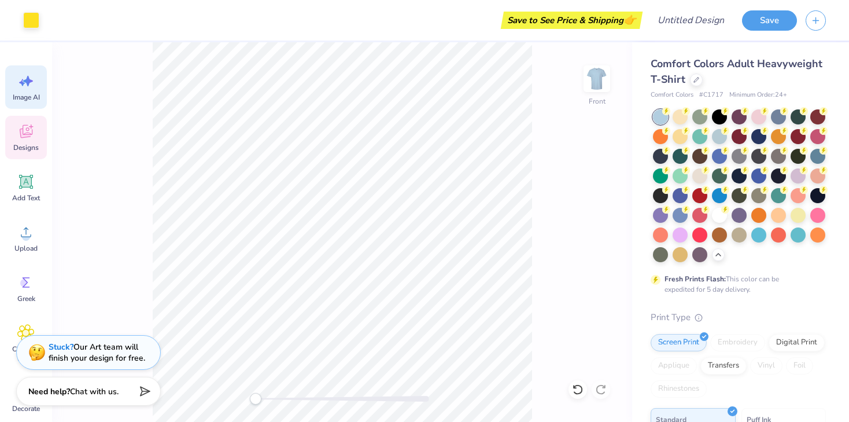
click at [27, 142] on div "Designs" at bounding box center [26, 137] width 42 height 43
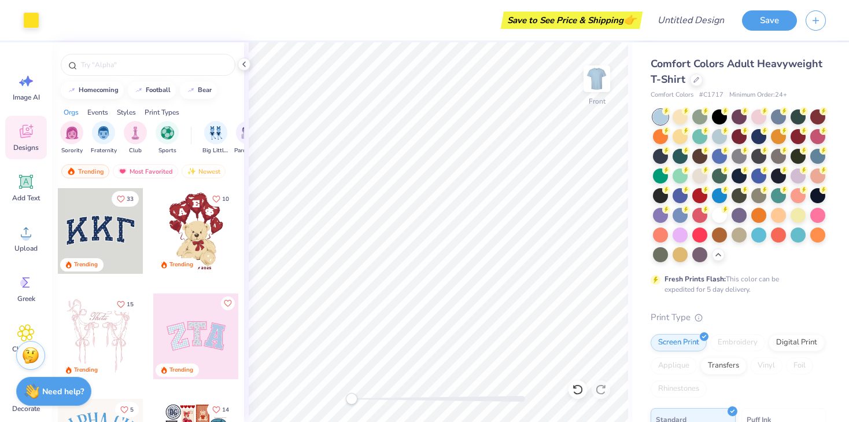
scroll to position [85, 0]
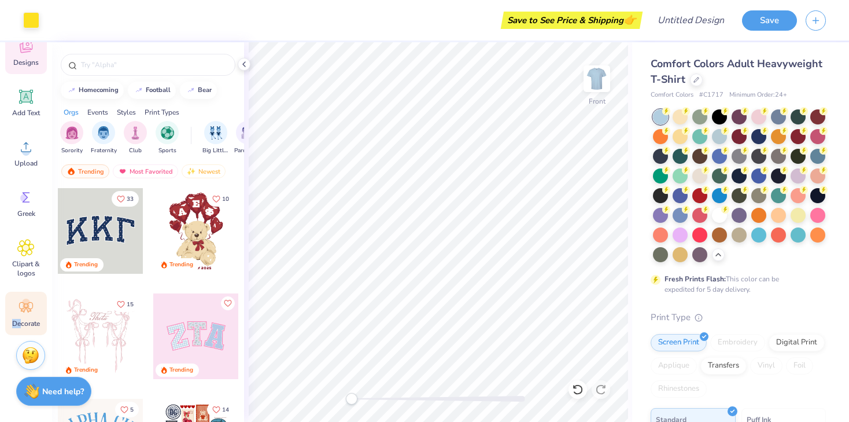
click at [21, 319] on span "Decorate" at bounding box center [26, 323] width 28 height 9
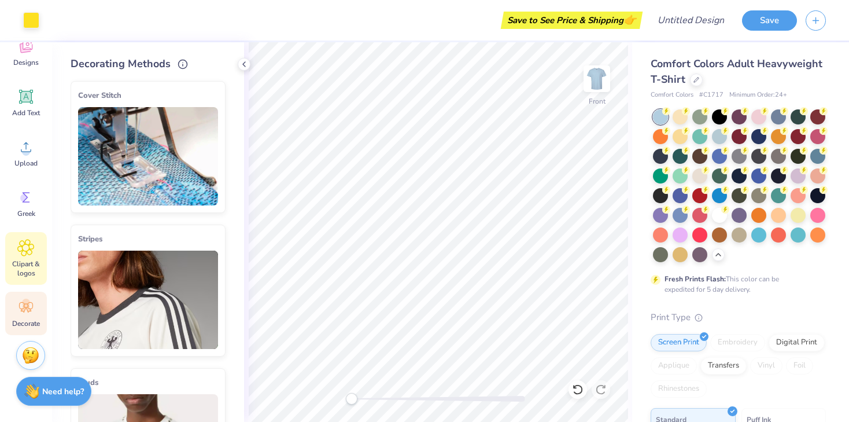
click at [24, 255] on icon at bounding box center [26, 247] width 16 height 16
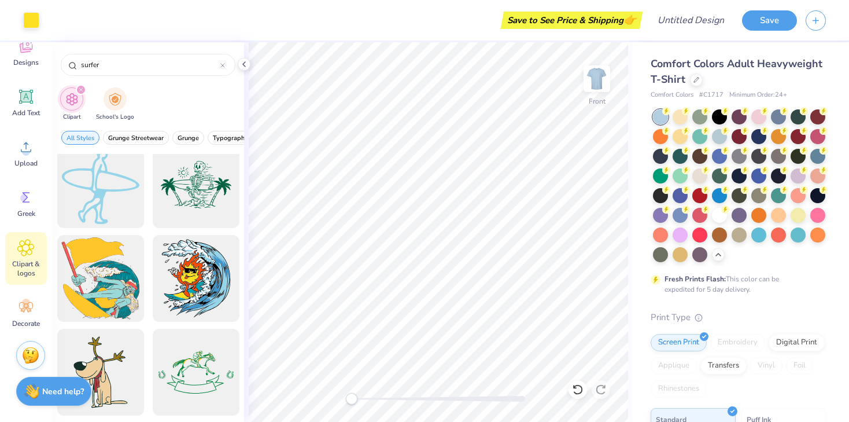
scroll to position [0, 0]
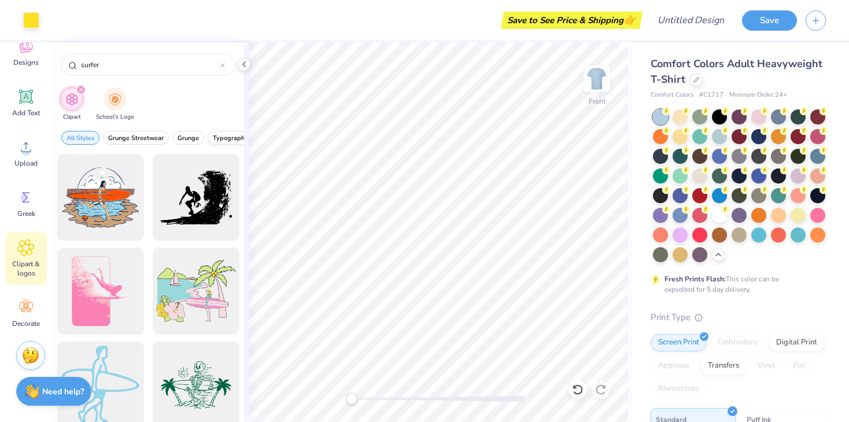
type input "surfer"
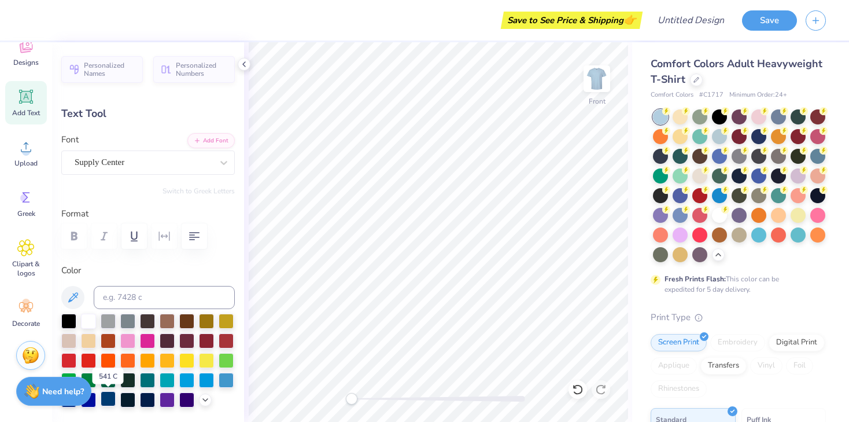
click at [109, 400] on div at bounding box center [108, 398] width 15 height 15
type input "1.09"
type input "1.65"
type input "17.40"
click at [105, 396] on div at bounding box center [108, 398] width 15 height 15
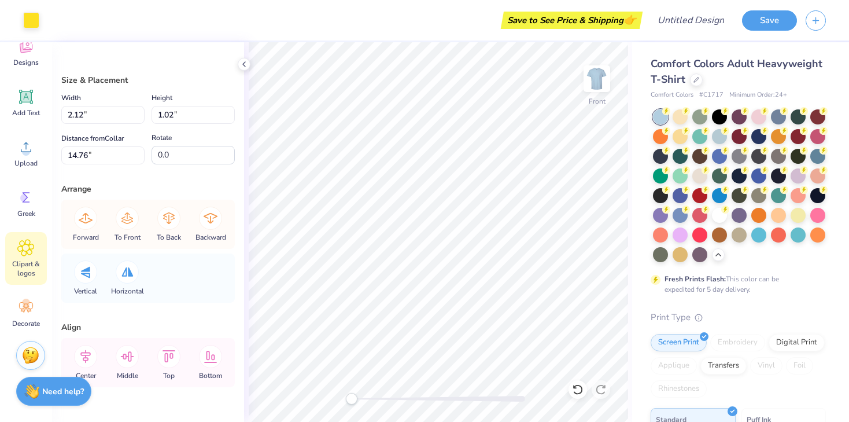
click at [34, 253] on icon at bounding box center [25, 247] width 17 height 17
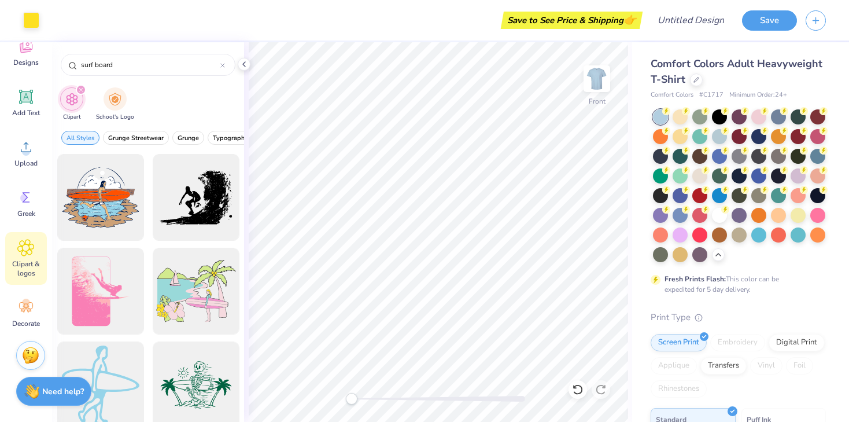
type input "surf board"
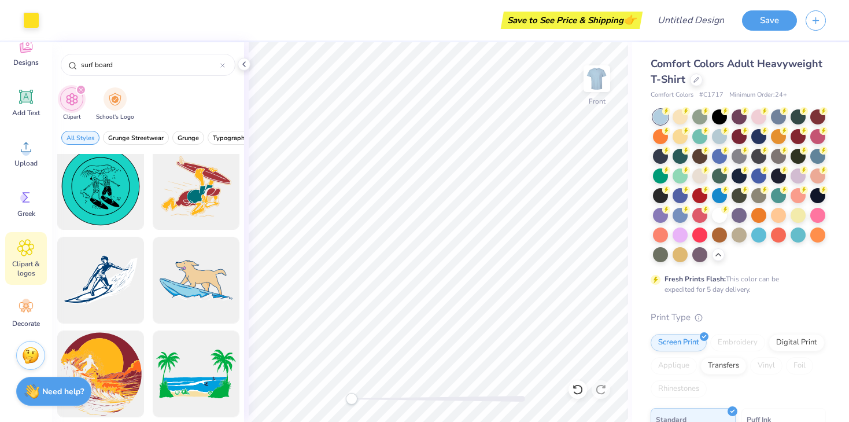
scroll to position [481, 0]
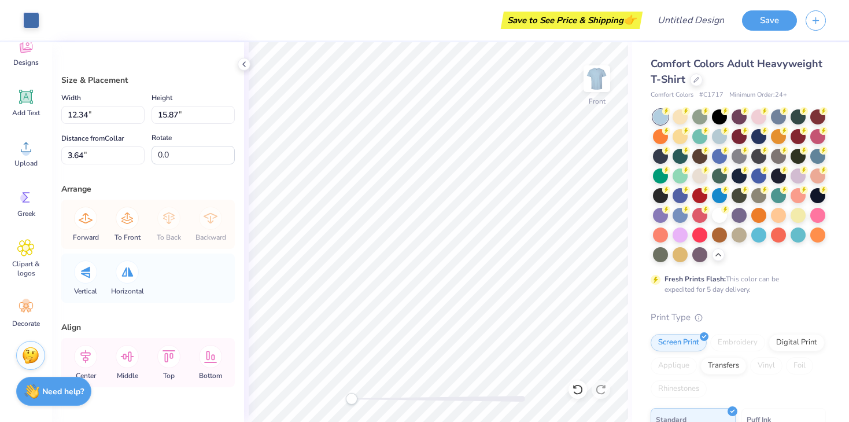
type input "1.29"
type input "1.46"
type input "14.03"
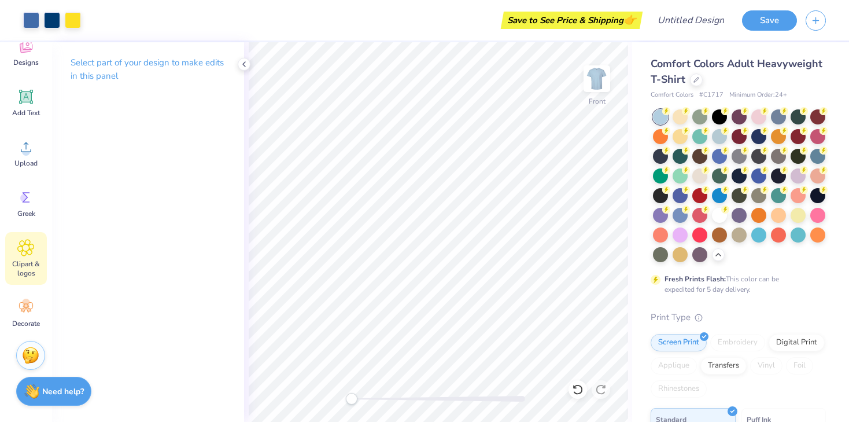
click at [28, 255] on icon at bounding box center [25, 247] width 17 height 17
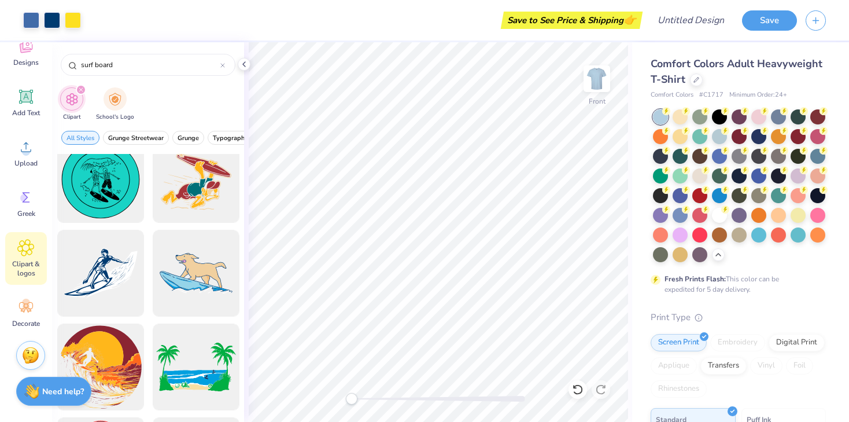
scroll to position [501, 0]
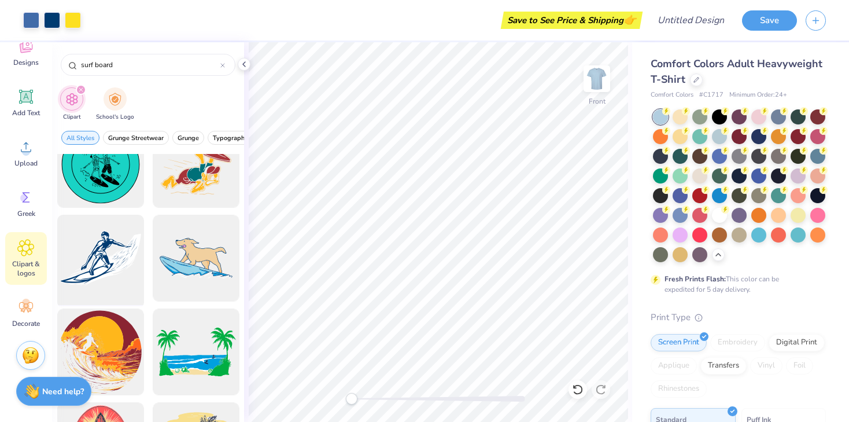
click at [107, 259] on div at bounding box center [100, 258] width 95 height 95
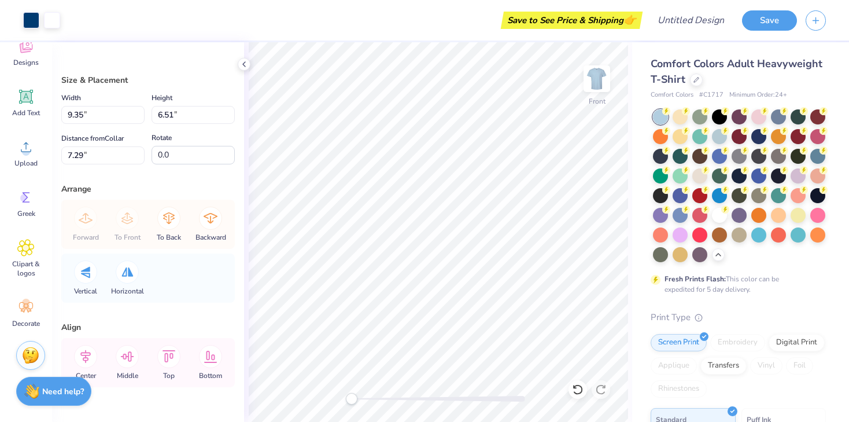
type input "9.35"
type input "6.51"
type input "7.29"
click at [128, 275] on icon at bounding box center [127, 271] width 12 height 9
type input "4.62"
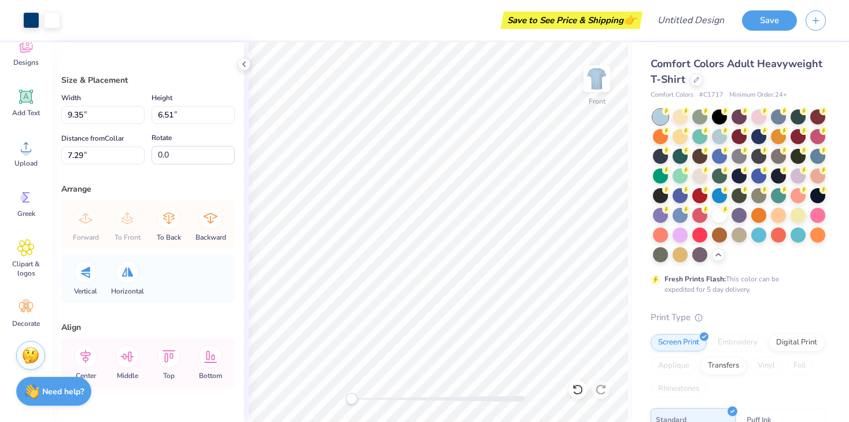
type input "3.22"
type input "10.58"
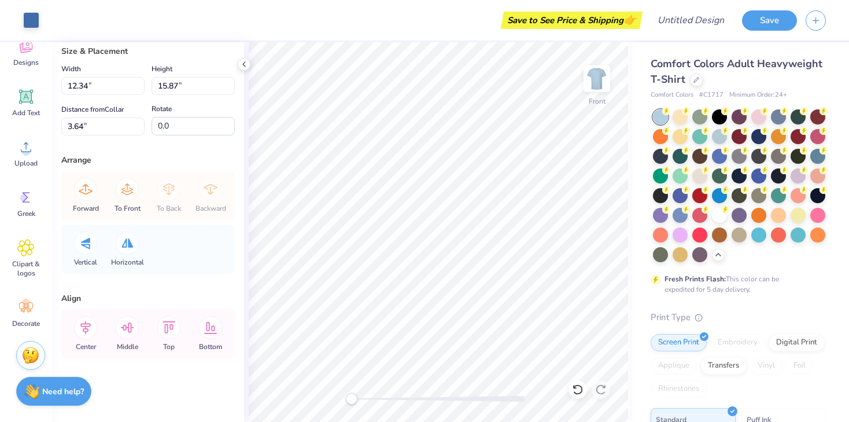
scroll to position [0, 0]
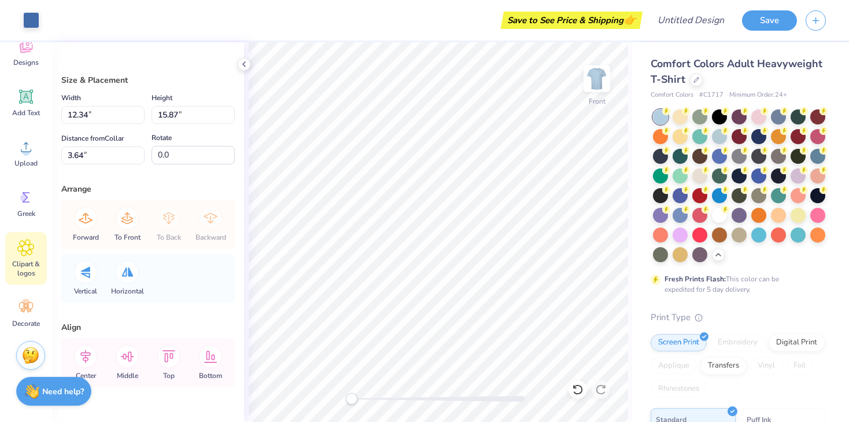
click at [28, 259] on div "Clipart & logos" at bounding box center [26, 258] width 42 height 53
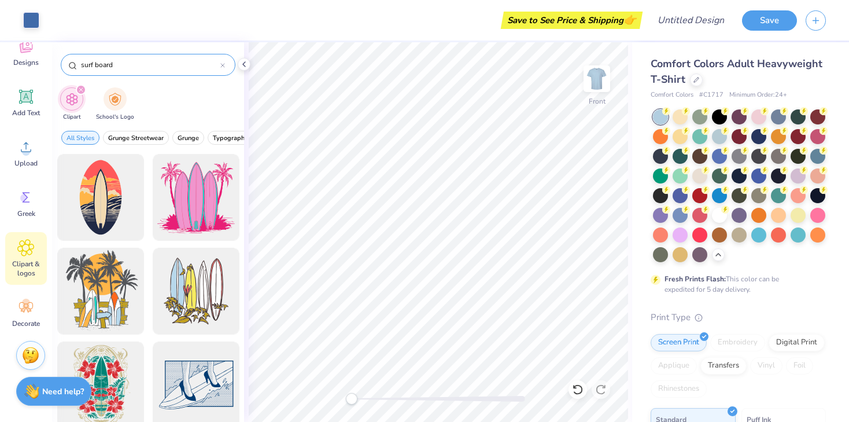
drag, startPoint x: 131, startPoint y: 65, endPoint x: 80, endPoint y: 67, distance: 50.9
click at [80, 67] on input "surf board" at bounding box center [150, 65] width 141 height 12
type input "stripes"
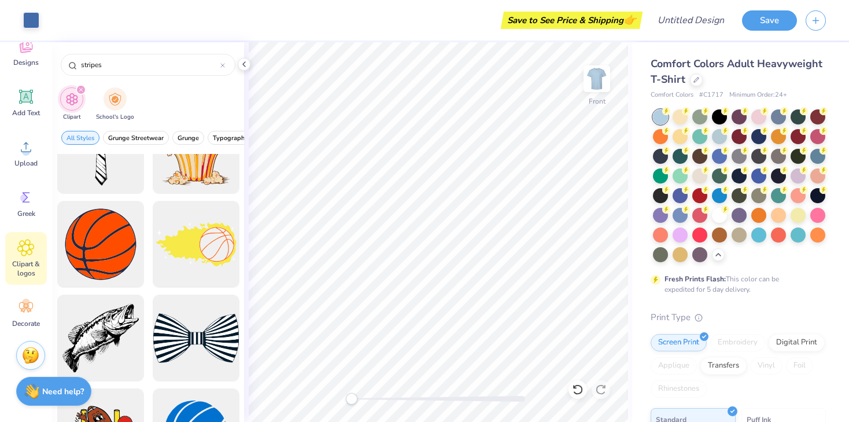
scroll to position [856, 0]
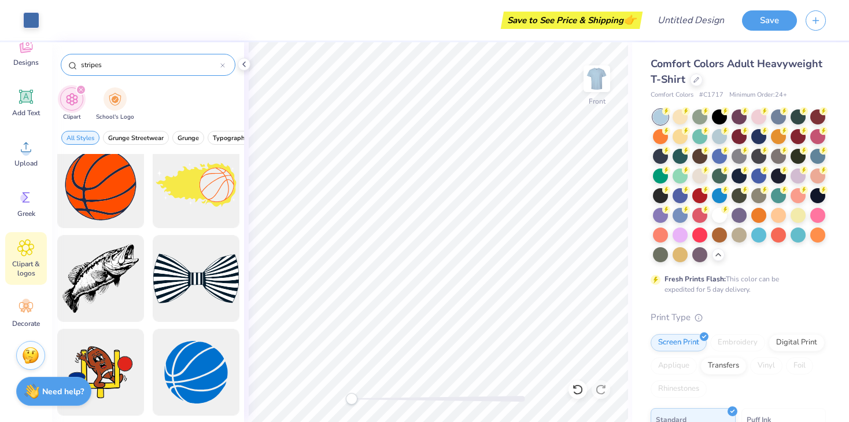
drag, startPoint x: 113, startPoint y: 62, endPoint x: 79, endPoint y: 61, distance: 34.1
click at [79, 61] on div "stripes" at bounding box center [148, 65] width 175 height 22
type input "wavy stripes"
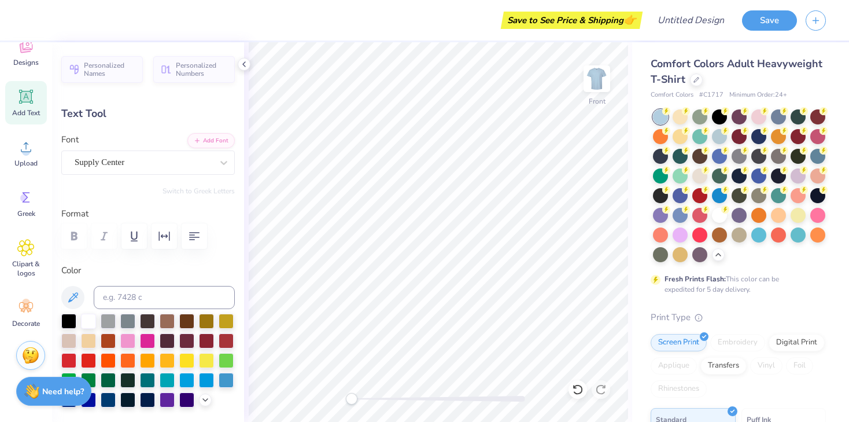
scroll to position [0, 2]
click at [90, 314] on div at bounding box center [88, 319] width 15 height 15
type input "2.98"
type input "2.01"
type input "17.22"
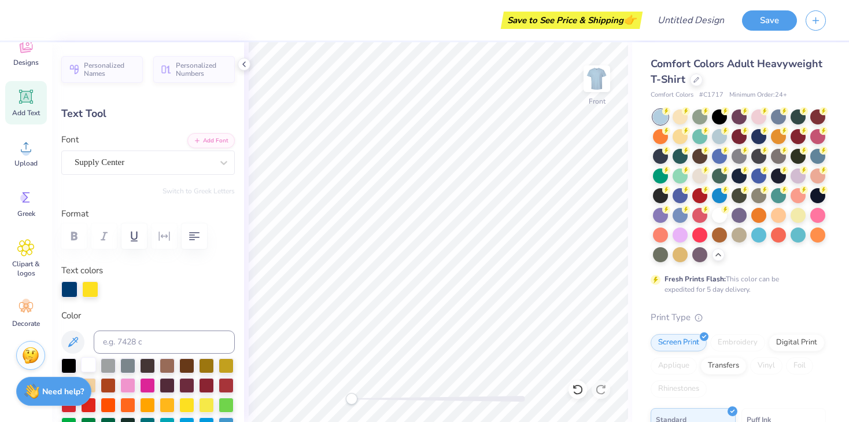
click at [86, 363] on div at bounding box center [88, 364] width 15 height 15
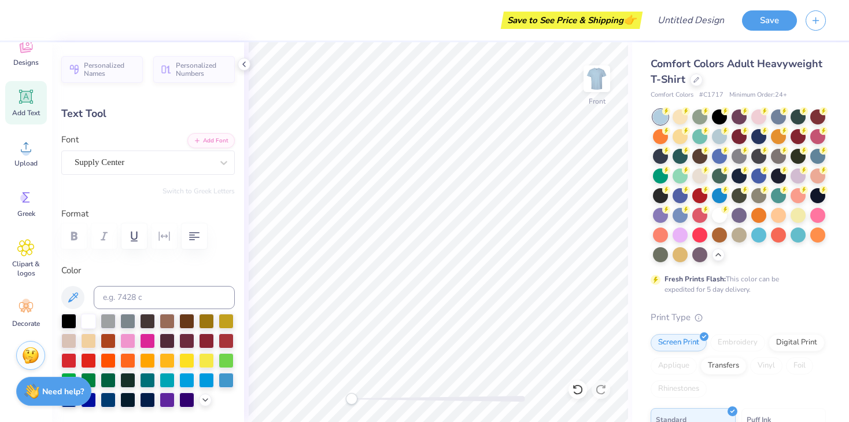
type input "1.09"
type input "1.65"
type input "17.40"
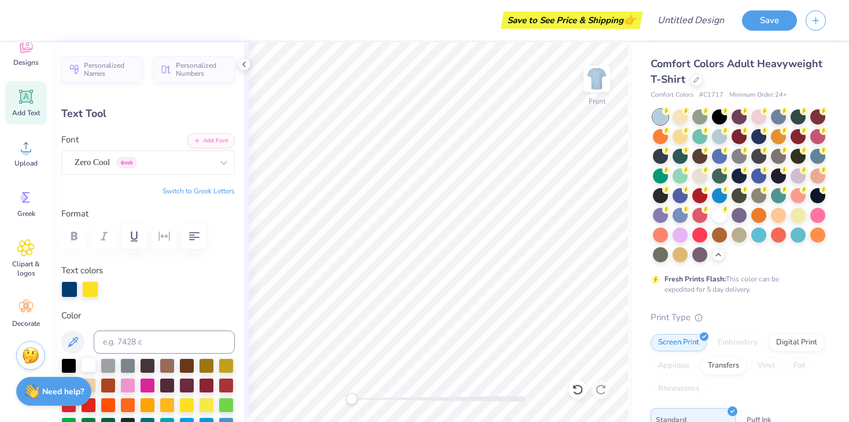
click at [83, 364] on div at bounding box center [88, 364] width 15 height 15
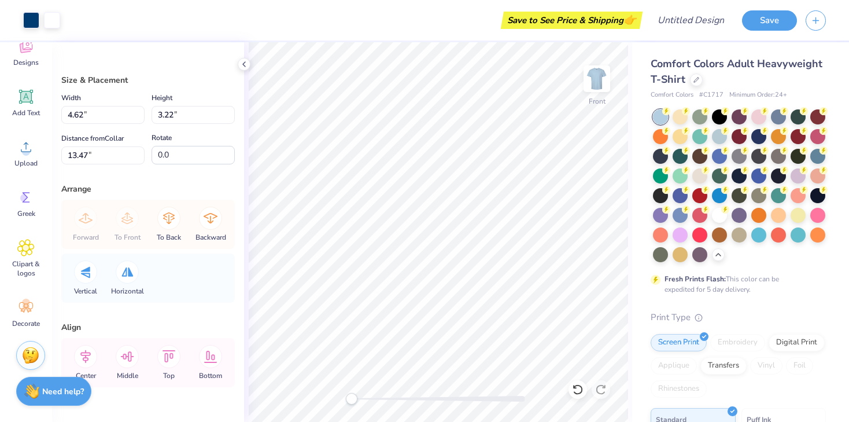
type input "5.08"
type input "3.54"
click at [722, 212] on div at bounding box center [719, 213] width 15 height 15
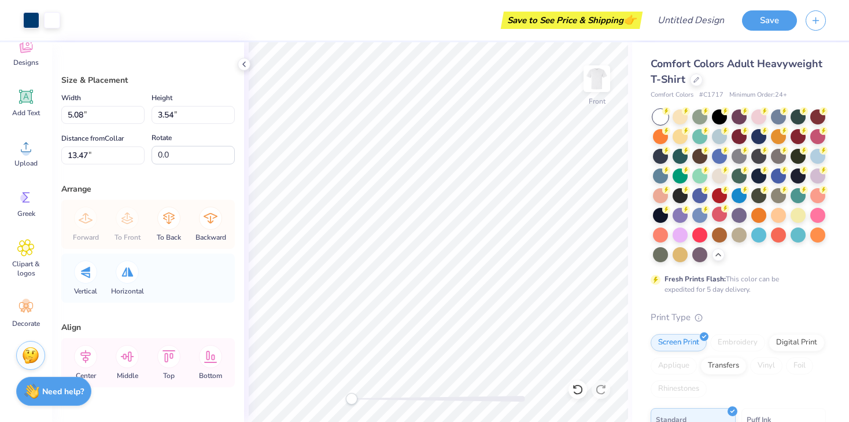
type input "13.00"
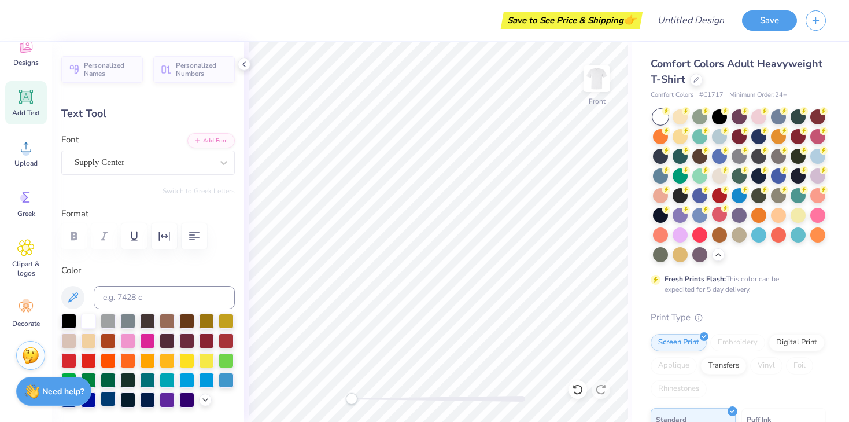
click at [106, 398] on div at bounding box center [108, 398] width 15 height 15
type input "2.98"
type input "2.01"
type input "17.22"
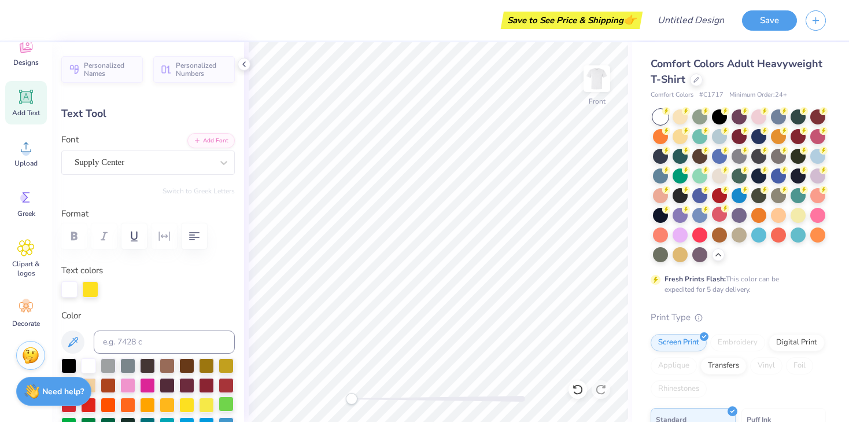
type input "1.09"
type input "1.65"
type input "17.40"
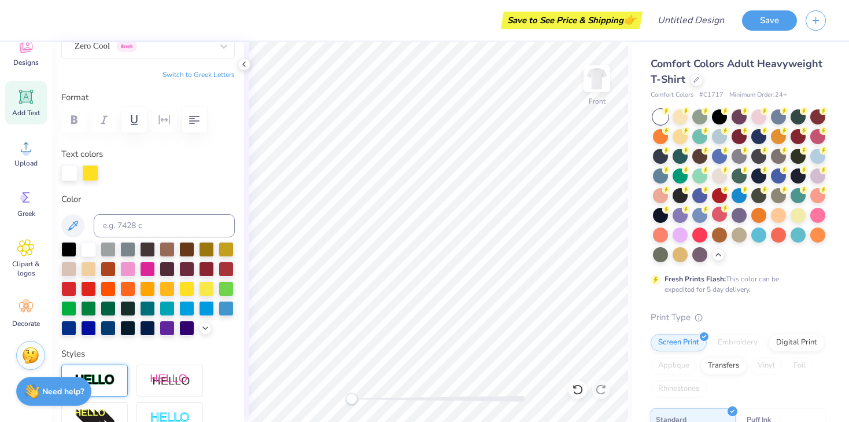
scroll to position [119, 0]
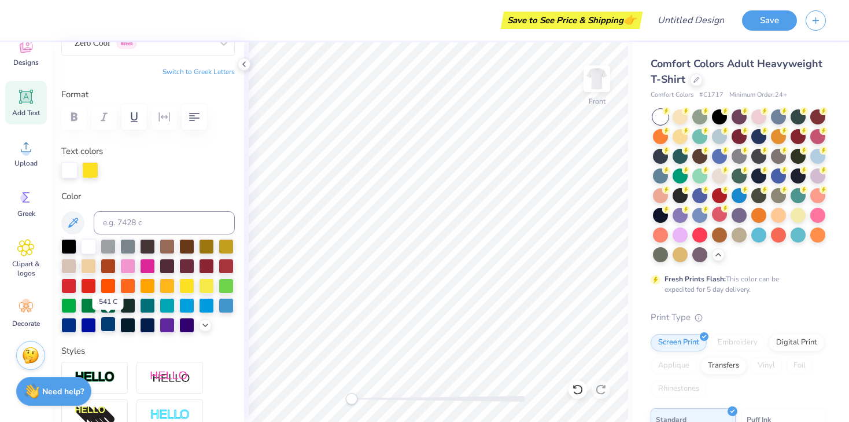
click at [105, 323] on div at bounding box center [108, 323] width 15 height 15
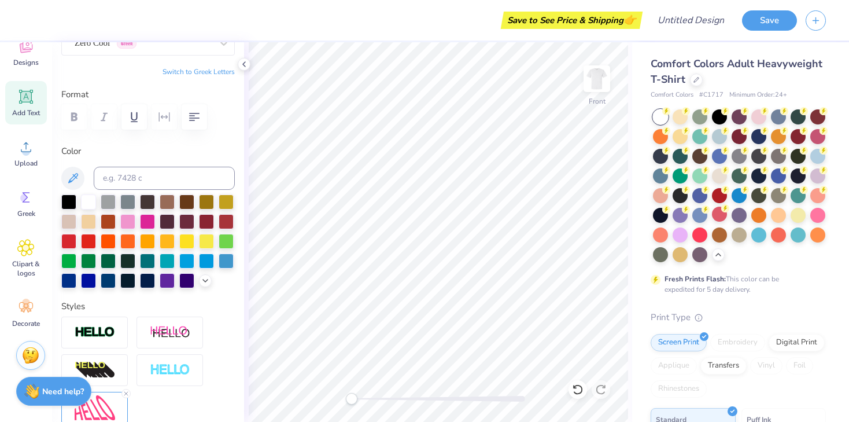
type input "2.98"
type input "2.01"
type input "17.22"
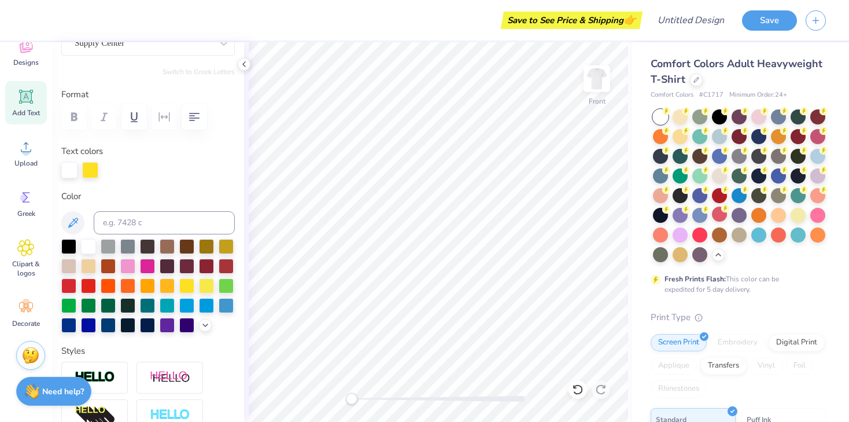
scroll to position [119, 0]
click at [108, 327] on div at bounding box center [108, 324] width 15 height 15
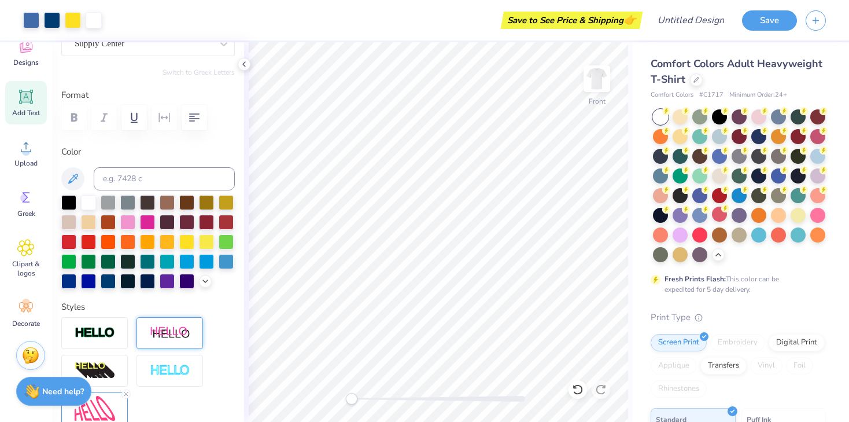
type input "6.96"
type input "2.51"
type input "3.64"
type input "7.34"
type input "2.65"
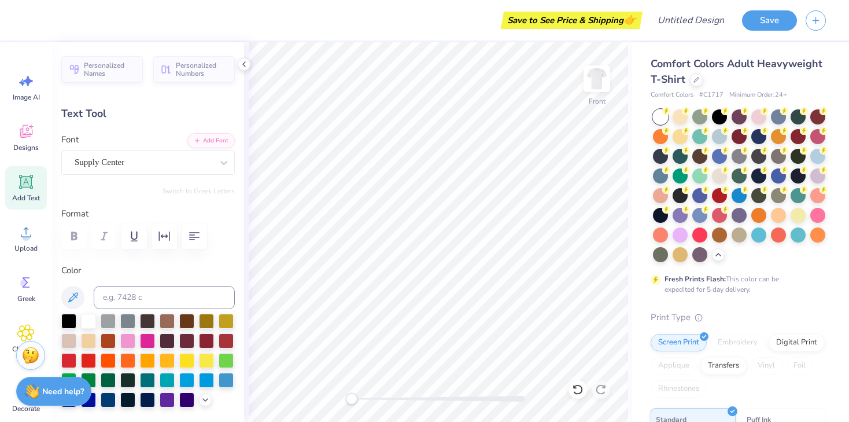
scroll to position [119, 0]
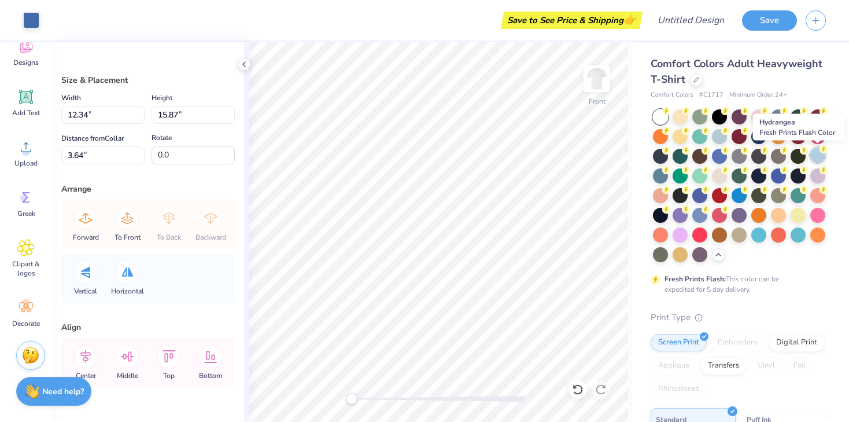
click at [813, 152] on div at bounding box center [817, 154] width 15 height 15
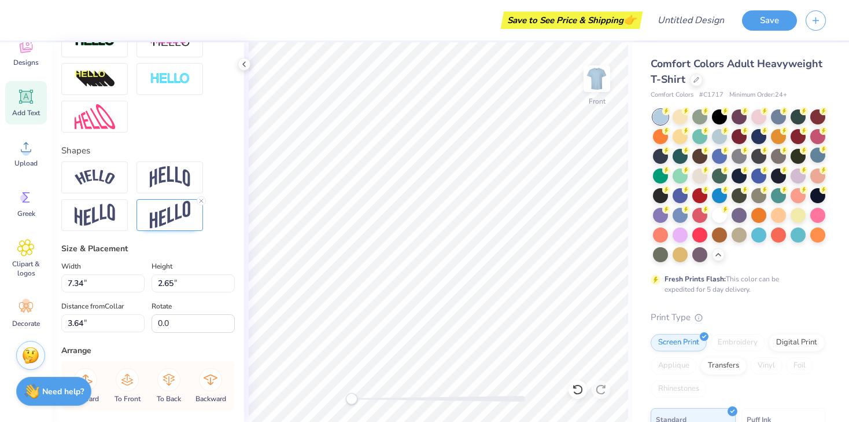
scroll to position [411, 0]
click at [179, 217] on img at bounding box center [170, 214] width 40 height 28
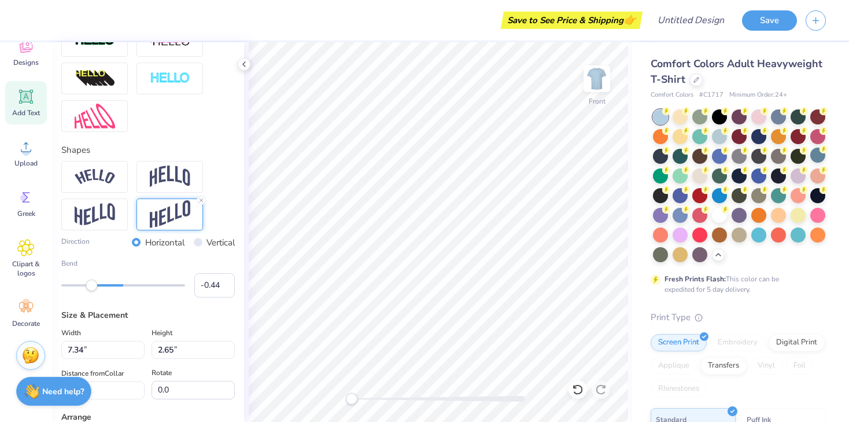
type input "-0.43"
drag, startPoint x: 77, startPoint y: 286, endPoint x: 97, endPoint y: 289, distance: 19.2
click at [97, 289] on div "Accessibility label" at bounding box center [97, 285] width 12 height 12
type input "-0.38"
click at [99, 289] on div "Accessibility label" at bounding box center [98, 285] width 12 height 12
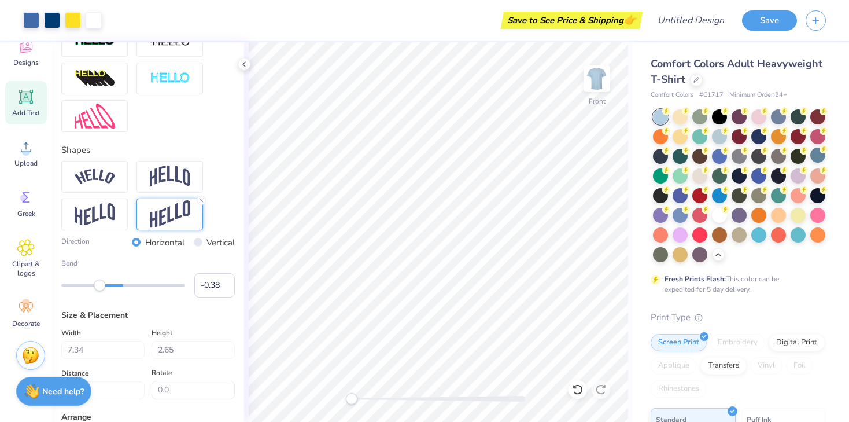
type input "1.09"
type input "1.65"
type input "17.40"
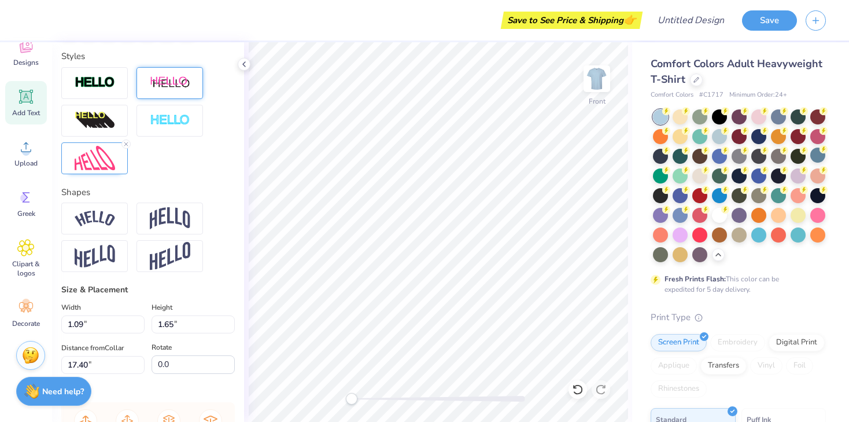
scroll to position [415, 0]
click at [88, 168] on img at bounding box center [95, 157] width 40 height 25
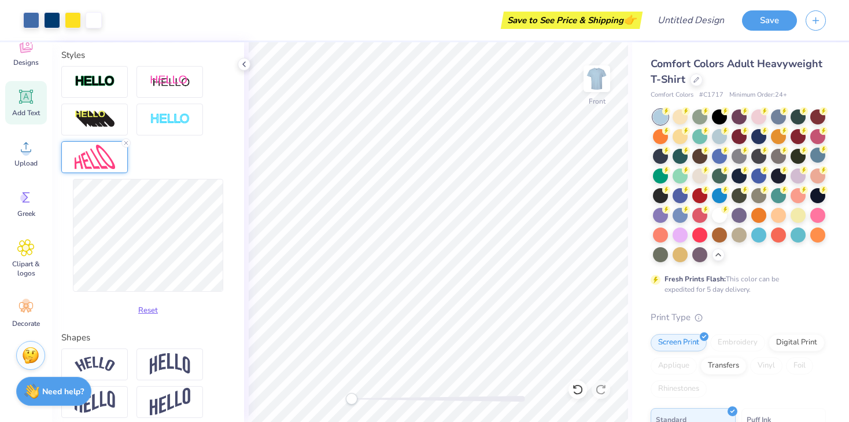
type input "1.04"
type input "1.39"
type input "19.22"
type input "2.98"
type input "2.01"
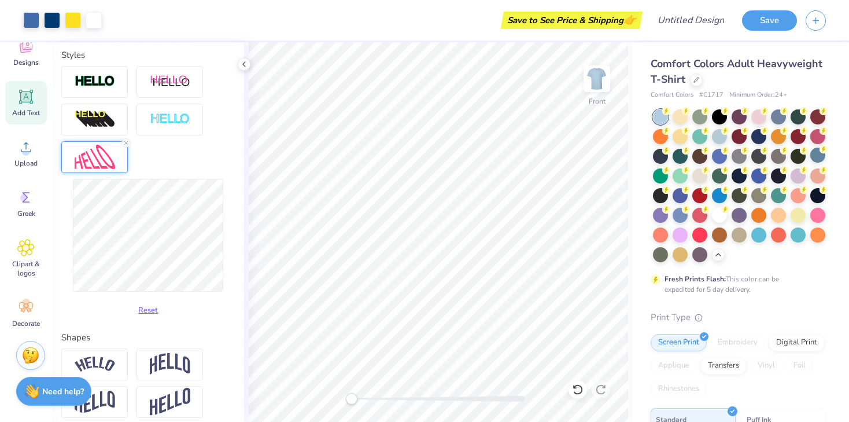
type input "17.22"
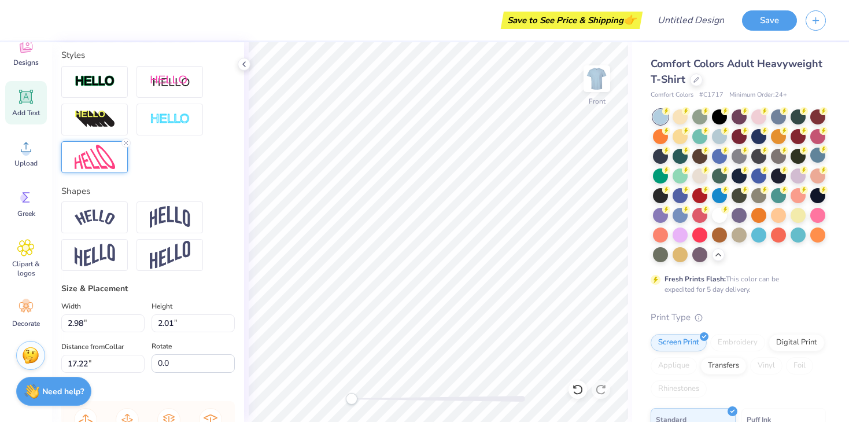
click at [87, 158] on img at bounding box center [95, 157] width 40 height 25
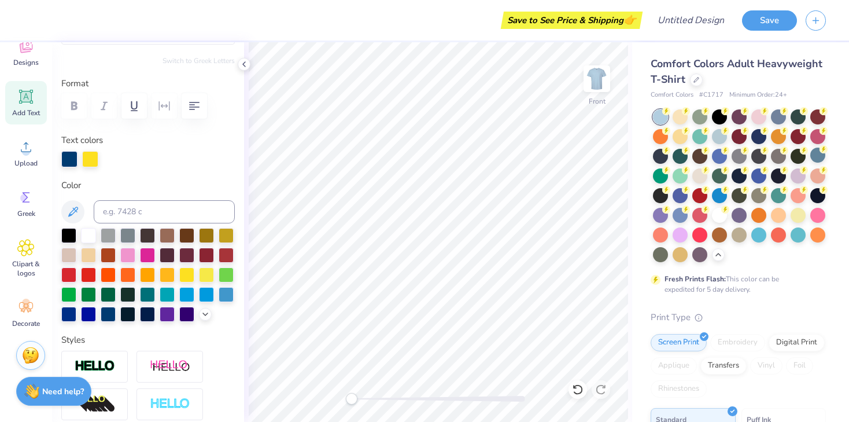
scroll to position [0, 0]
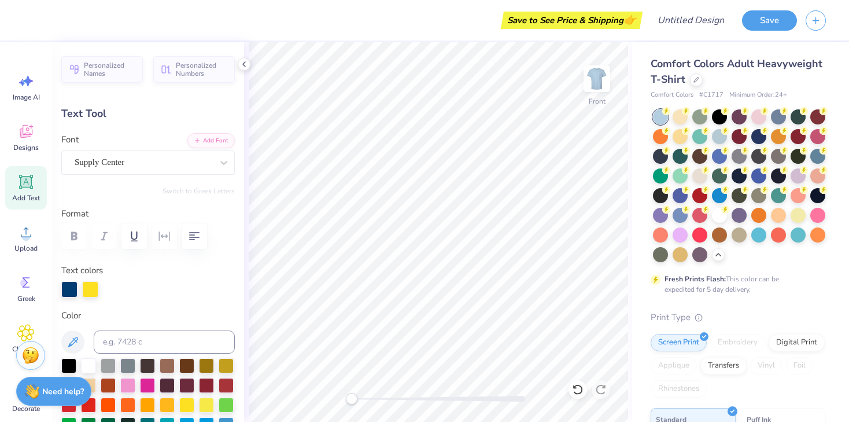
scroll to position [85, 0]
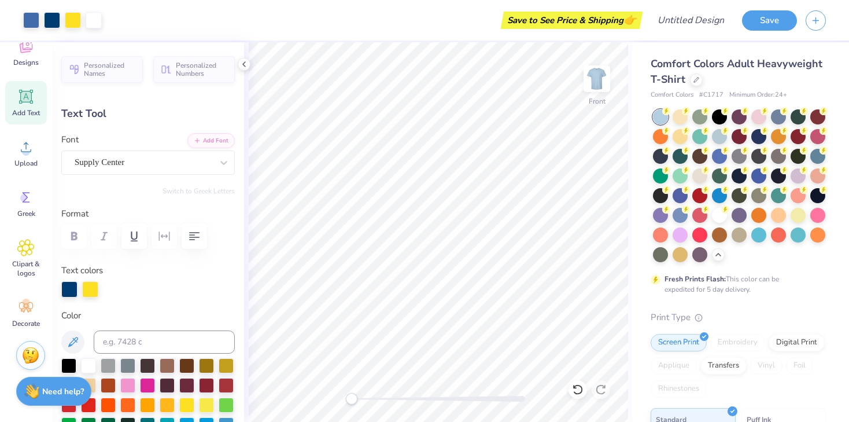
type input "2.92"
type input "1.98"
type input "19.02"
type input "2.26"
type input "1.53"
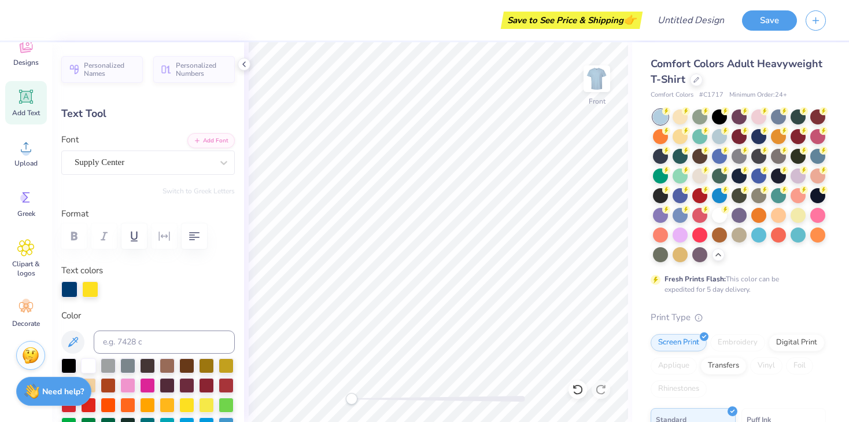
type input "19.47"
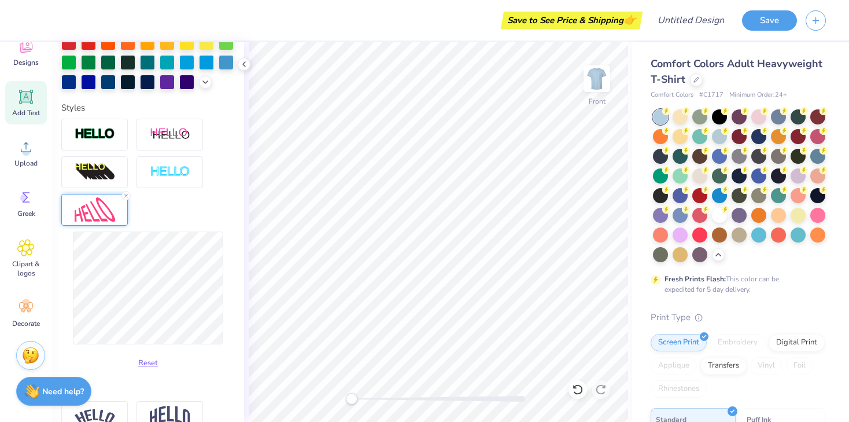
scroll to position [383, 0]
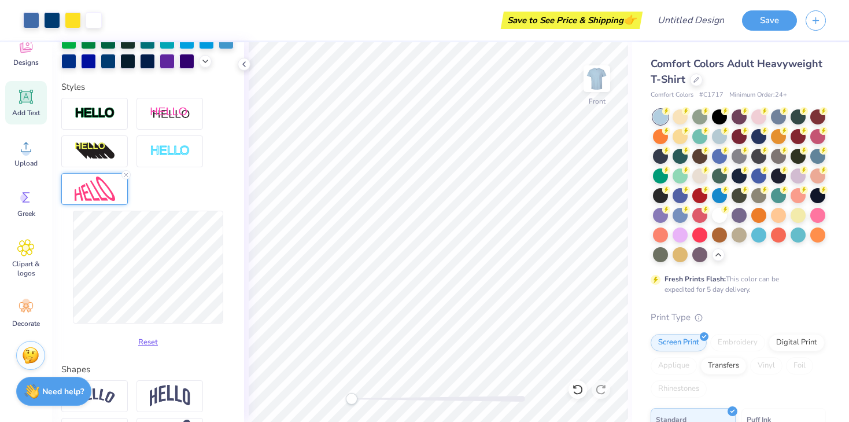
type input "2.33"
type input "1.40"
type input "19.52"
type input "2.23"
type input "1.34"
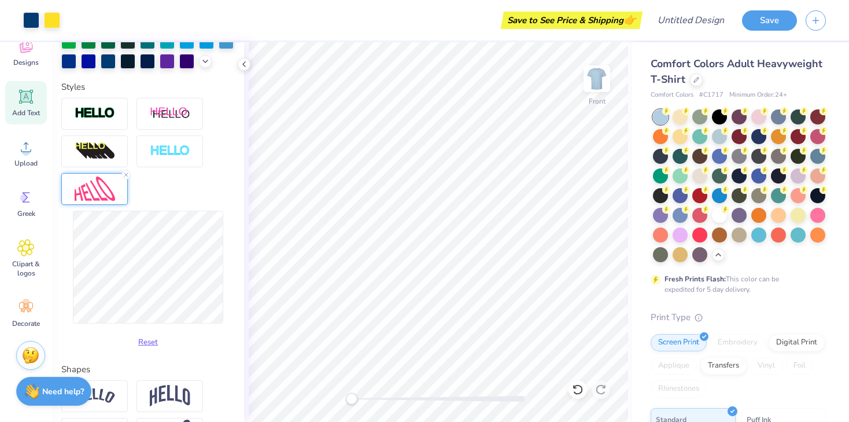
type input "19.57"
type input "1.04"
type input "1.39"
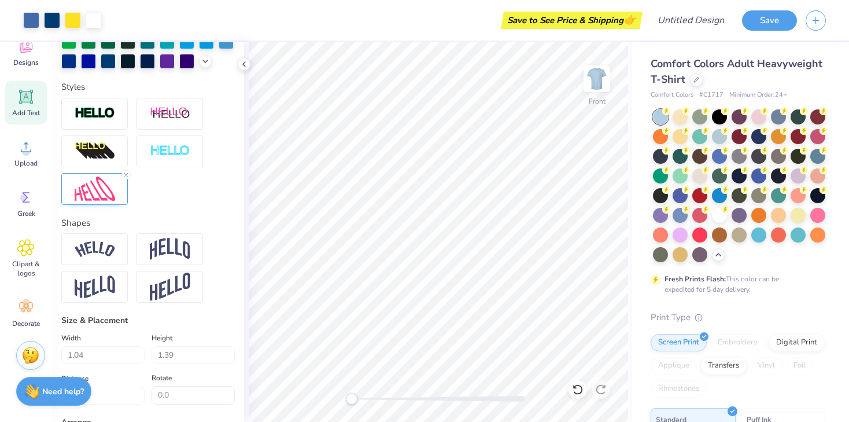
type input "19.42"
type input "2.23"
type input "1.34"
type input "19.57"
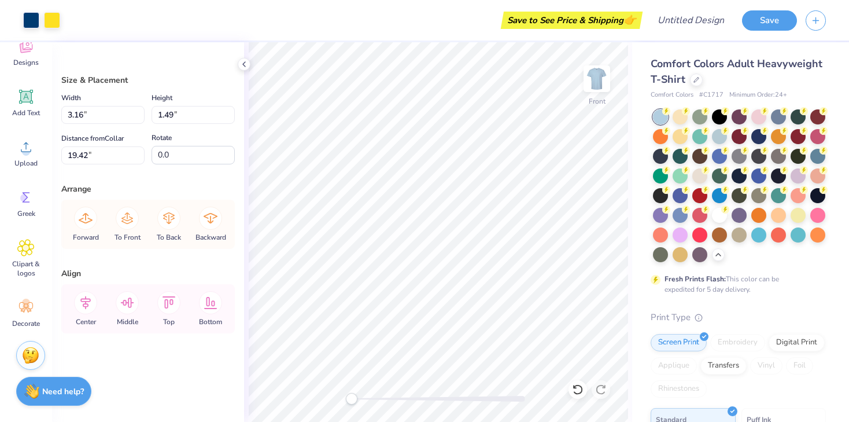
type input "19.52"
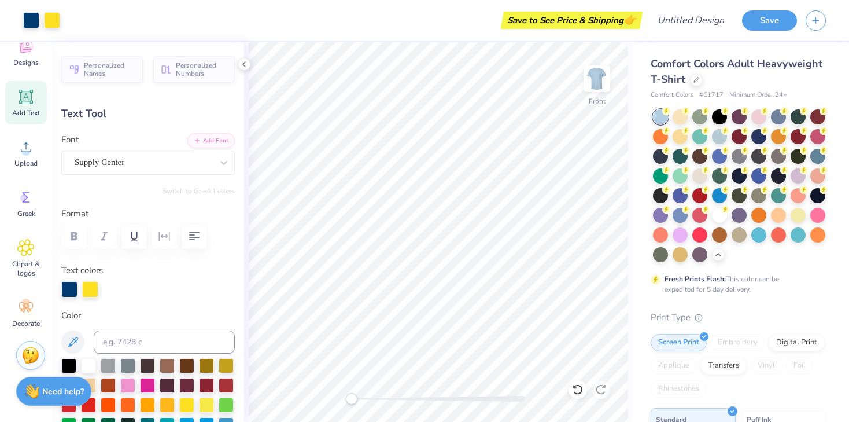
type input "2.23"
type input "1.34"
type input "19.67"
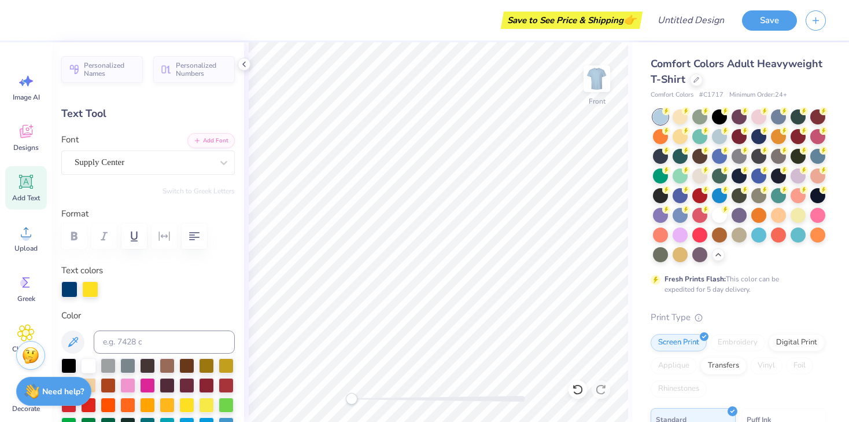
scroll to position [85, 0]
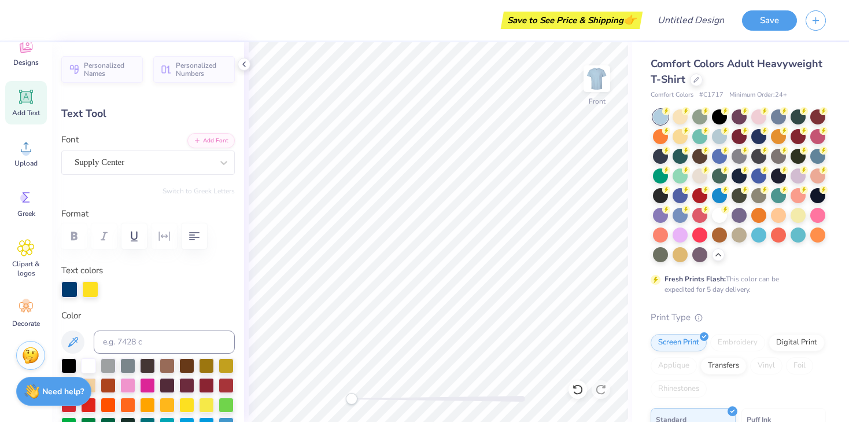
type textarea "E"
type textarea "Fiji"
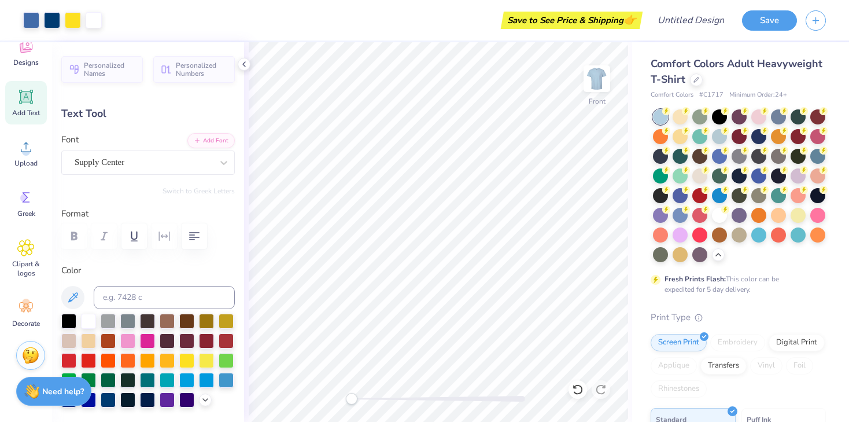
type input "2.19"
type input "1.36"
type input "19.51"
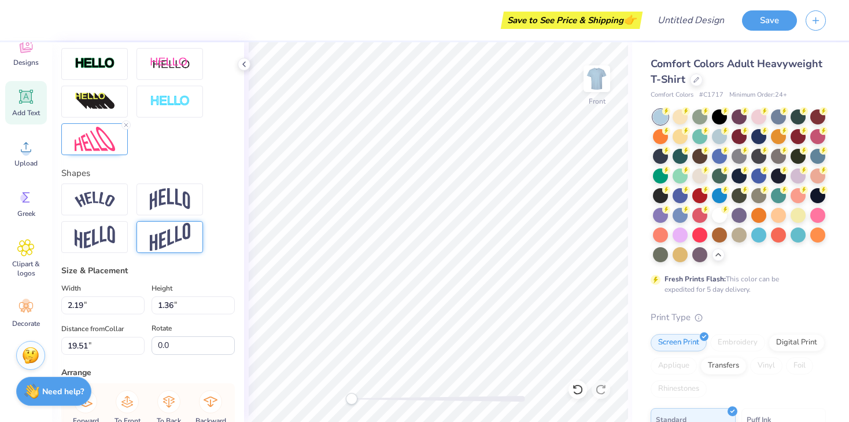
scroll to position [429, 0]
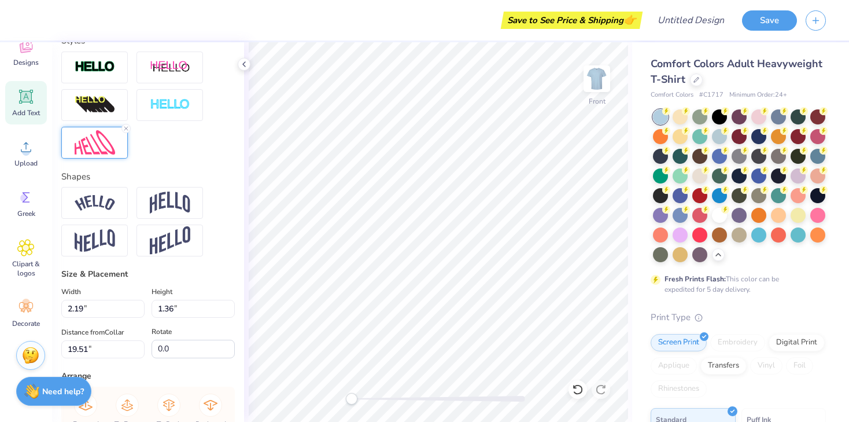
click at [99, 145] on img at bounding box center [95, 142] width 40 height 25
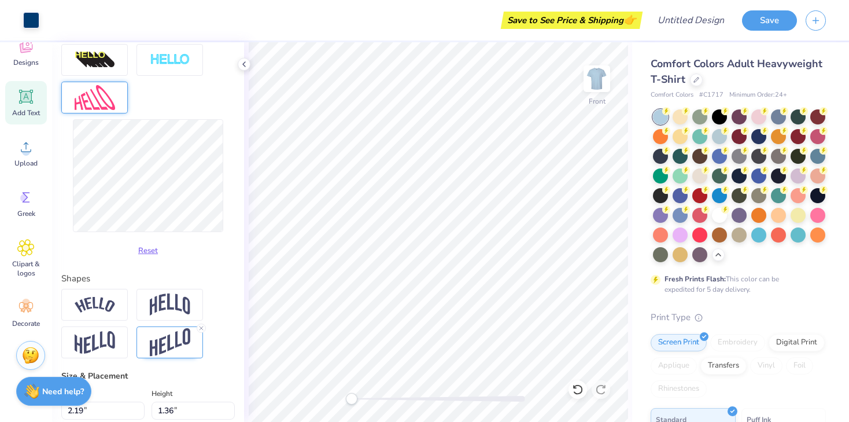
type input "7.34"
type input "1.94"
type input "2.36"
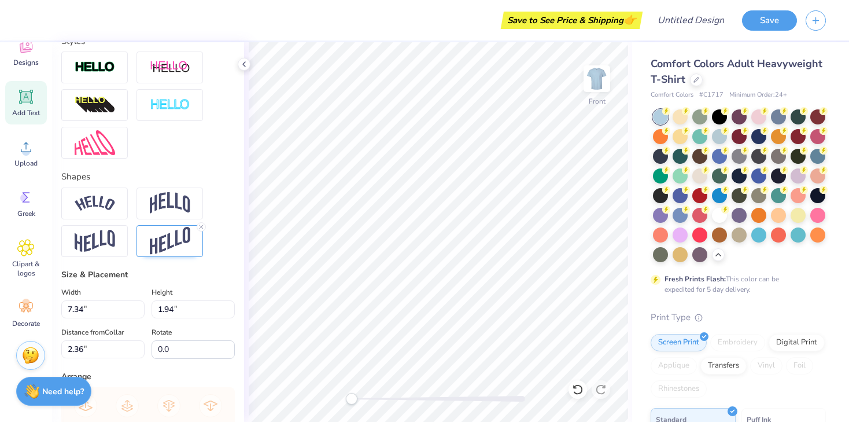
scroll to position [0, 1]
click at [173, 242] on img at bounding box center [170, 241] width 40 height 28
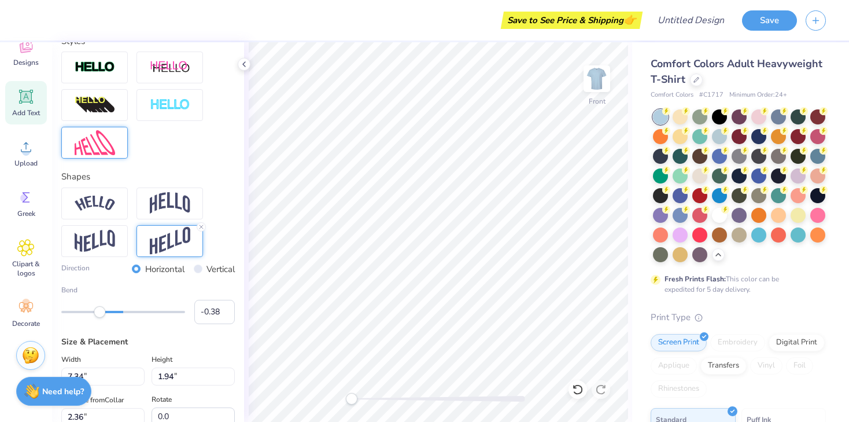
click at [99, 136] on img at bounding box center [95, 142] width 40 height 25
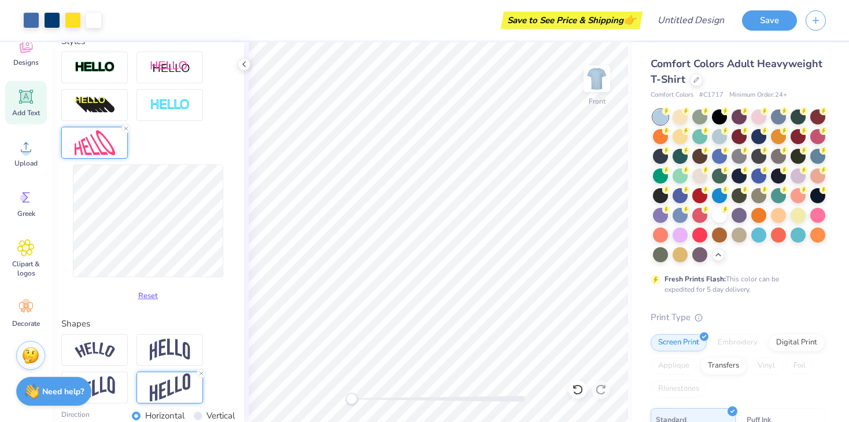
type input "7.54"
type input "2.32"
type input "2.17"
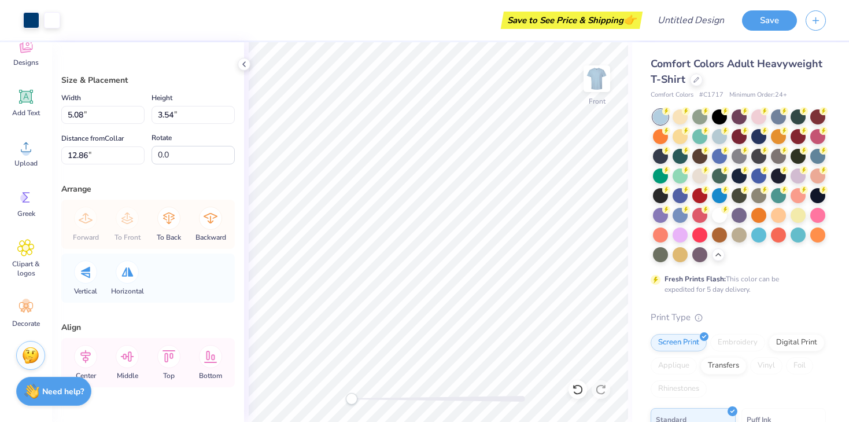
scroll to position [29, 0]
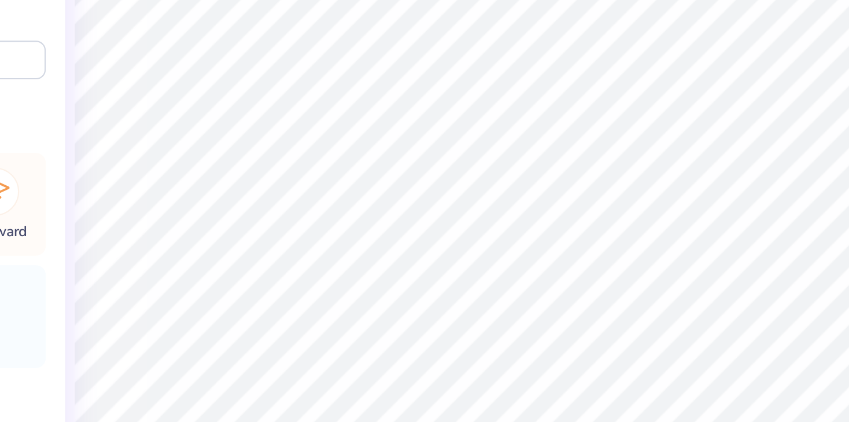
scroll to position [29, 0]
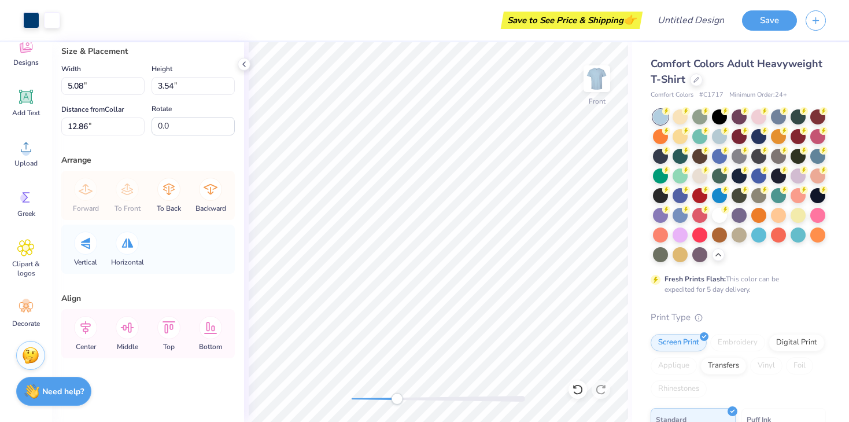
drag, startPoint x: 348, startPoint y: 400, endPoint x: 397, endPoint y: 401, distance: 49.2
click at [397, 401] on div "Accessibility label" at bounding box center [397, 399] width 12 height 12
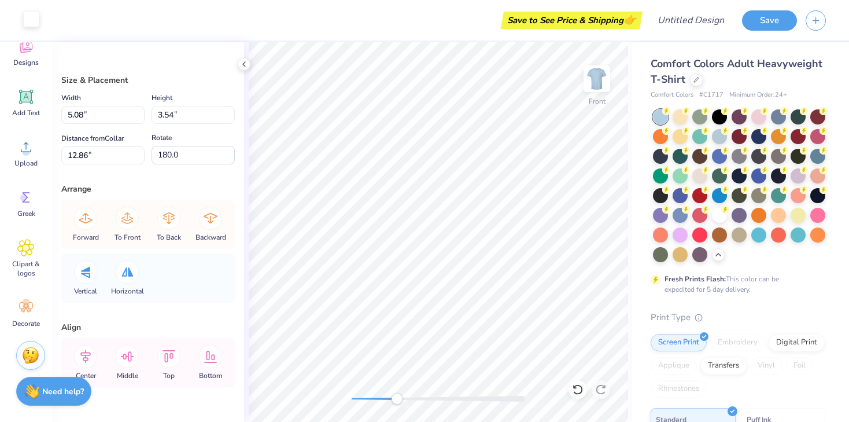
click at [29, 19] on div at bounding box center [31, 19] width 16 height 16
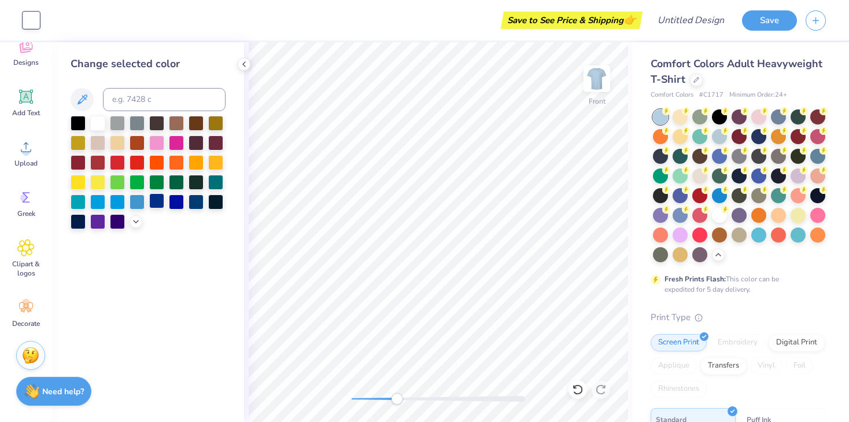
click at [154, 204] on div at bounding box center [156, 200] width 15 height 15
click at [84, 104] on icon at bounding box center [82, 100] width 14 height 14
click at [167, 344] on div "Change selected color" at bounding box center [148, 231] width 192 height 379
drag, startPoint x: 397, startPoint y: 401, endPoint x: 355, endPoint y: 400, distance: 42.2
click at [355, 400] on div "Accessibility label" at bounding box center [355, 399] width 12 height 12
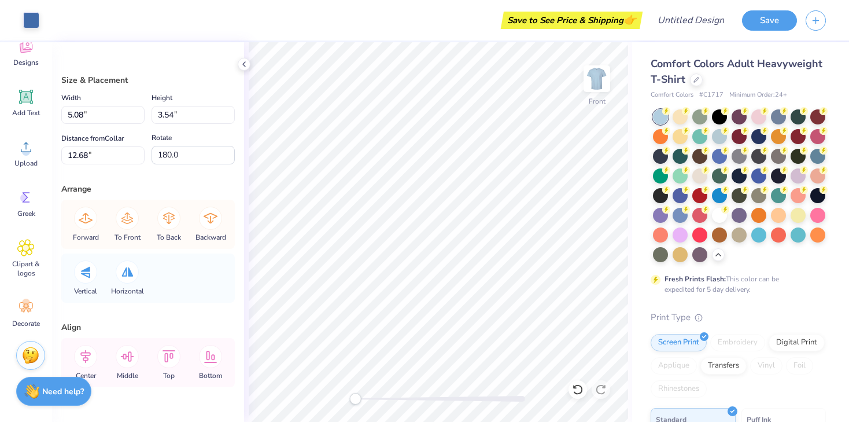
type input "12.34"
type input "15.87"
type input "3.64"
type input "0.0"
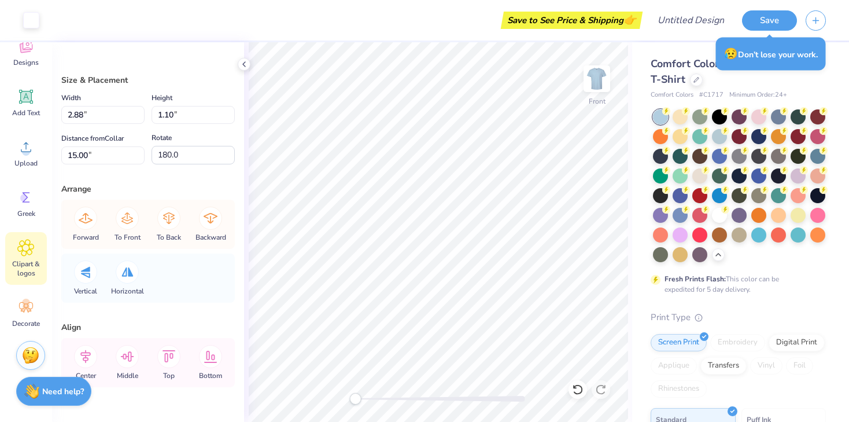
click at [24, 262] on span "Clipart & logos" at bounding box center [26, 268] width 38 height 19
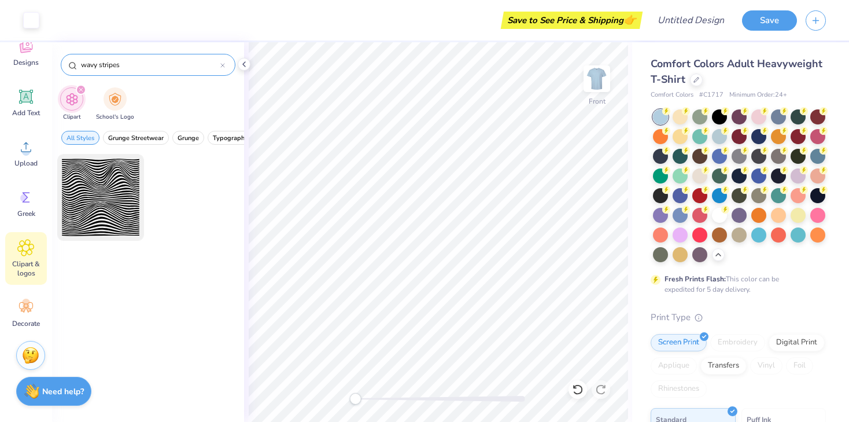
drag, startPoint x: 141, startPoint y: 65, endPoint x: 75, endPoint y: 65, distance: 66.5
click at [75, 65] on div "wavy stripes" at bounding box center [148, 65] width 175 height 22
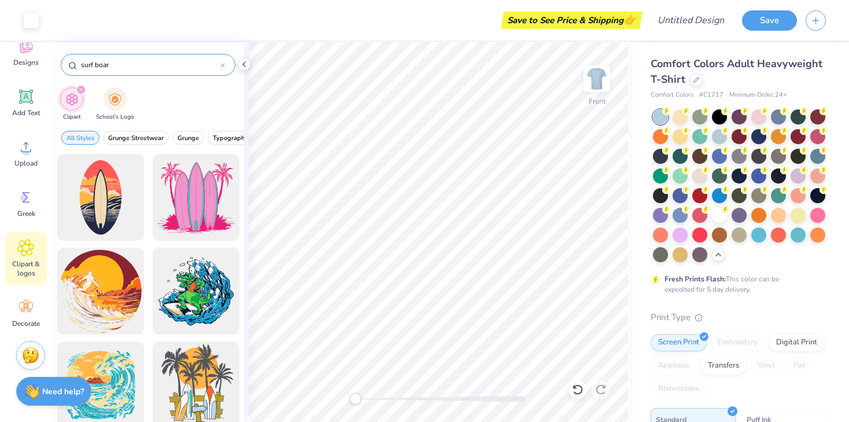
type input "surf board"
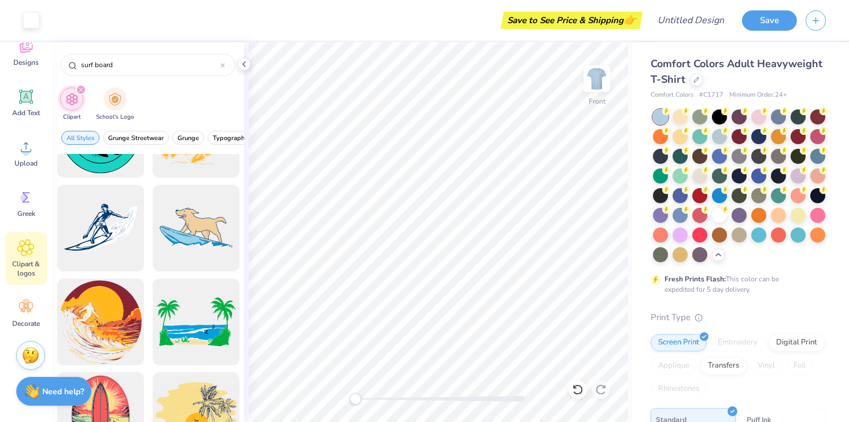
scroll to position [536, 0]
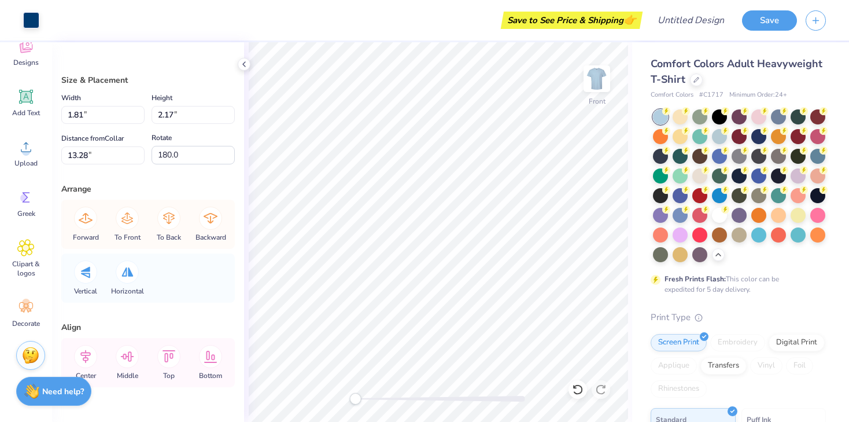
type input "3.00"
type input "2.63"
type input "13.02"
click at [578, 390] on icon at bounding box center [578, 389] width 12 height 12
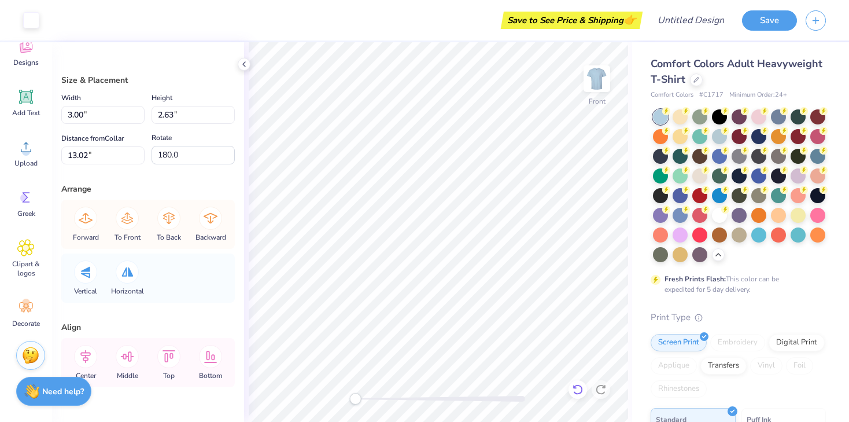
click at [578, 390] on icon at bounding box center [578, 389] width 12 height 12
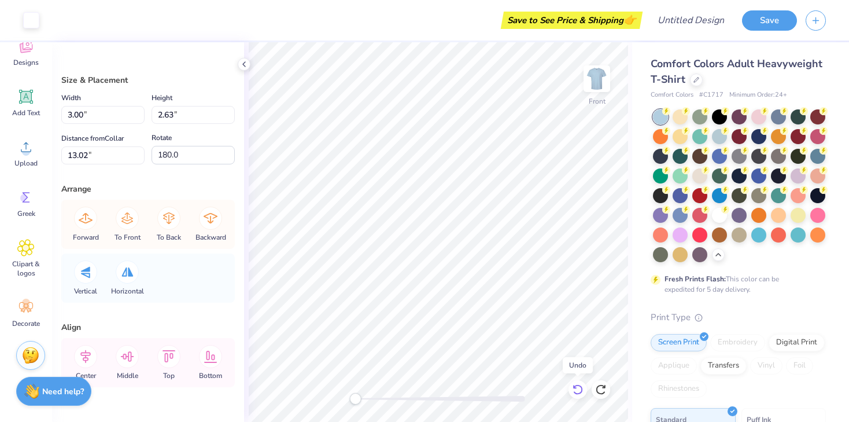
click at [578, 390] on icon at bounding box center [578, 389] width 12 height 12
click at [605, 391] on icon at bounding box center [601, 389] width 12 height 12
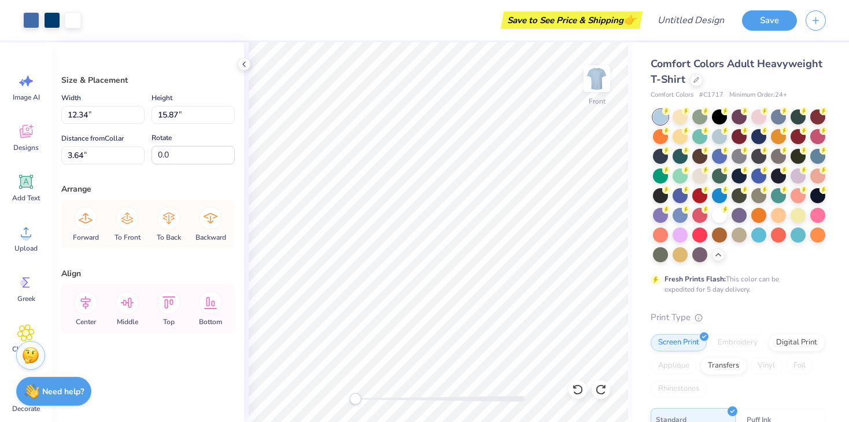
scroll to position [85, 0]
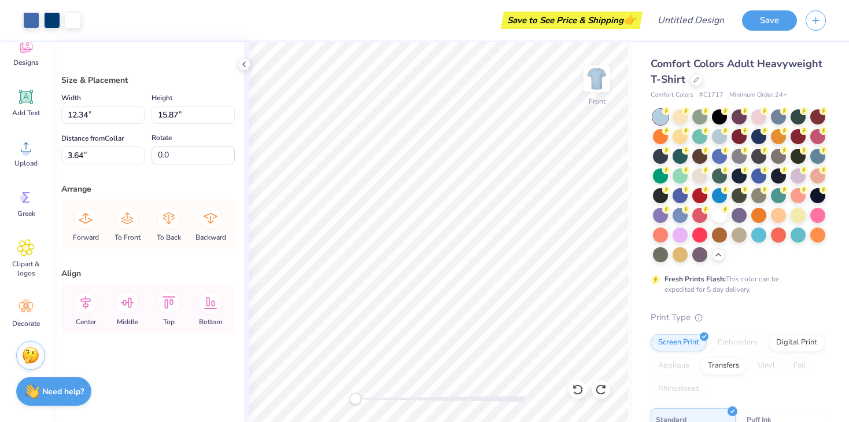
type input "3.63"
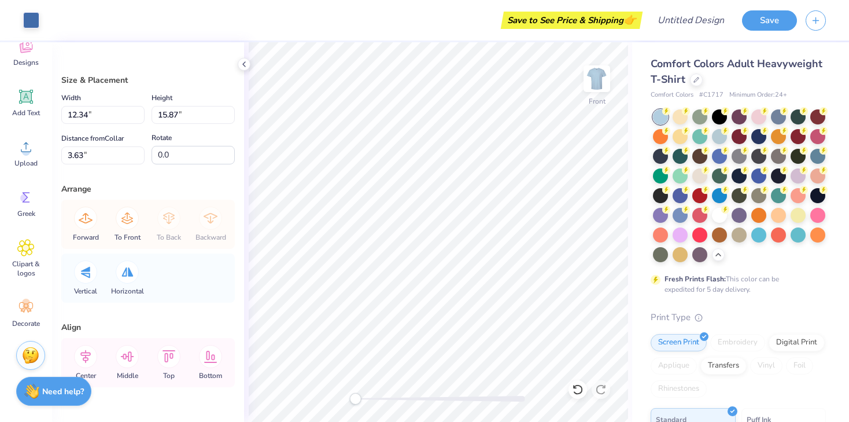
type input "5.08"
type input "3.54"
type input "12.84"
type input "180.0"
type input "4.44"
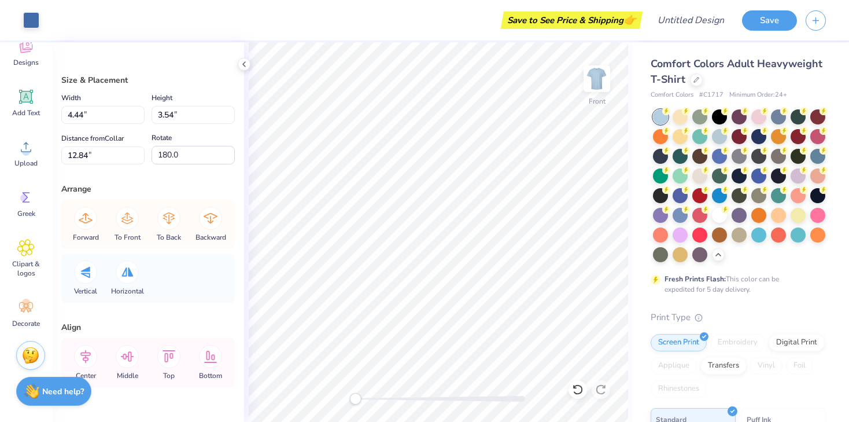
type input "3.30"
type input "12.90"
type input "12.34"
type input "15.87"
type input "3.63"
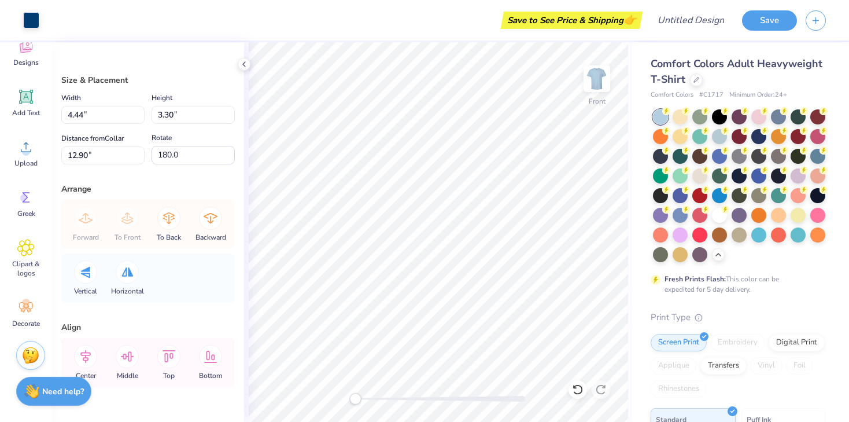
type input "0.0"
drag, startPoint x: 357, startPoint y: 402, endPoint x: 398, endPoint y: 403, distance: 41.7
click at [398, 402] on div "Accessibility label" at bounding box center [393, 399] width 12 height 12
type input "3.00"
type input "2.63"
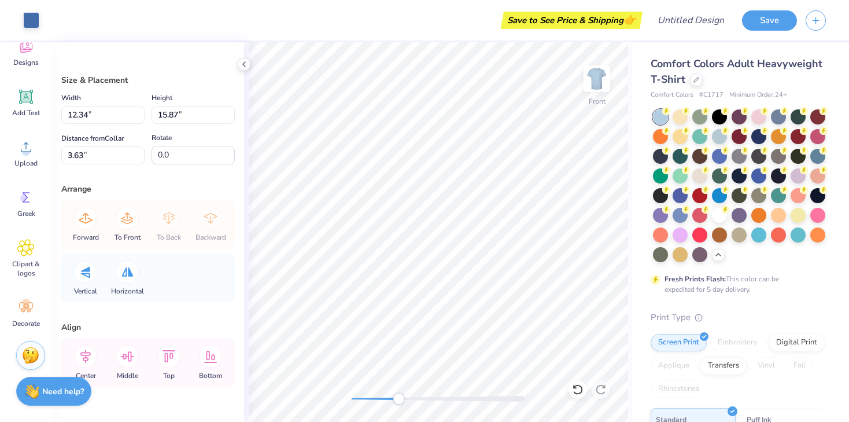
type input "13.00"
type input "180.0"
type input "2.88"
type input "1.10"
type input "14.98"
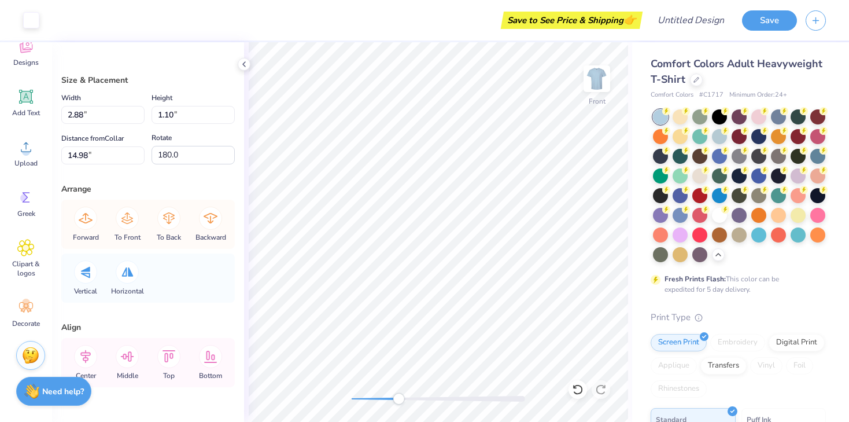
type input "3.00"
type input "2.63"
type input "13.00"
type input "0.69"
type input "0.30"
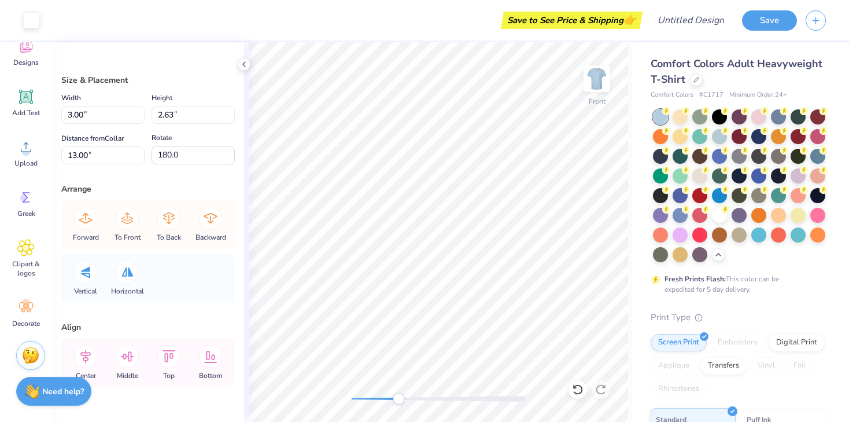
type input "14.16"
click at [649, 355] on div "Comfort Colors Adult Heavyweight T-Shirt Comfort Colors # C1717 Minimum Order: …" at bounding box center [740, 355] width 217 height 627
type input "5.08"
type input "3.54"
type input "12.67"
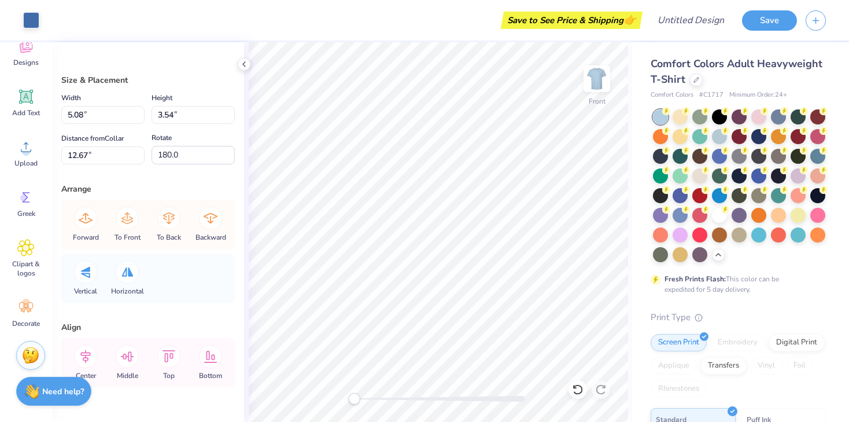
drag, startPoint x: 396, startPoint y: 398, endPoint x: 354, endPoint y: 394, distance: 41.8
click at [354, 394] on div "Accessibility label" at bounding box center [354, 399] width 12 height 12
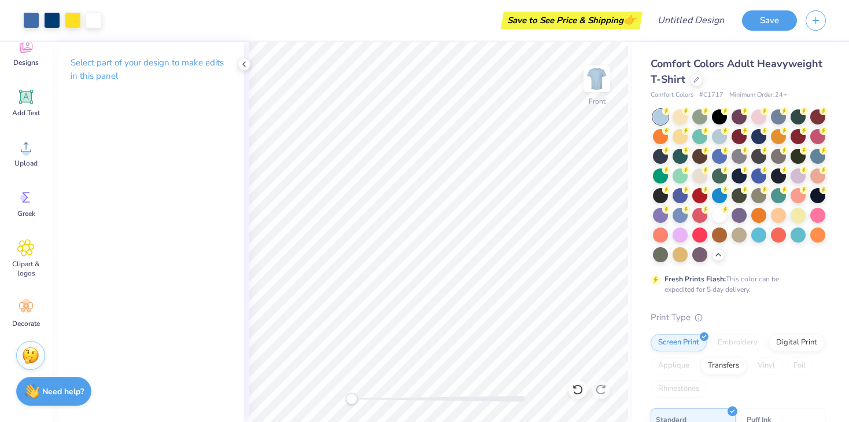
click at [331, 400] on div "Front" at bounding box center [438, 231] width 388 height 379
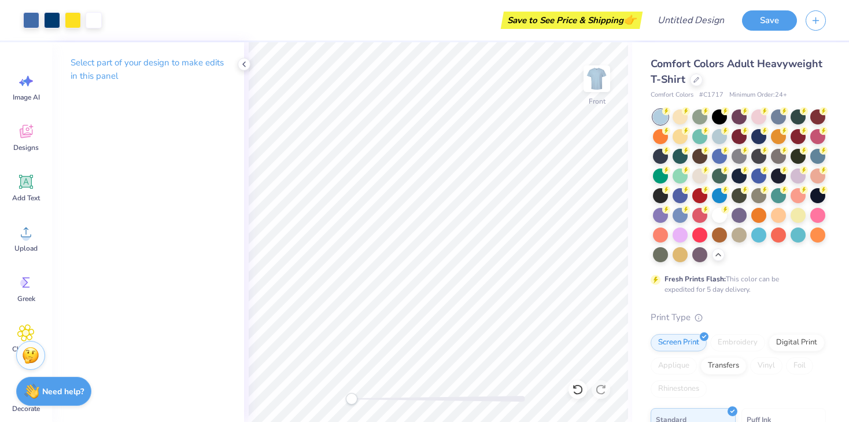
scroll to position [85, 0]
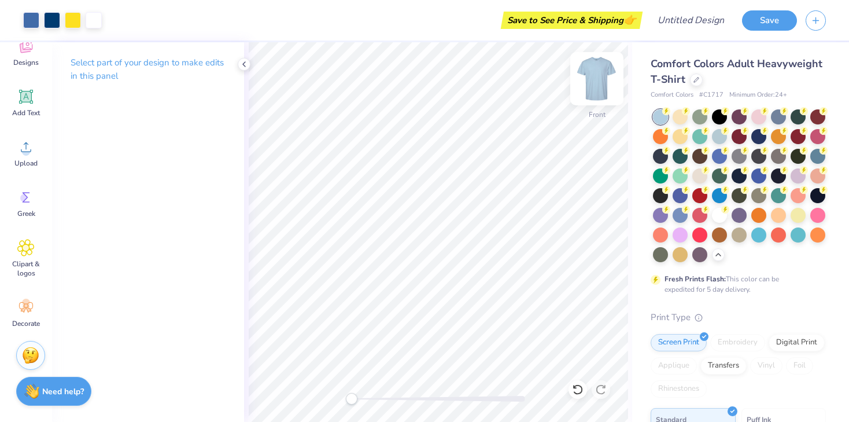
click at [597, 79] on img at bounding box center [597, 79] width 46 height 46
click at [596, 72] on img at bounding box center [597, 79] width 46 height 46
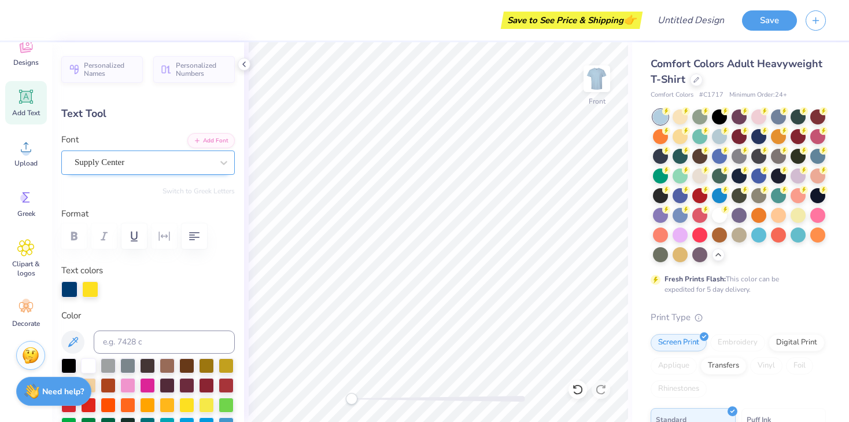
click at [600, 84] on img at bounding box center [596, 78] width 23 height 23
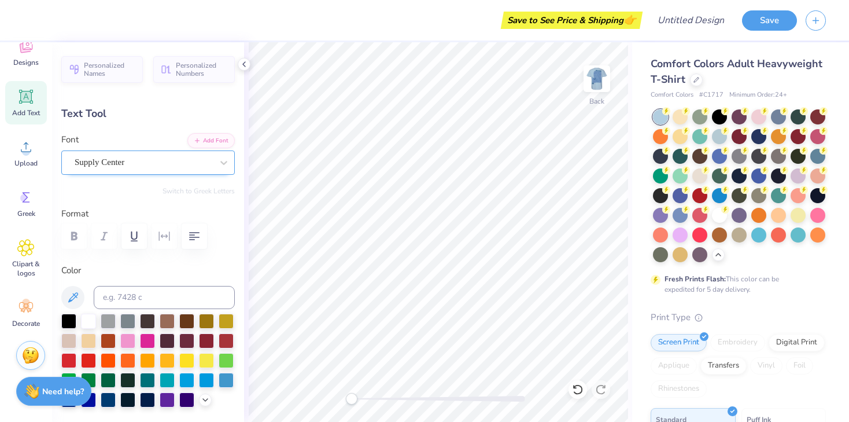
type input "2.33"
type input "1.84"
type input "16.64"
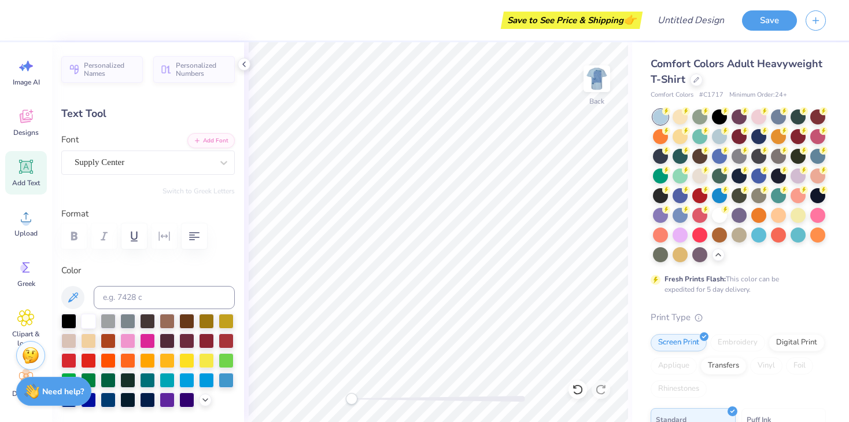
scroll to position [0, 0]
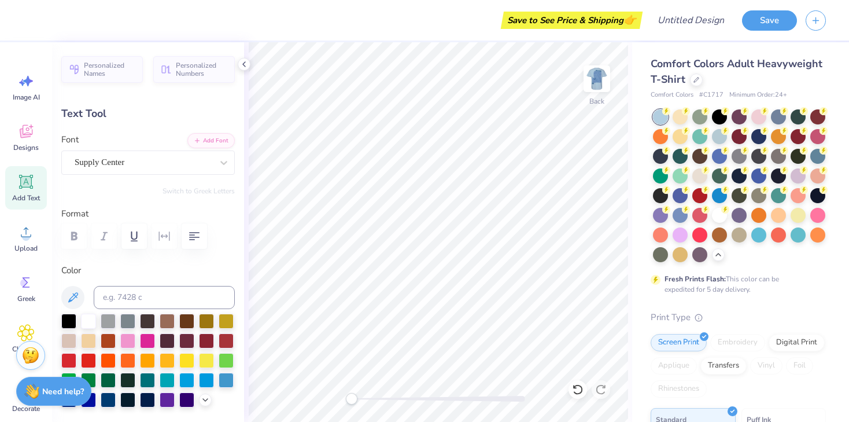
click at [23, 181] on icon at bounding box center [26, 181] width 11 height 11
type input "5.59"
type input "1.62"
type input "11.69"
click at [167, 157] on div "Super Dream" at bounding box center [143, 162] width 140 height 18
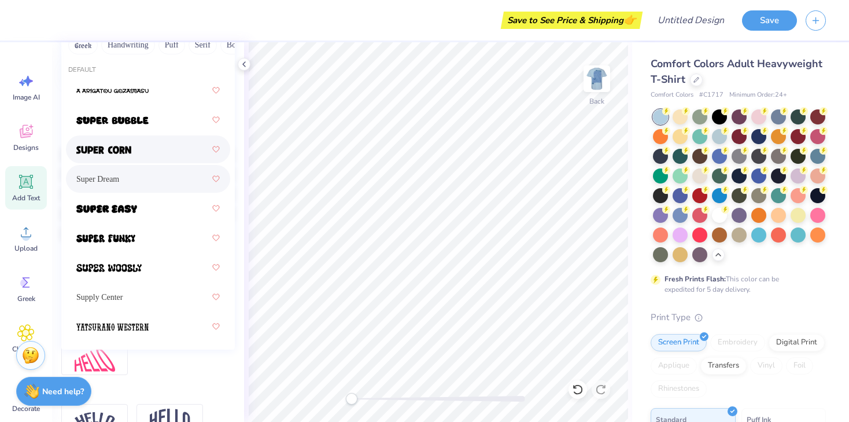
scroll to position [177, 0]
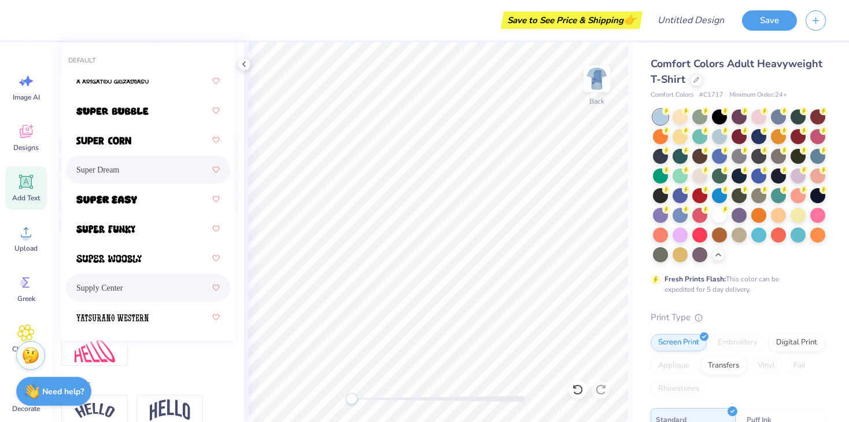
click at [130, 280] on div "Supply Center" at bounding box center [147, 287] width 143 height 21
type input "su"
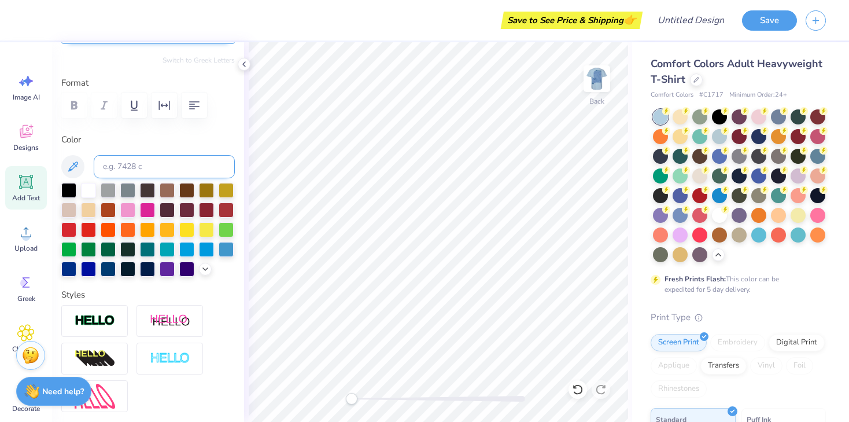
scroll to position [133, 0]
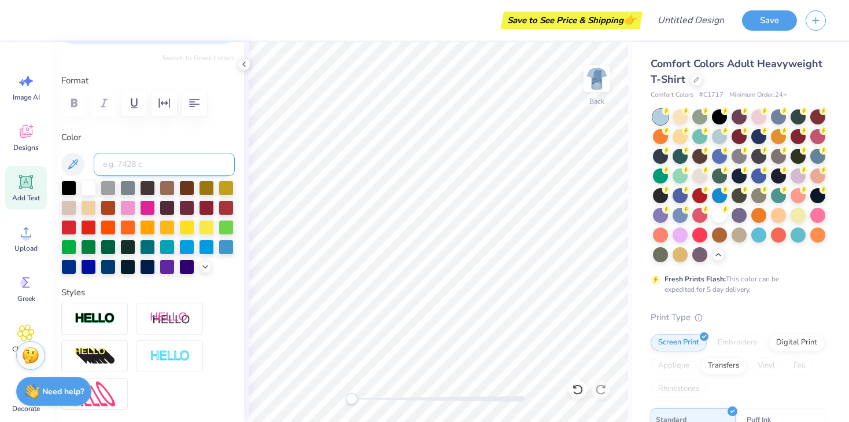
click at [146, 161] on input at bounding box center [164, 164] width 141 height 23
type textarea "[GEOGRAPHIC_DATA]"
click at [106, 265] on div at bounding box center [108, 265] width 15 height 15
type input "5.03"
type input "2.38"
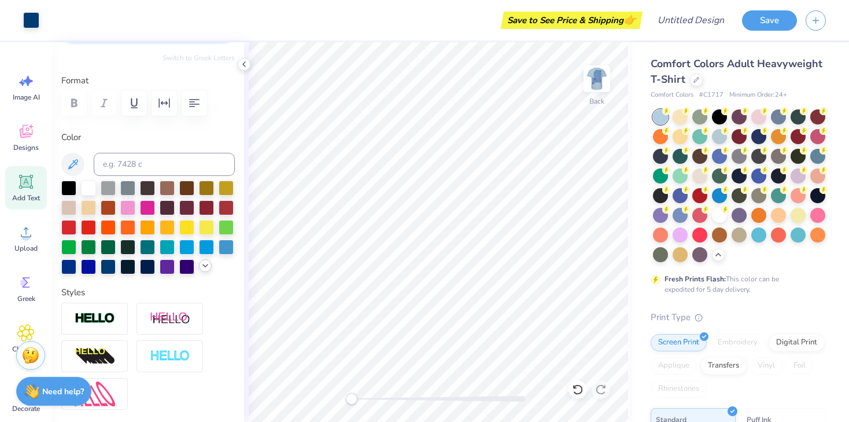
type input "11.31"
type input "1.78"
type input "0.84"
type input "3.00"
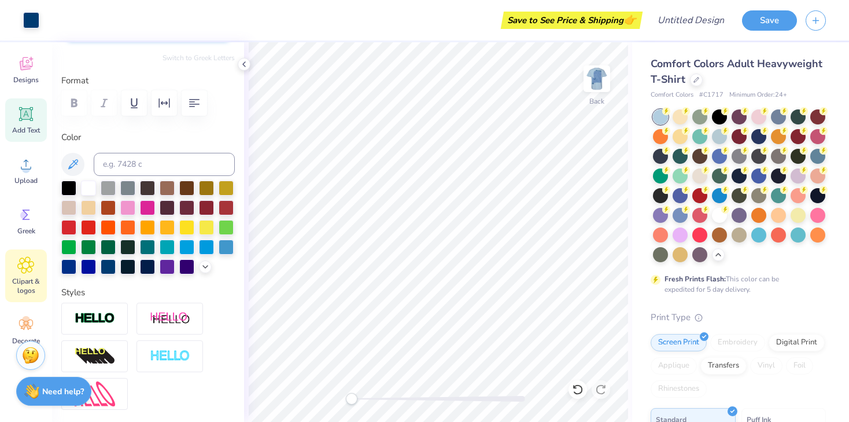
scroll to position [85, 0]
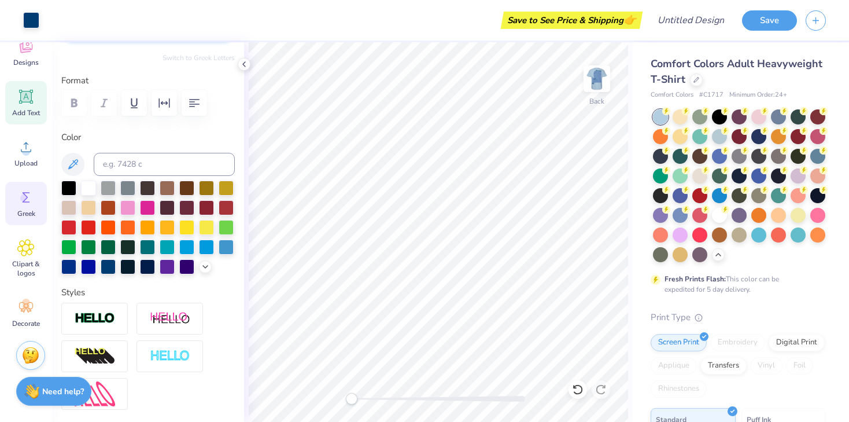
click at [27, 198] on icon at bounding box center [27, 197] width 8 height 10
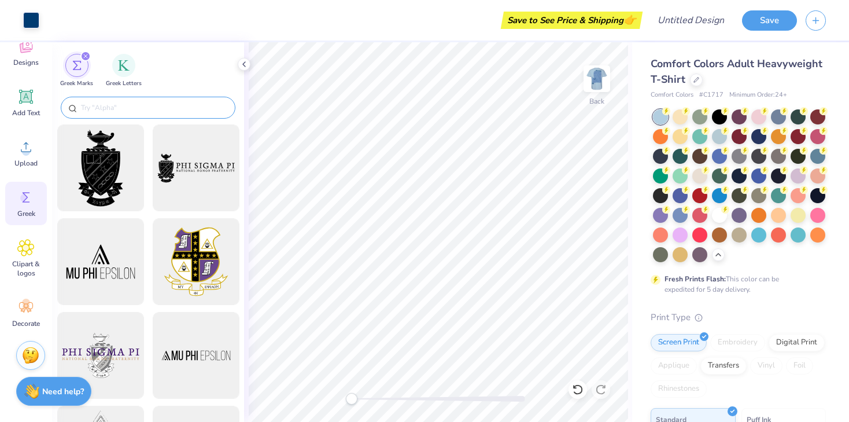
click at [130, 110] on input "text" at bounding box center [154, 108] width 148 height 12
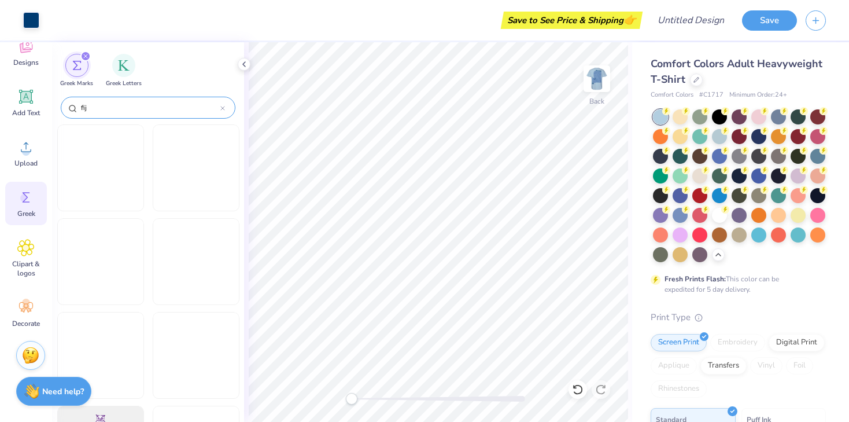
type input "[GEOGRAPHIC_DATA]"
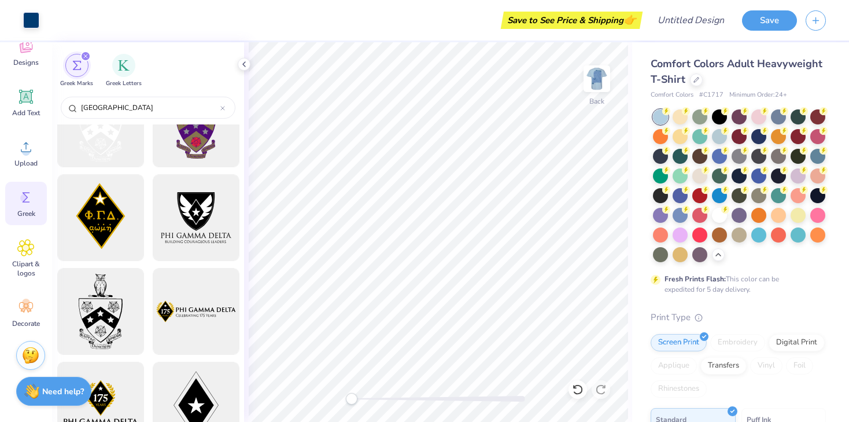
scroll to position [0, 0]
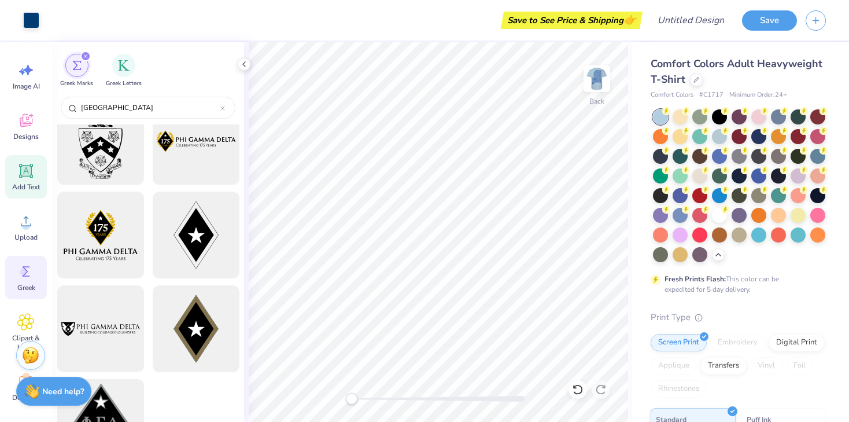
scroll to position [10, 0]
type input "[GEOGRAPHIC_DATA]"
click at [14, 313] on div "Clipart & logos" at bounding box center [26, 333] width 42 height 53
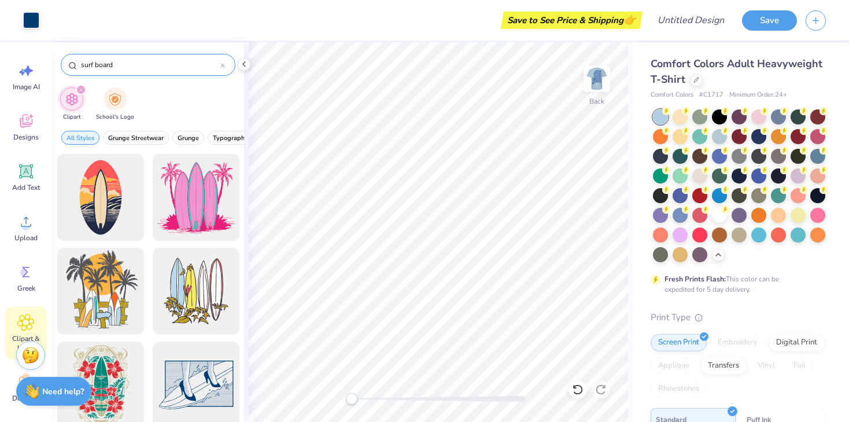
drag, startPoint x: 149, startPoint y: 74, endPoint x: 75, endPoint y: 65, distance: 75.2
click at [75, 65] on div "surf board" at bounding box center [148, 65] width 175 height 22
drag, startPoint x: 127, startPoint y: 65, endPoint x: 76, endPoint y: 65, distance: 50.9
click at [76, 65] on div "surf board" at bounding box center [148, 65] width 175 height 22
type input "[GEOGRAPHIC_DATA]"
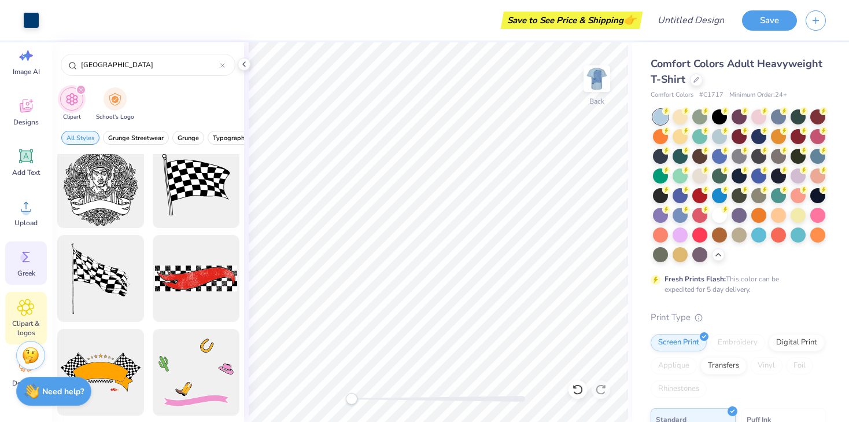
scroll to position [27, 0]
click at [26, 279] on div "Greek" at bounding box center [26, 261] width 42 height 43
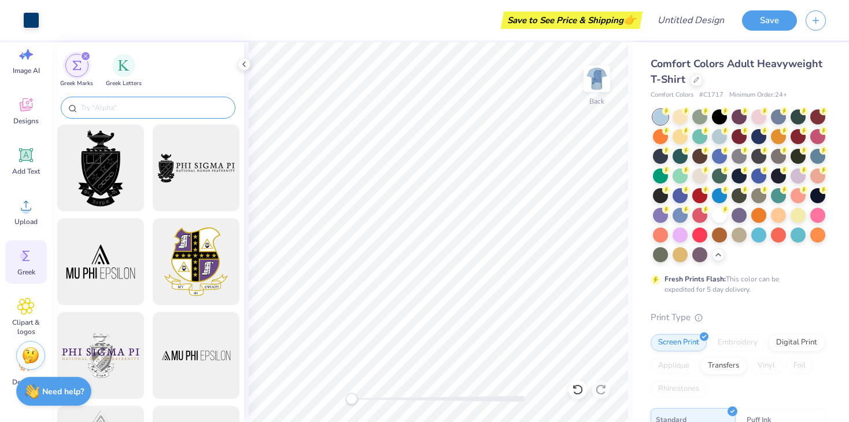
click at [125, 109] on input "text" at bounding box center [154, 108] width 148 height 12
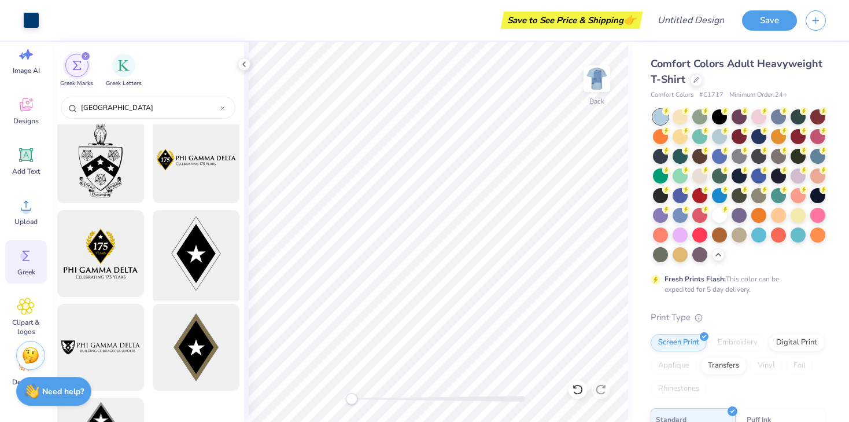
scroll to position [227, 0]
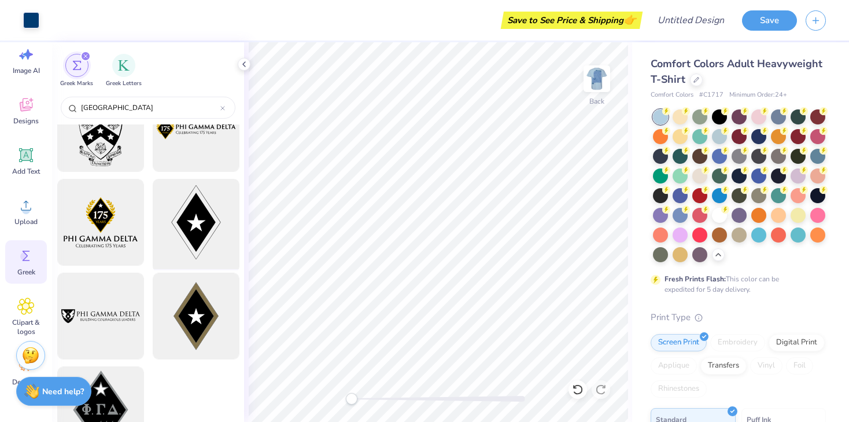
type input "[GEOGRAPHIC_DATA]"
click at [198, 212] on div at bounding box center [195, 222] width 95 height 95
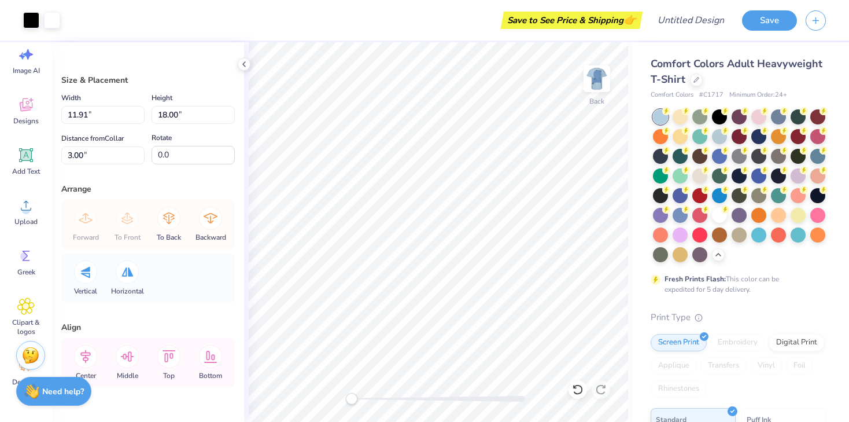
type input "2.11"
type input "3.19"
type input "1.22"
type input "1.84"
type input "3.85"
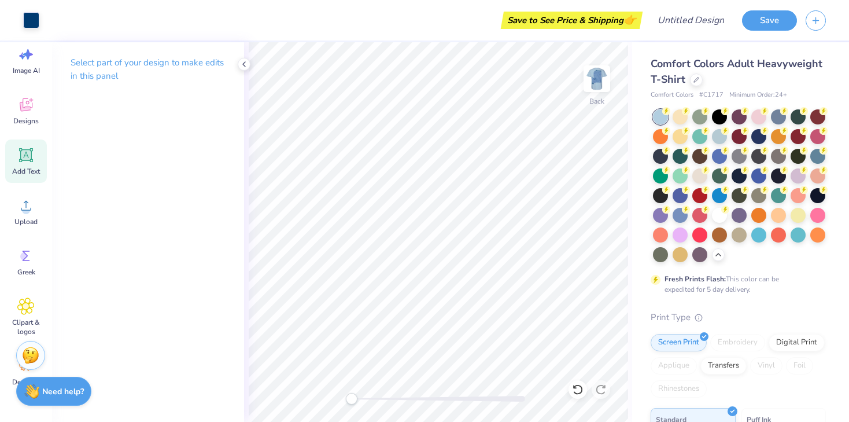
click at [25, 153] on icon at bounding box center [26, 155] width 11 height 11
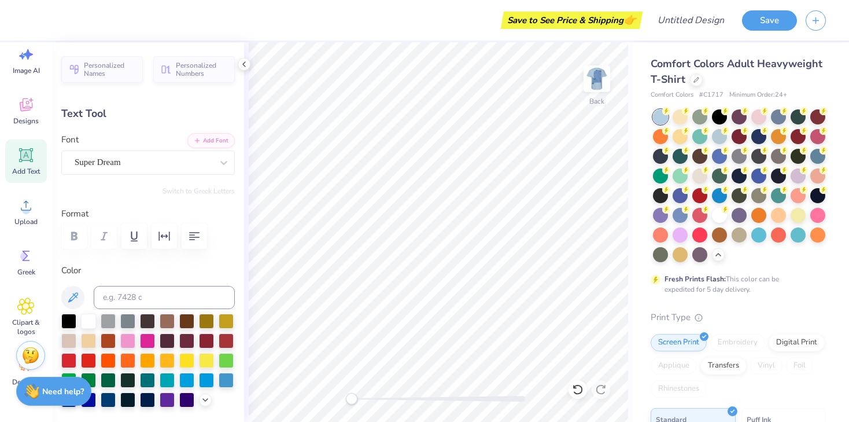
scroll to position [0, 0]
type textarea "etsablished"
click at [21, 267] on span "Greek" at bounding box center [26, 271] width 18 height 9
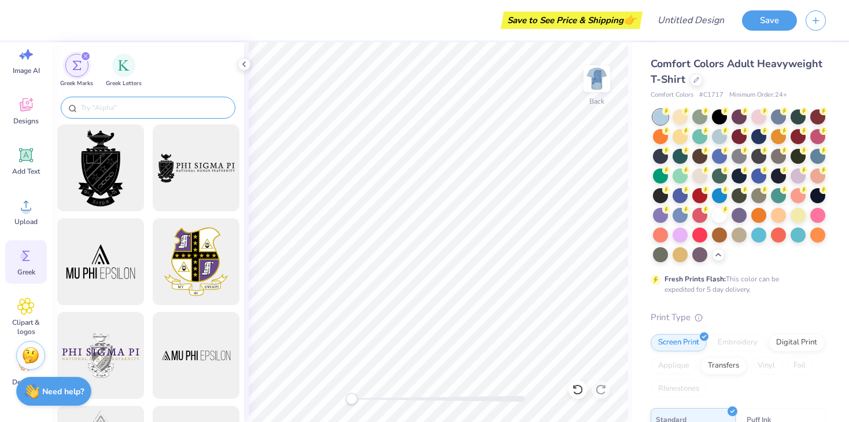
click at [149, 109] on input "text" at bounding box center [154, 108] width 148 height 12
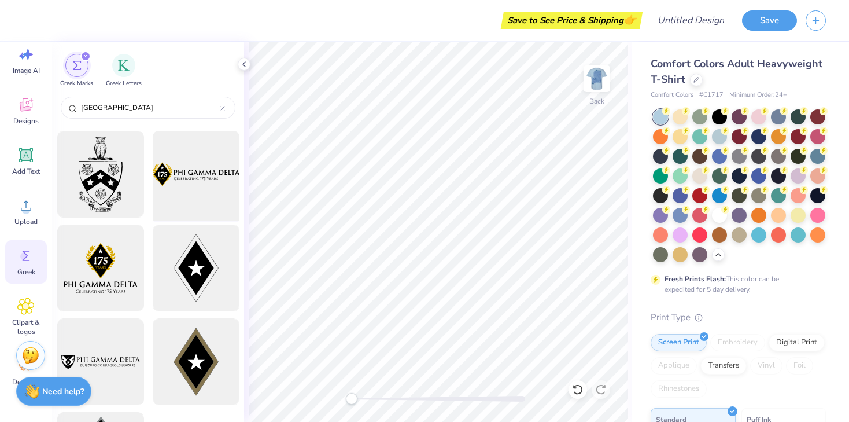
scroll to position [0, 0]
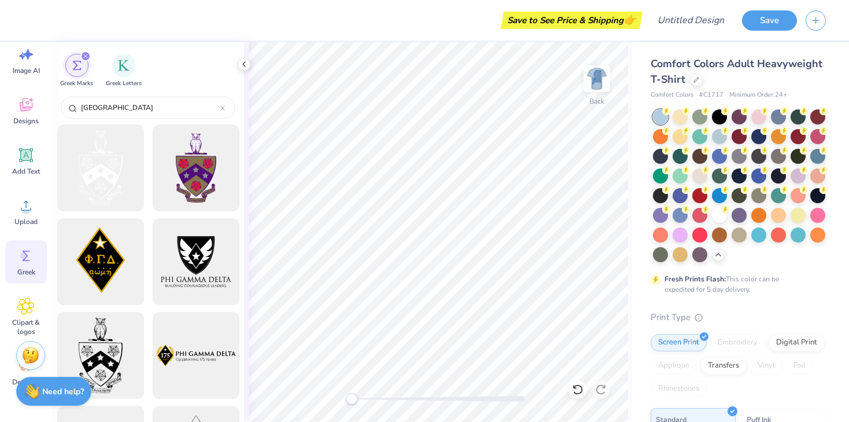
type input "[GEOGRAPHIC_DATA]"
type textarea "etsablshed"
click at [19, 162] on icon at bounding box center [25, 154] width 17 height 17
